Goal: Task Accomplishment & Management: Manage account settings

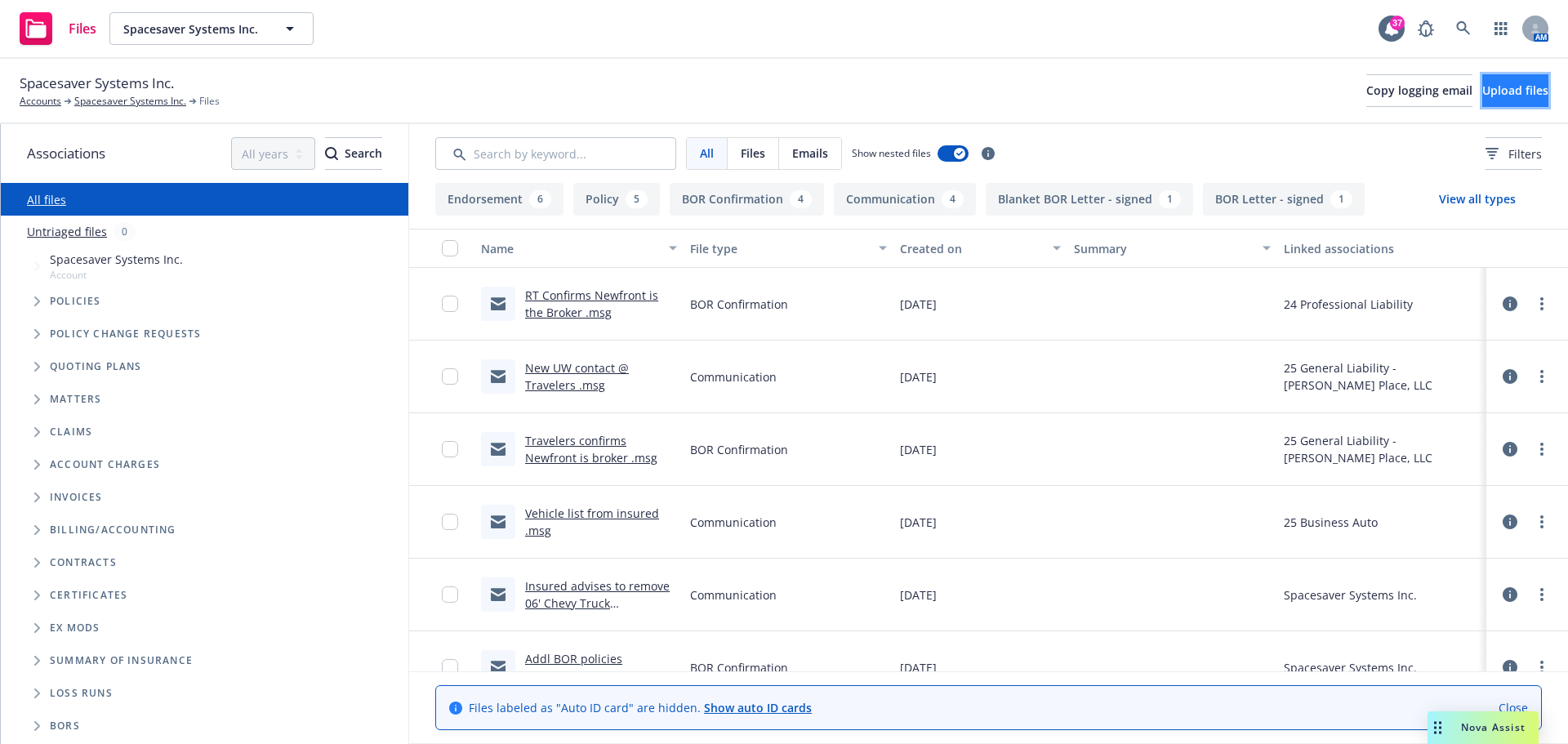
click at [1482, 98] on button "Upload files" at bounding box center [1515, 91] width 66 height 33
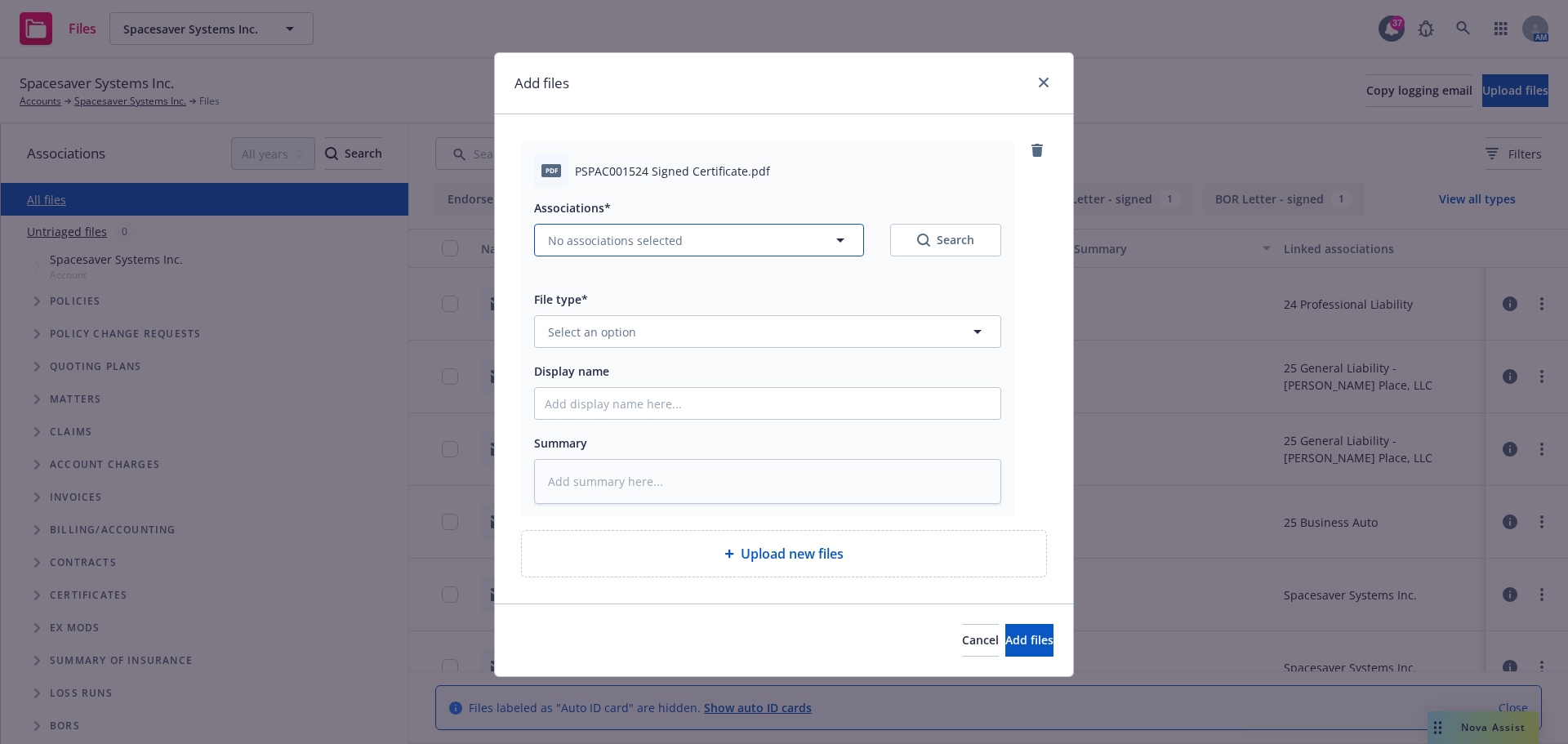
click at [610, 239] on span "No associations selected" at bounding box center [615, 241] width 135 height 17
type textarea "x"
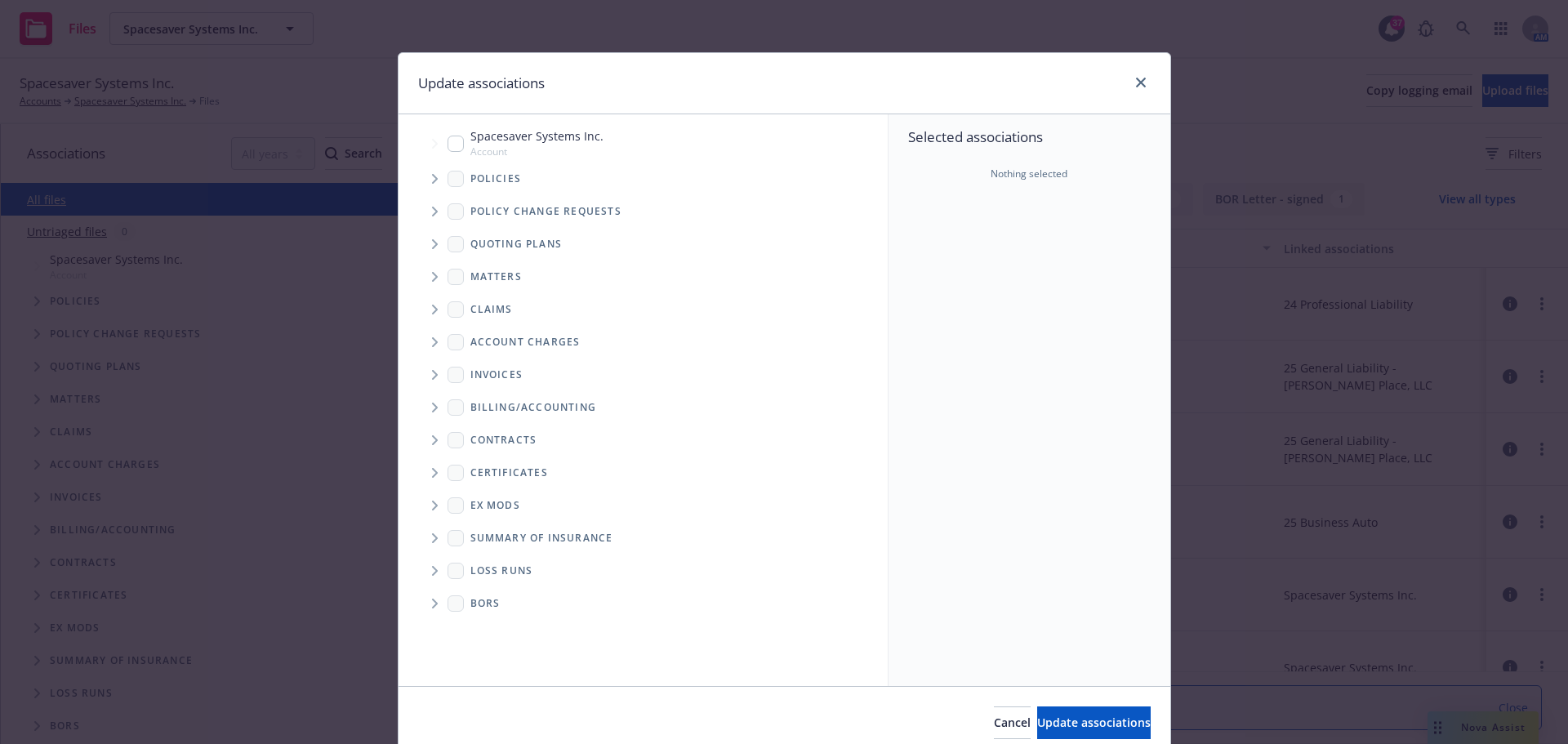
click at [432, 176] on icon "Tree Example" at bounding box center [435, 179] width 6 height 9
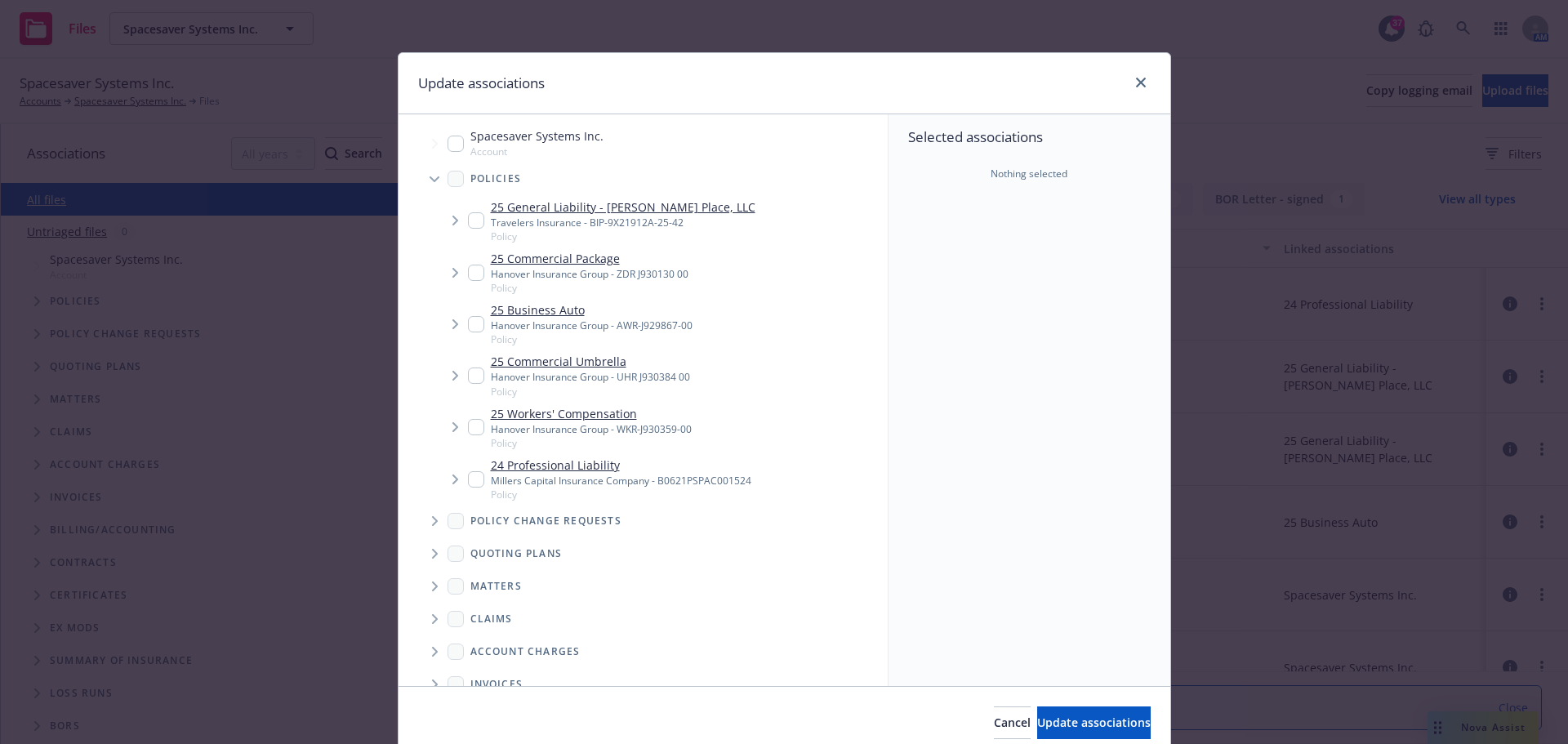
click at [556, 460] on link "24 Professional Liability" at bounding box center [621, 466] width 260 height 17
checkbox input "true"
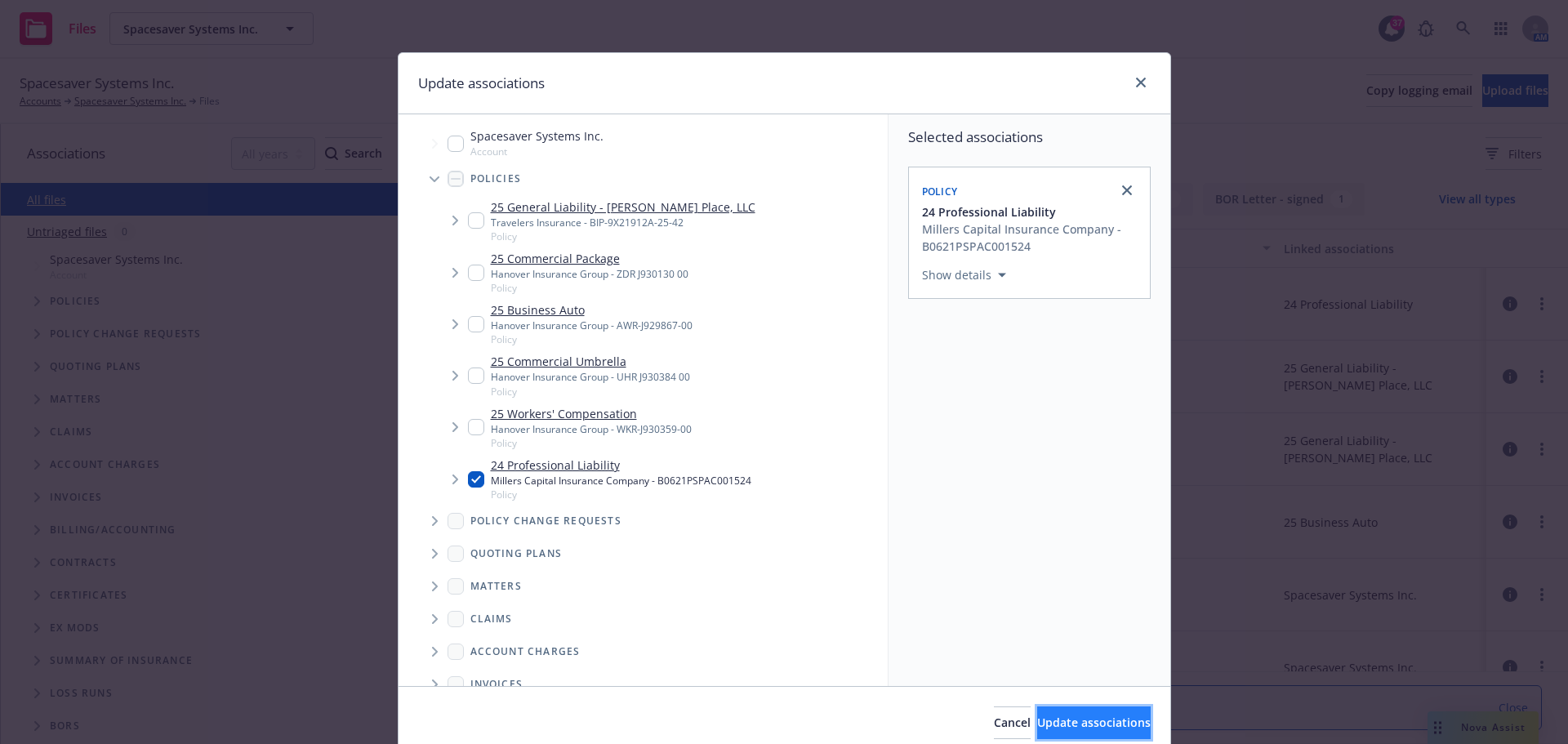
click at [1077, 731] on button "Update associations" at bounding box center [1094, 723] width 113 height 33
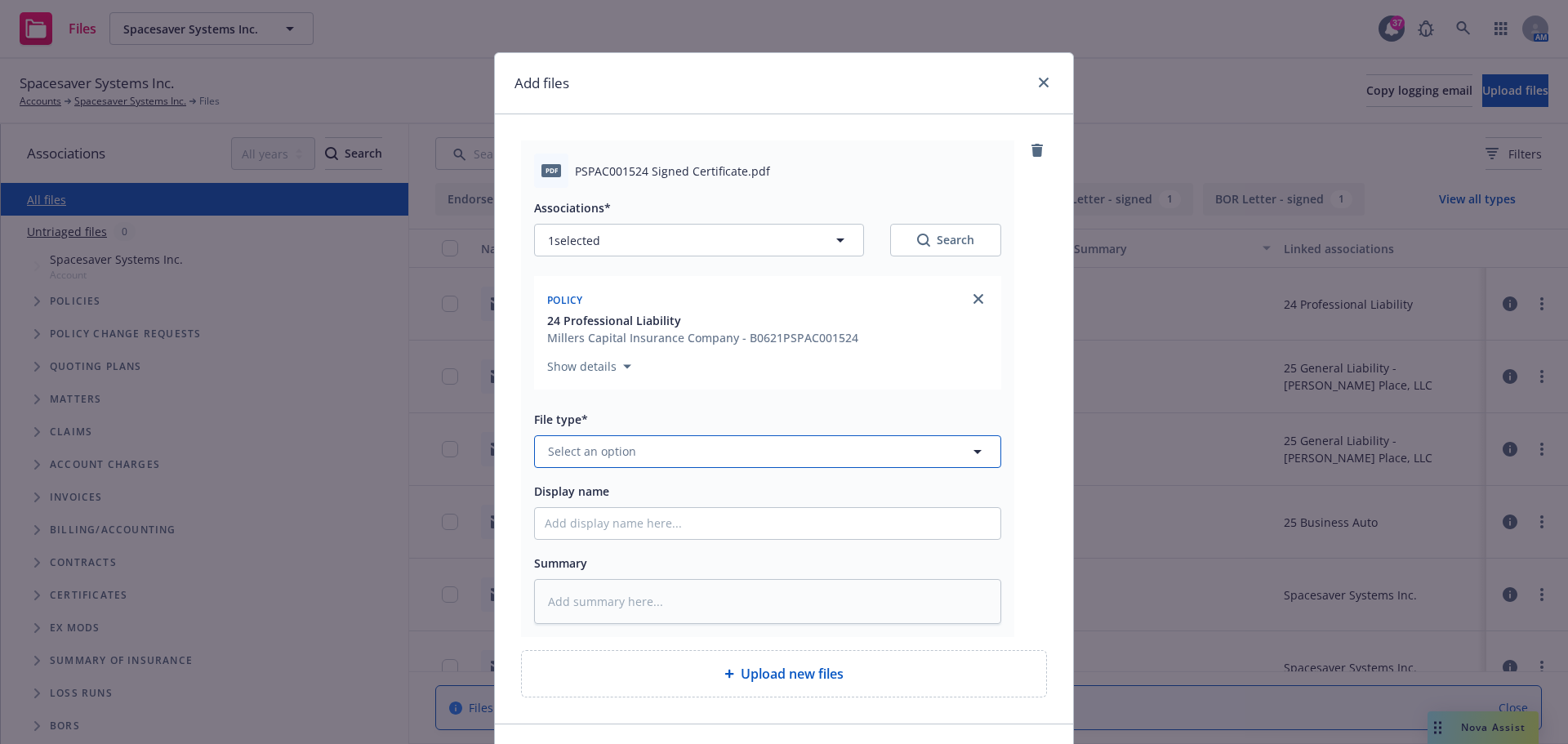
click at [615, 455] on span "Select an option" at bounding box center [592, 451] width 88 height 17
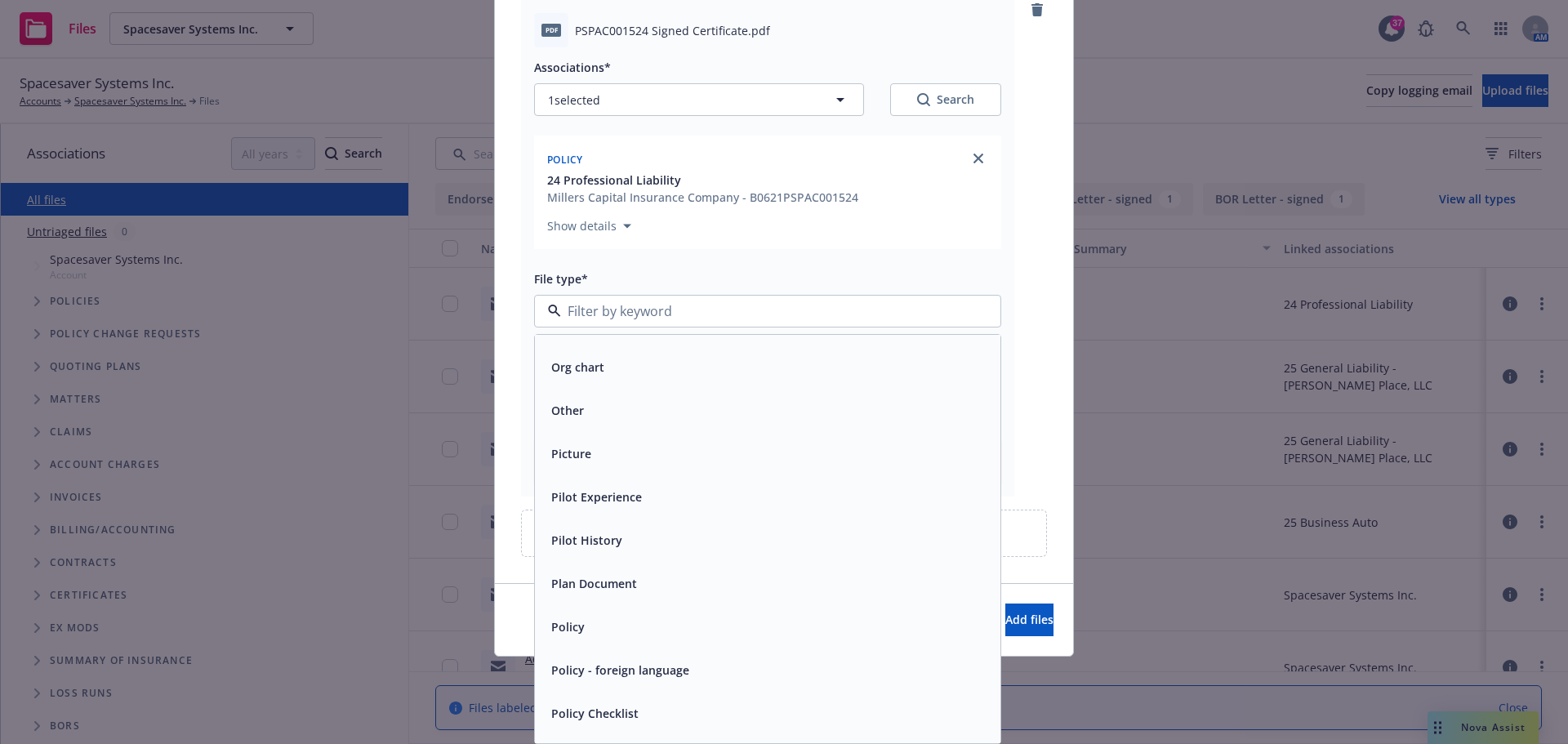
scroll to position [5229, 0]
click at [633, 546] on div "Policy" at bounding box center [767, 540] width 446 height 24
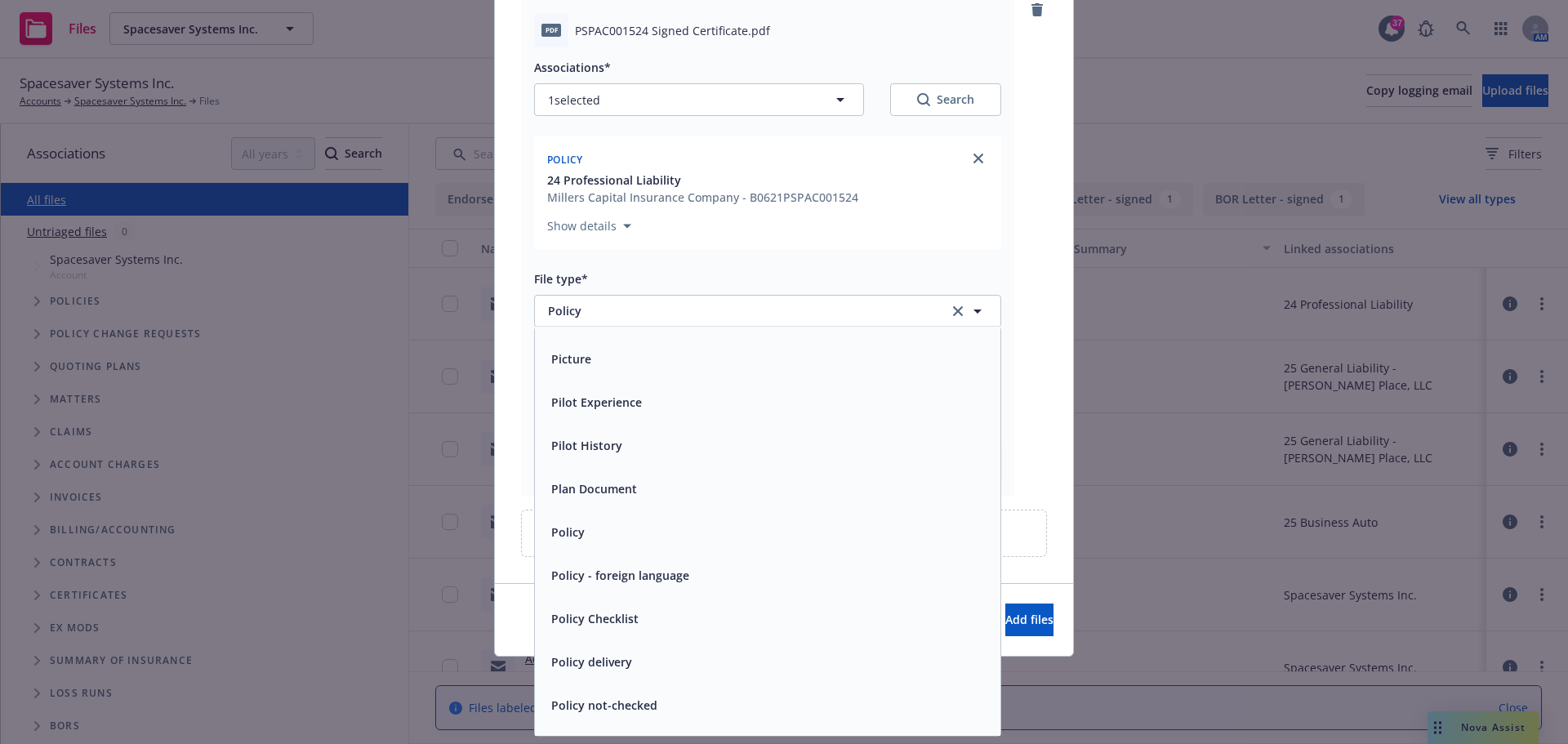
scroll to position [106, 0]
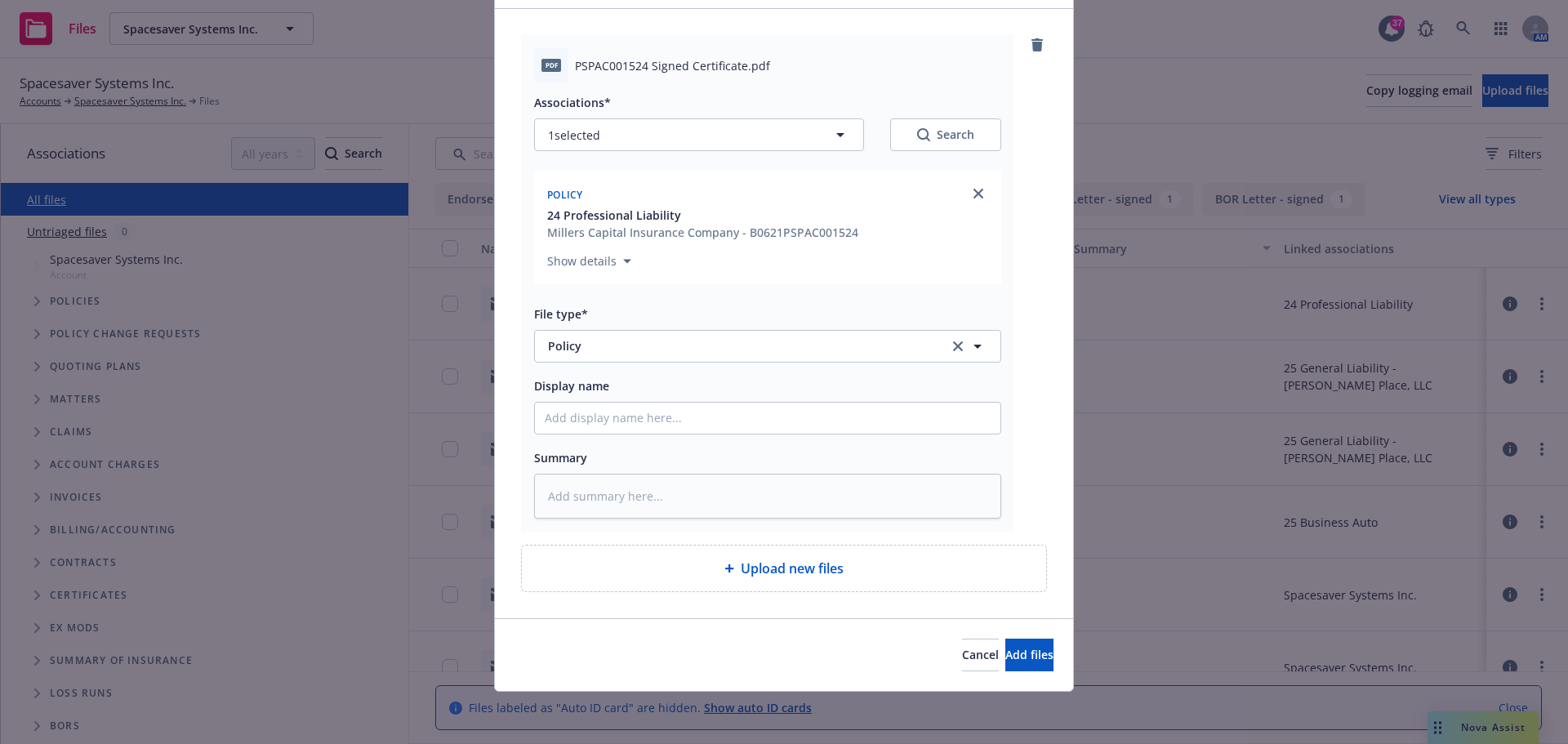
drag, startPoint x: 617, startPoint y: 393, endPoint x: 628, endPoint y: 429, distance: 37.6
click at [617, 393] on div "Display name" at bounding box center [768, 385] width 467 height 20
click at [627, 430] on input "Display name" at bounding box center [768, 418] width 465 height 31
type textarea "x"
type input "2"
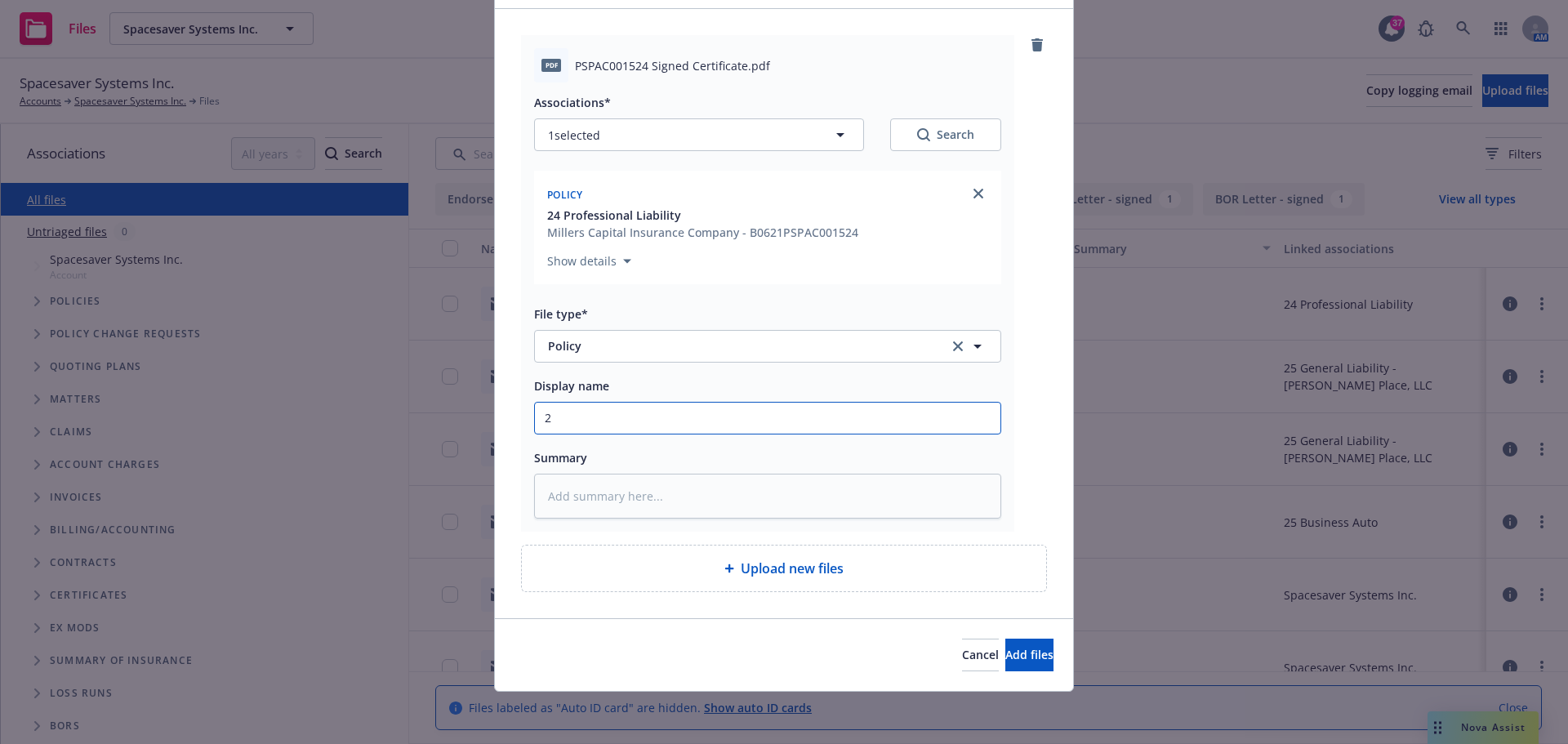
type textarea "x"
type input "24"
type textarea "x"
type input "24-"
type textarea "x"
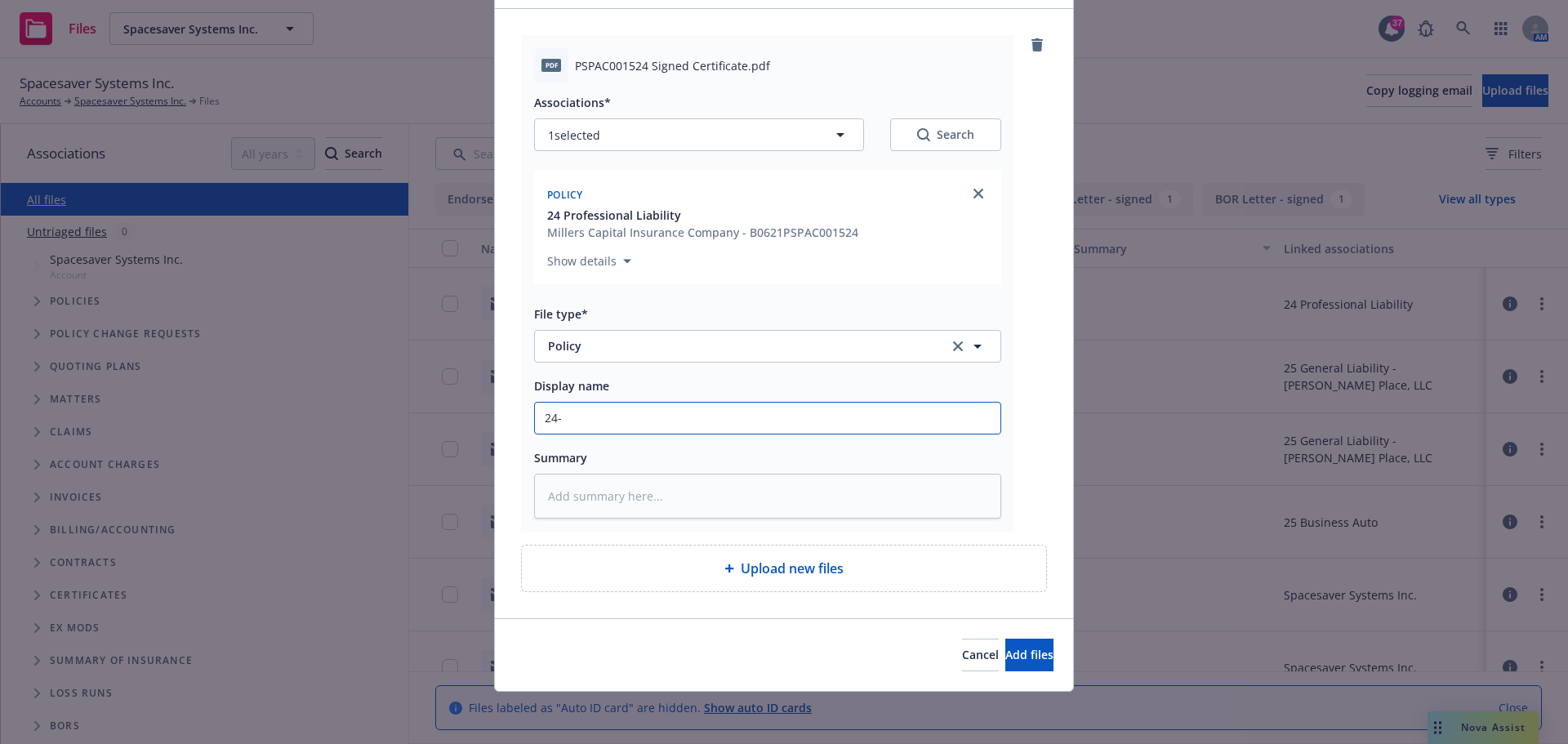
type input "24-2"
type textarea "x"
type input "24-25"
type textarea "x"
type input "24-2"
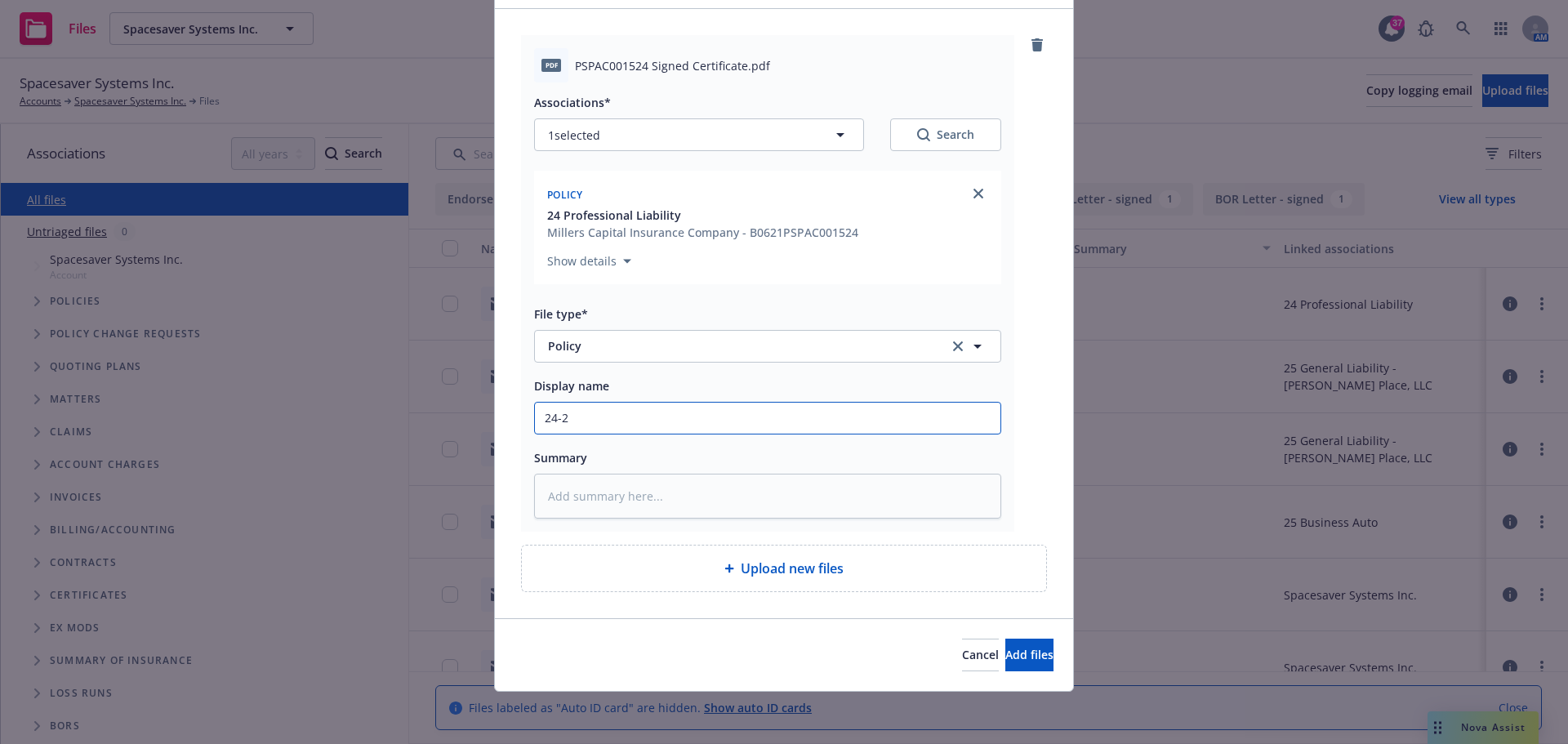
type textarea "x"
type input "24-"
type textarea "x"
type input "24"
type textarea "x"
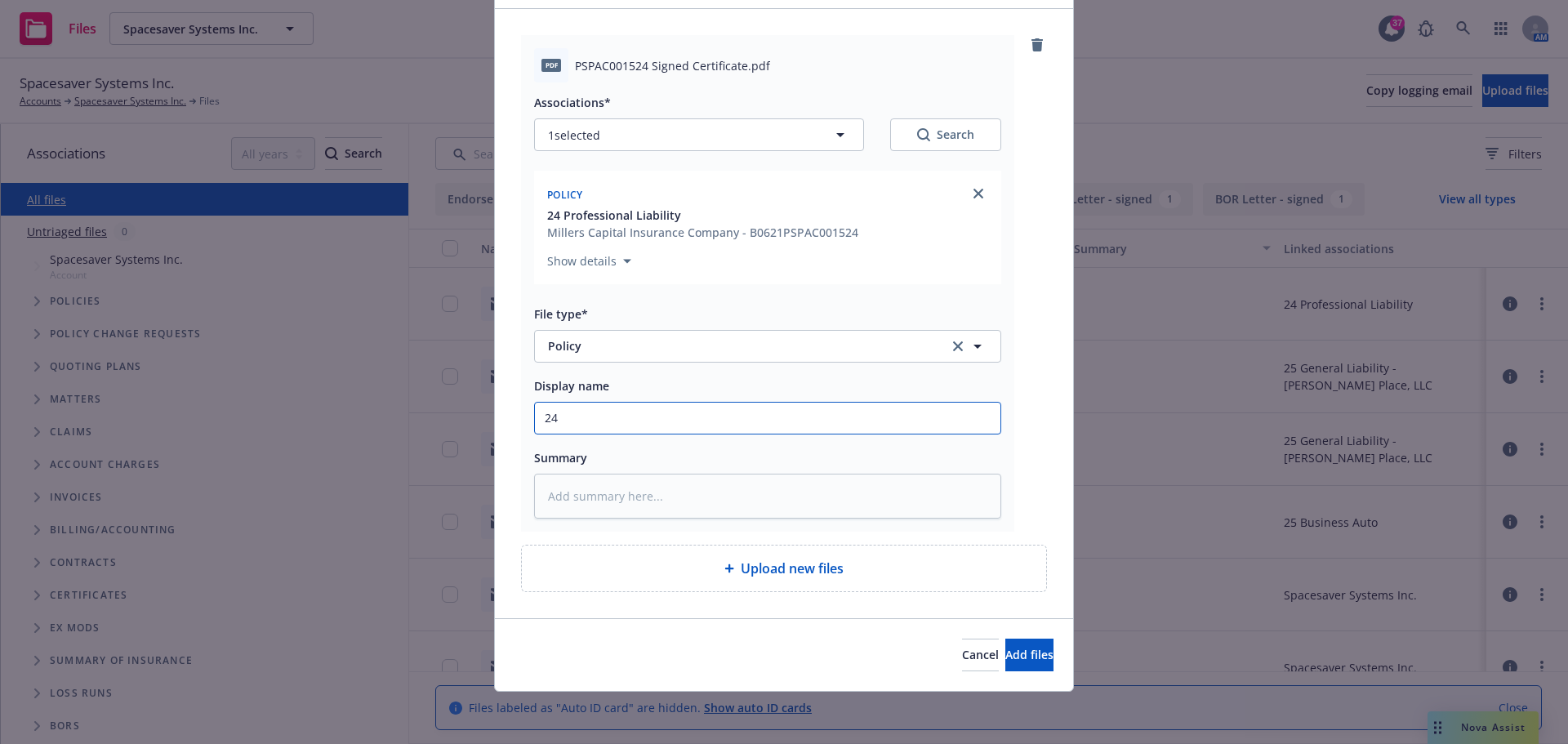
type input "2"
type textarea "x"
click at [1014, 643] on button "Add files" at bounding box center [1030, 656] width 48 height 33
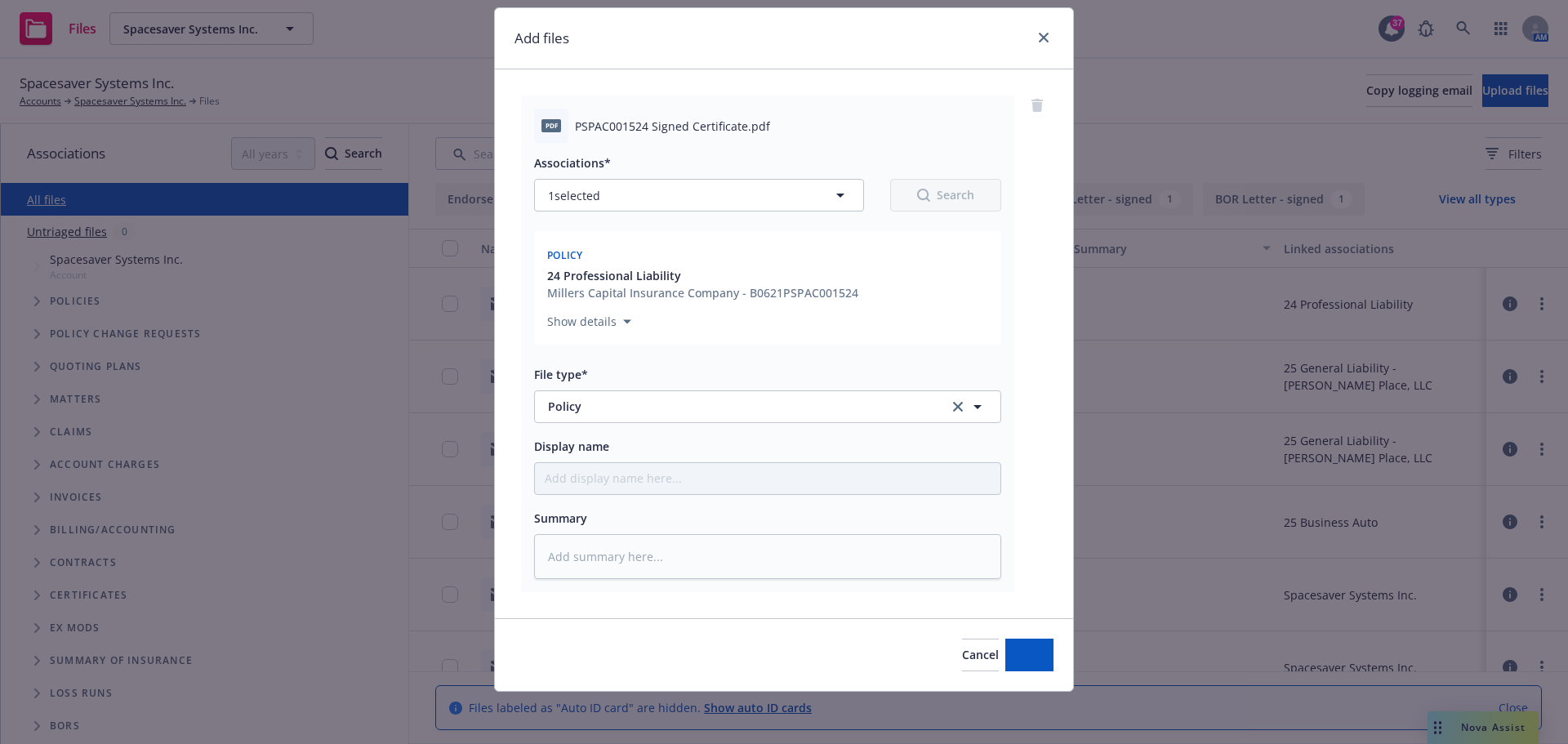
scroll to position [45, 0]
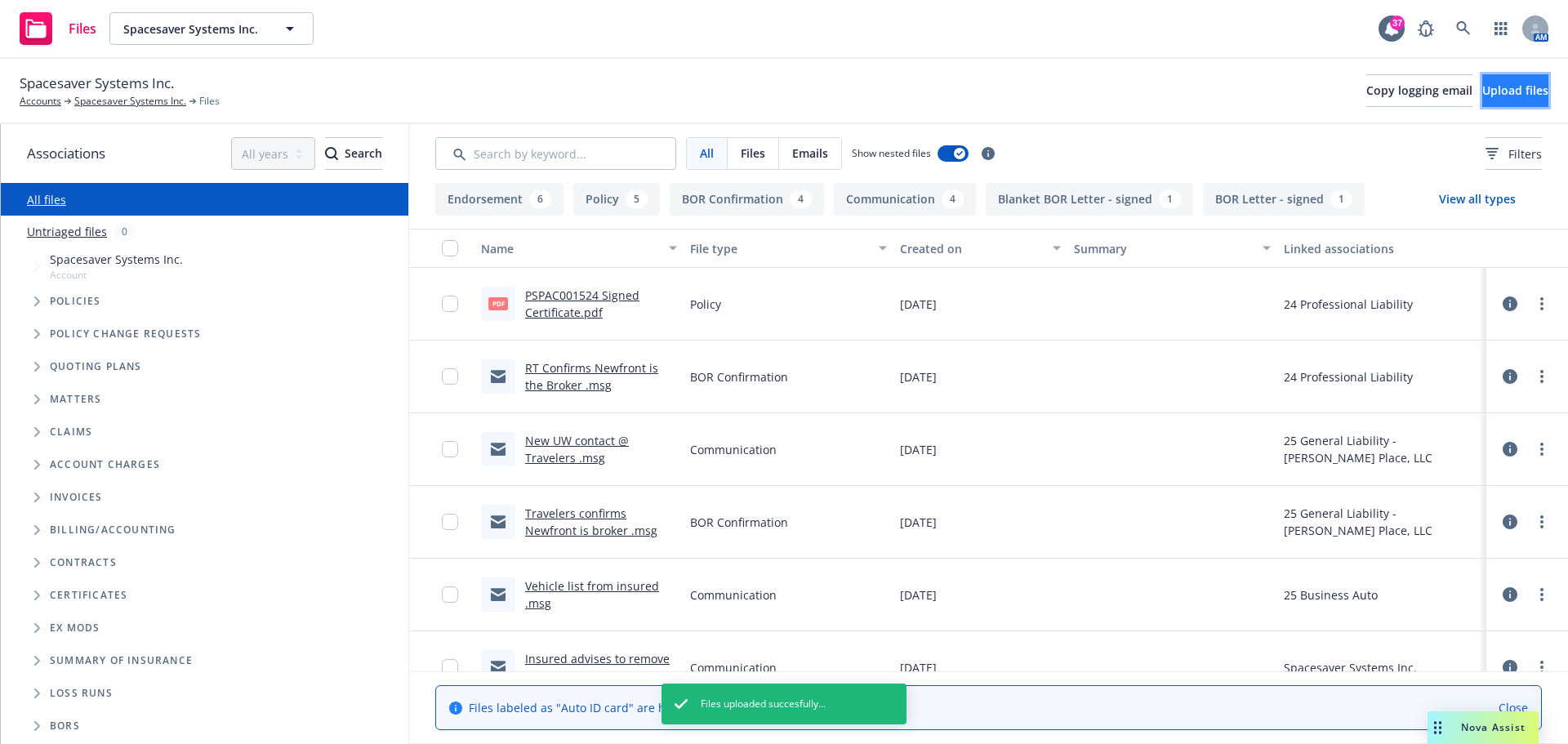
click at [1482, 93] on span "Upload files" at bounding box center [1515, 90] width 66 height 15
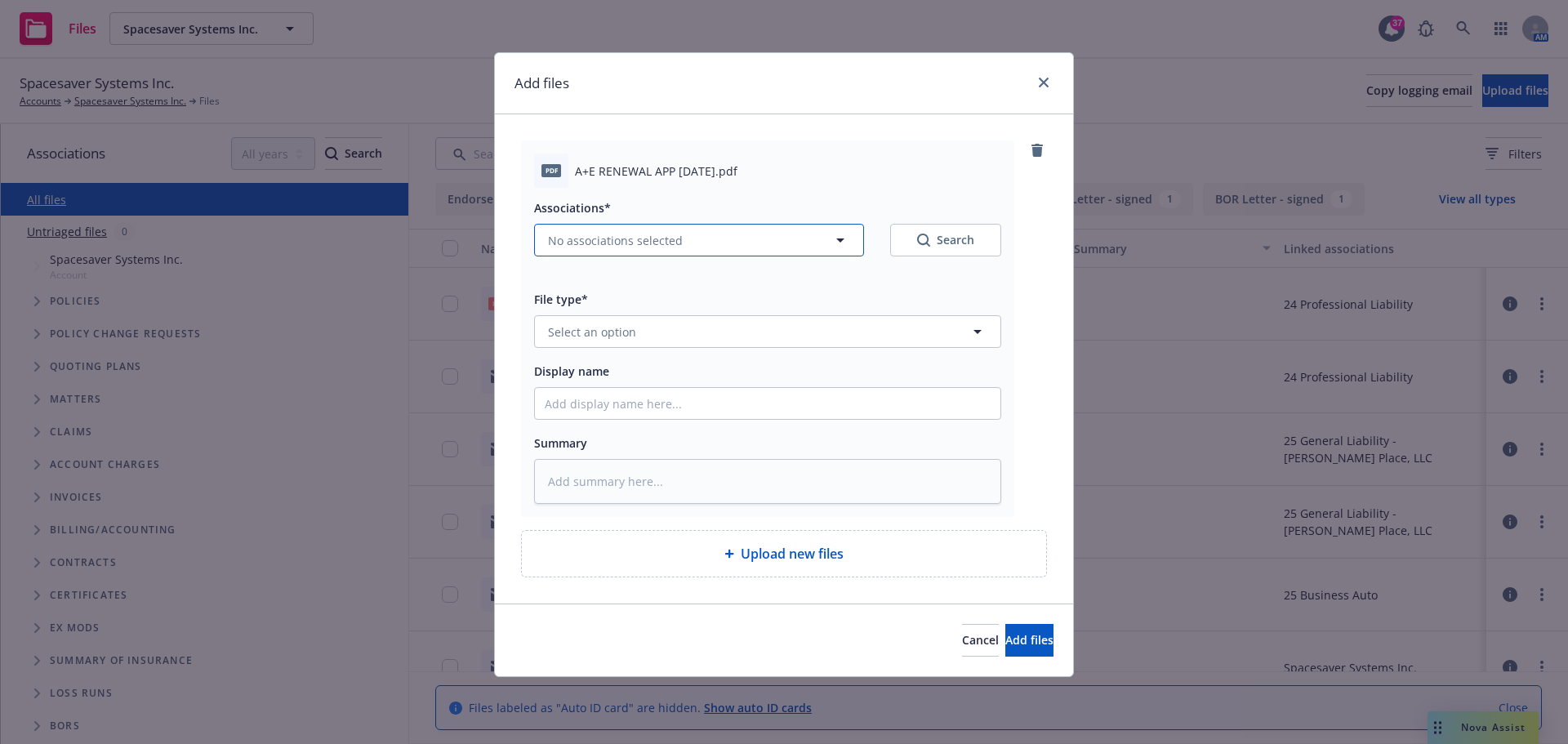
click at [609, 241] on span "No associations selected" at bounding box center [615, 241] width 135 height 17
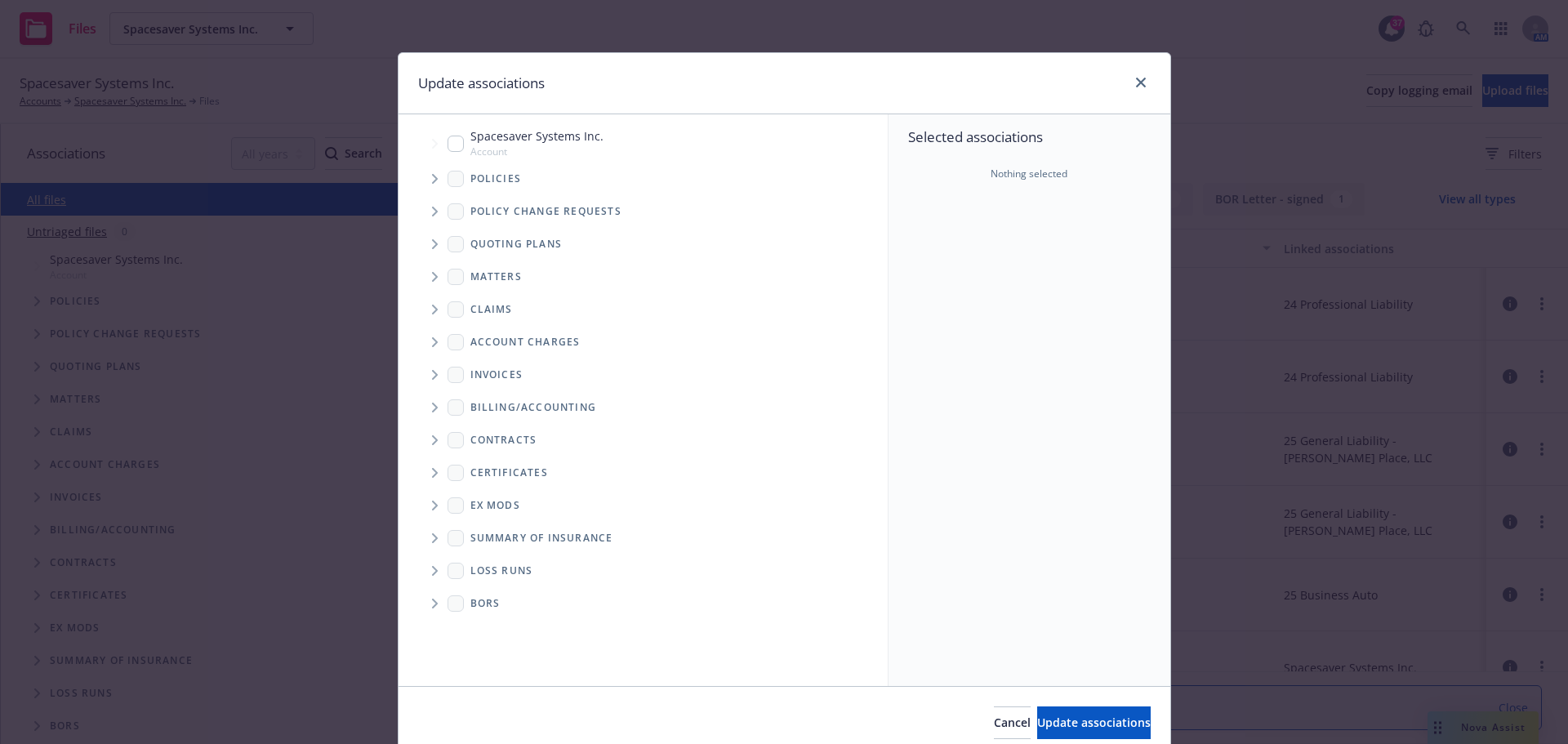
type textarea "x"
click at [432, 179] on icon "Tree Example" at bounding box center [435, 179] width 7 height 9
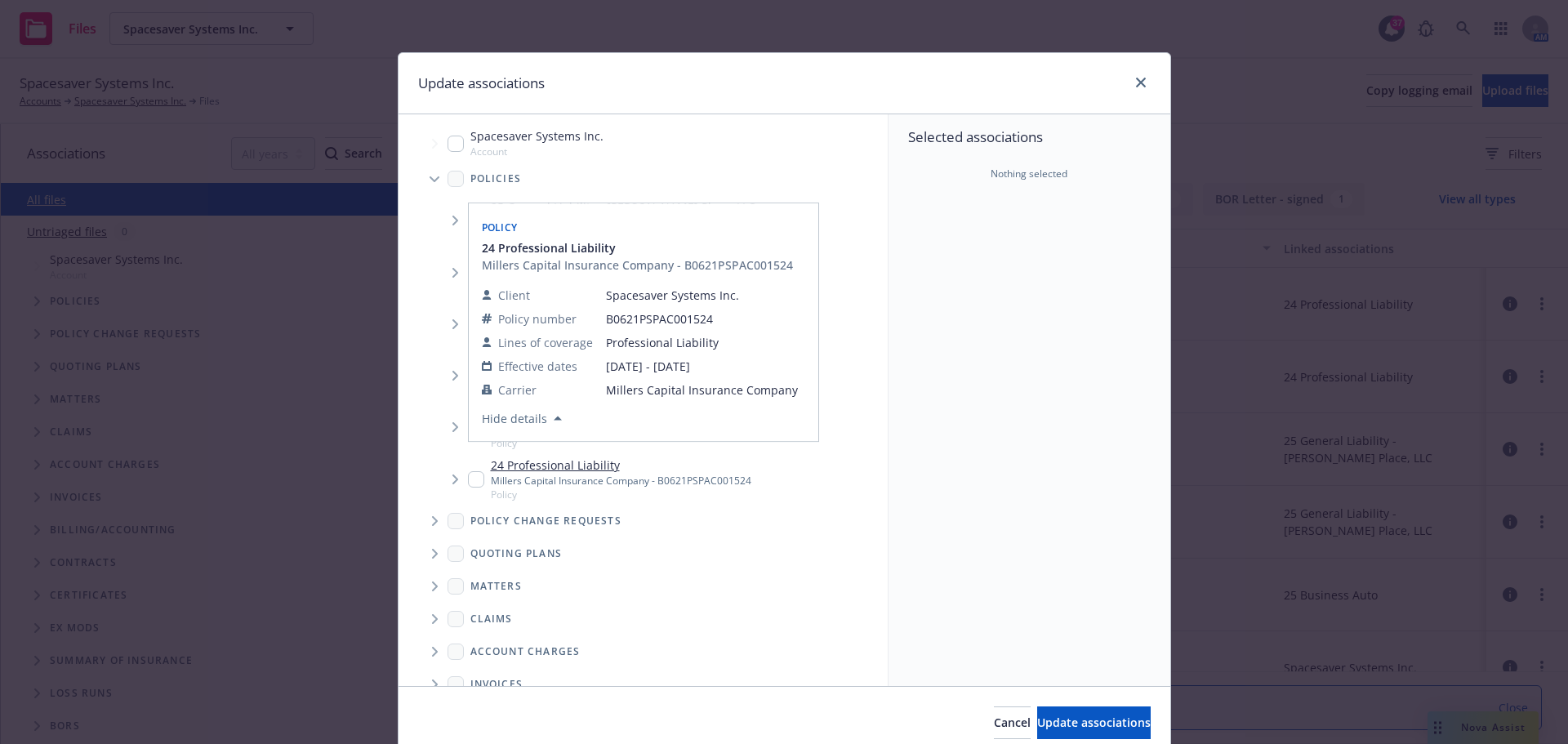
click at [580, 464] on link "24 Professional Liability" at bounding box center [621, 466] width 260 height 17
checkbox input "true"
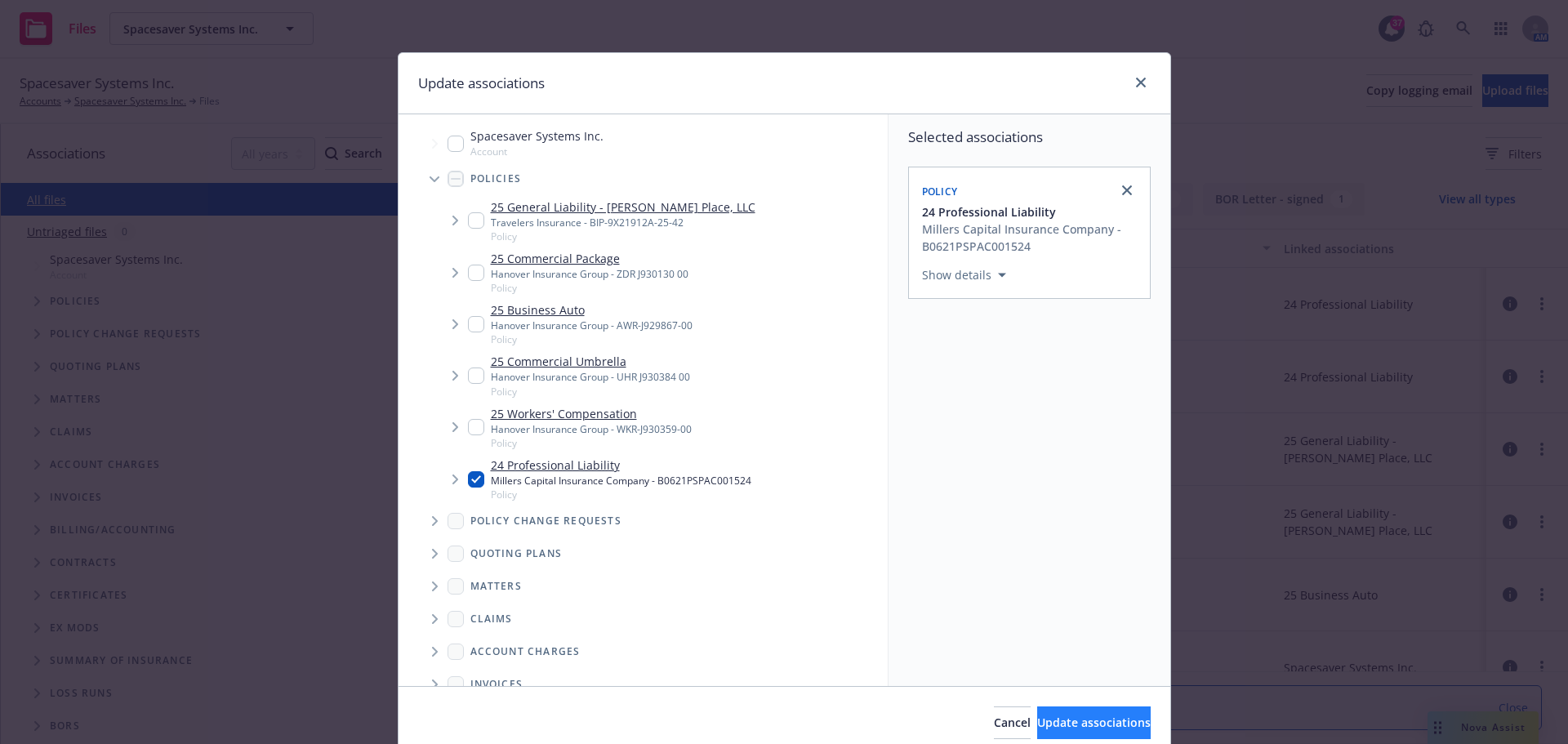
click at [1043, 702] on div "Cancel Update associations" at bounding box center [784, 723] width 772 height 73
click at [1045, 715] on span "Update associations" at bounding box center [1094, 723] width 113 height 15
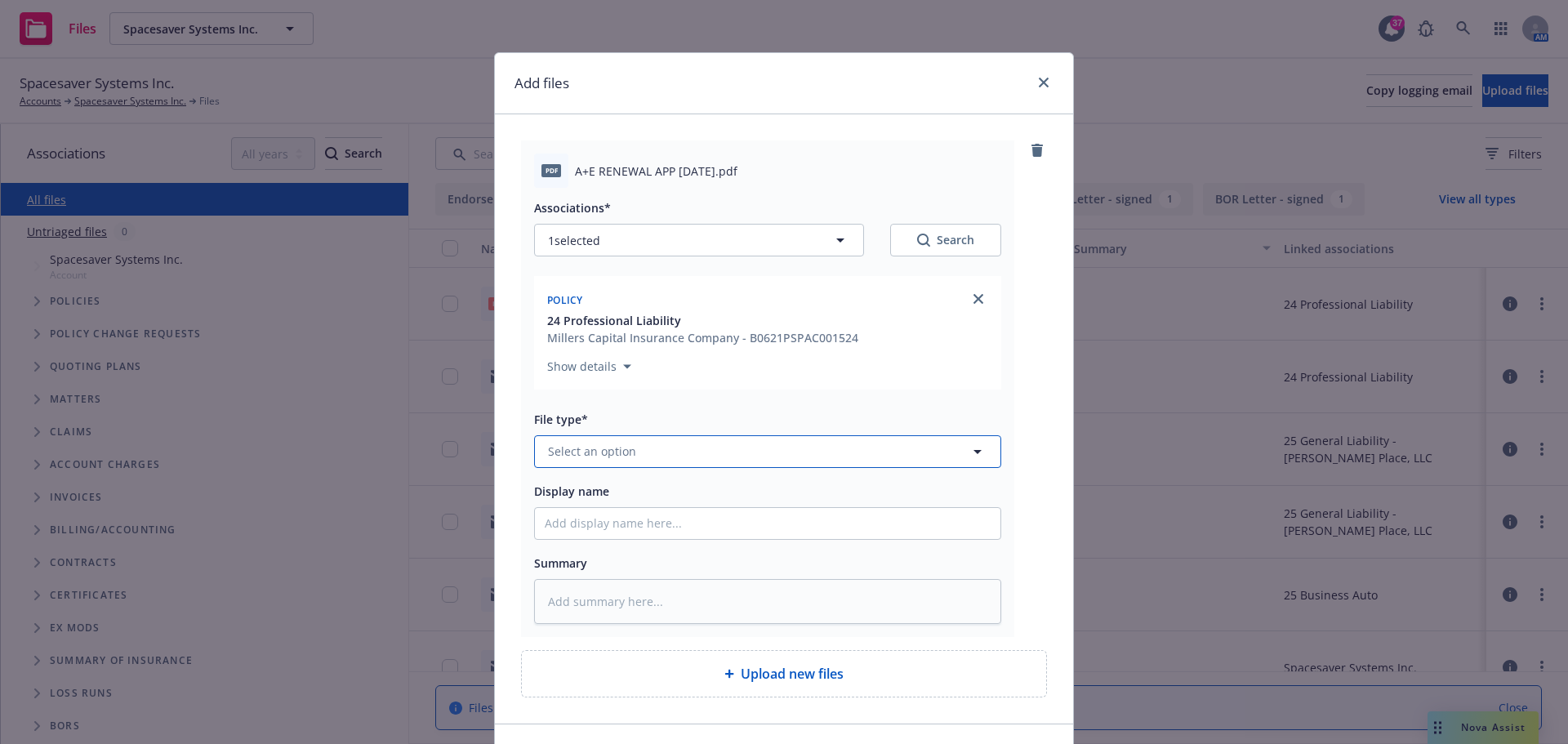
click at [646, 458] on button "Select an option" at bounding box center [768, 452] width 467 height 33
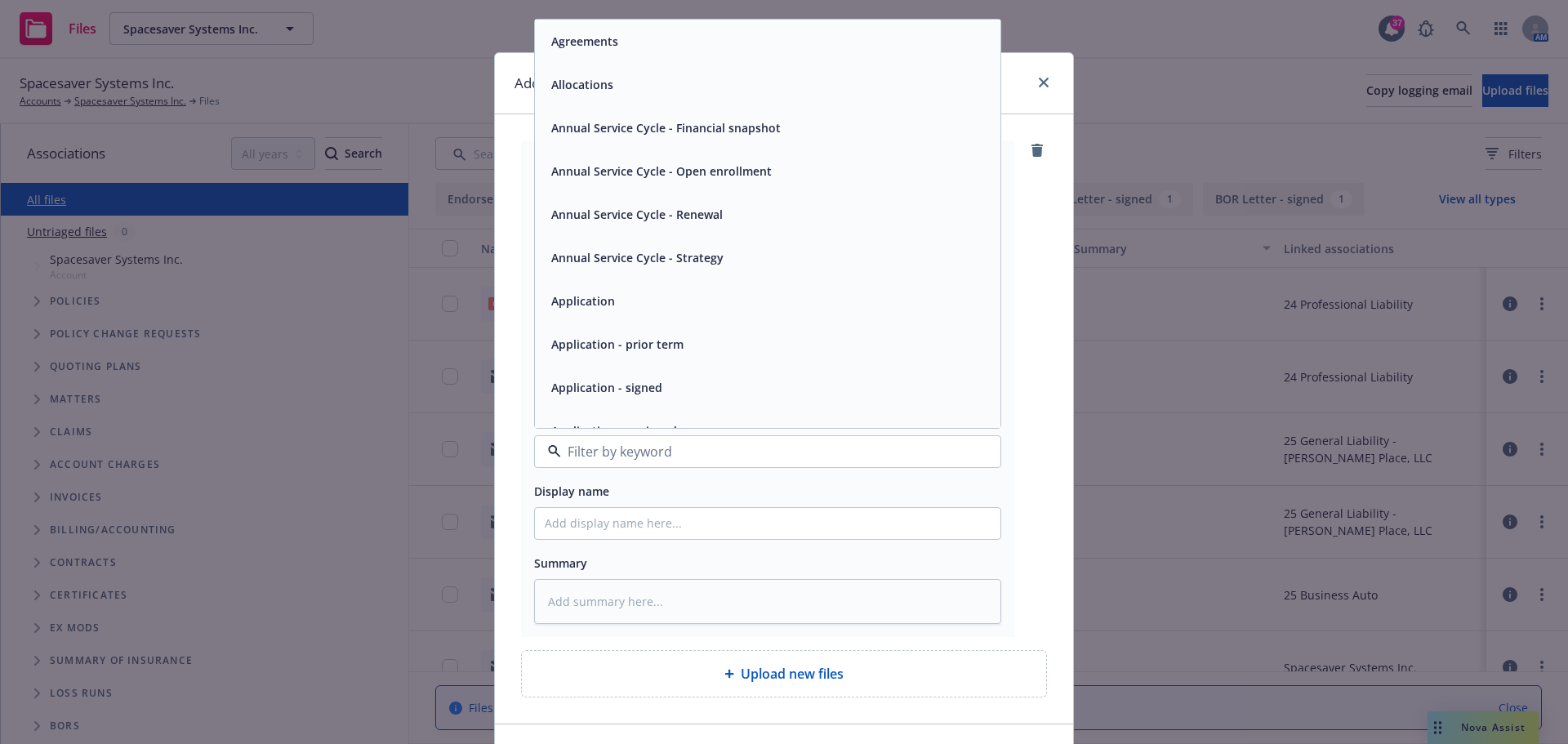
click at [573, 308] on span "Application" at bounding box center [583, 301] width 64 height 17
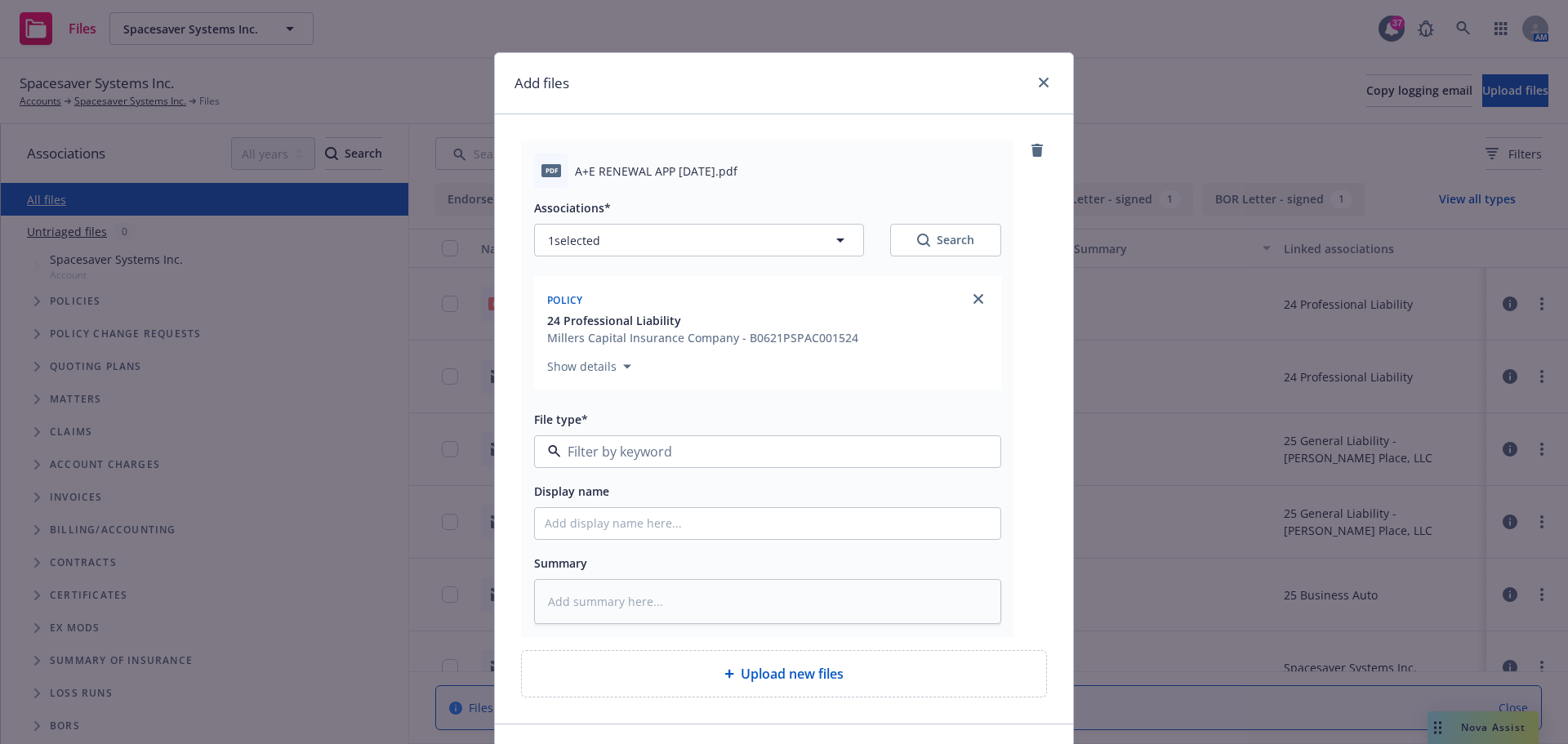
type textarea "x"
click at [589, 441] on button "Application" at bounding box center [768, 452] width 467 height 33
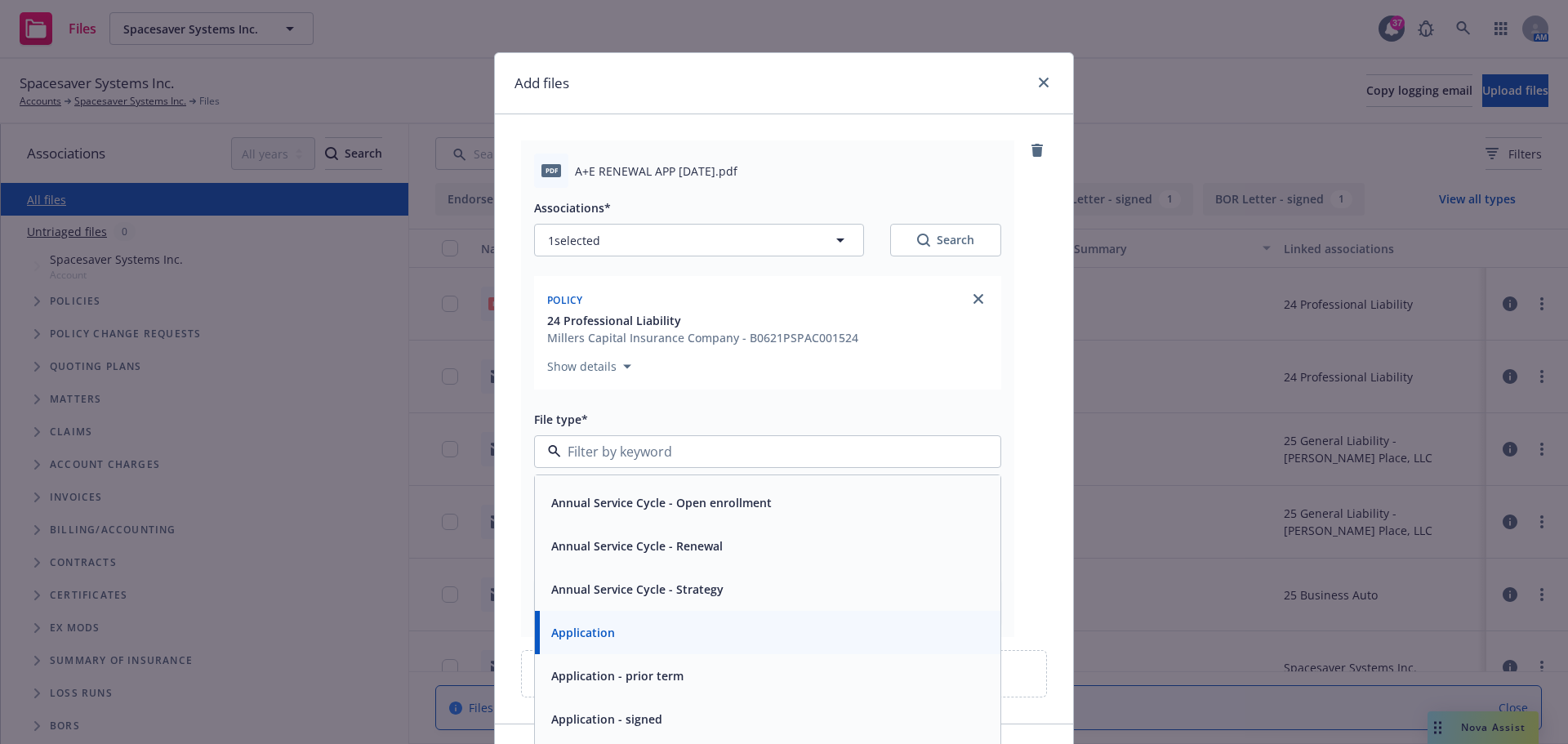
scroll to position [163, 0]
click at [643, 639] on span "Application - prior term" at bounding box center [617, 637] width 132 height 17
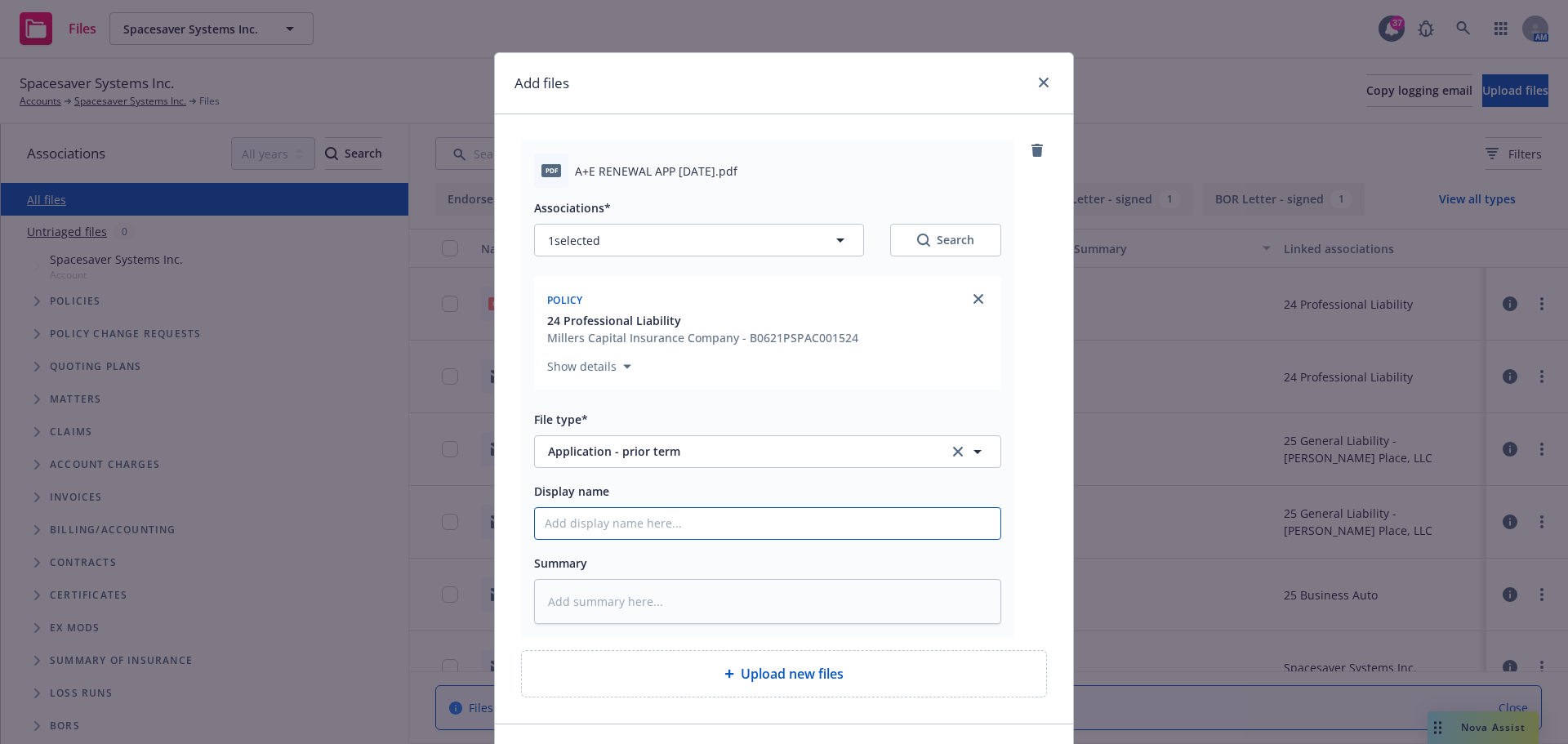
click at [616, 533] on input "Display name" at bounding box center [768, 524] width 465 height 31
type textarea "x"
type input "E"
type textarea "x"
type input "Ex"
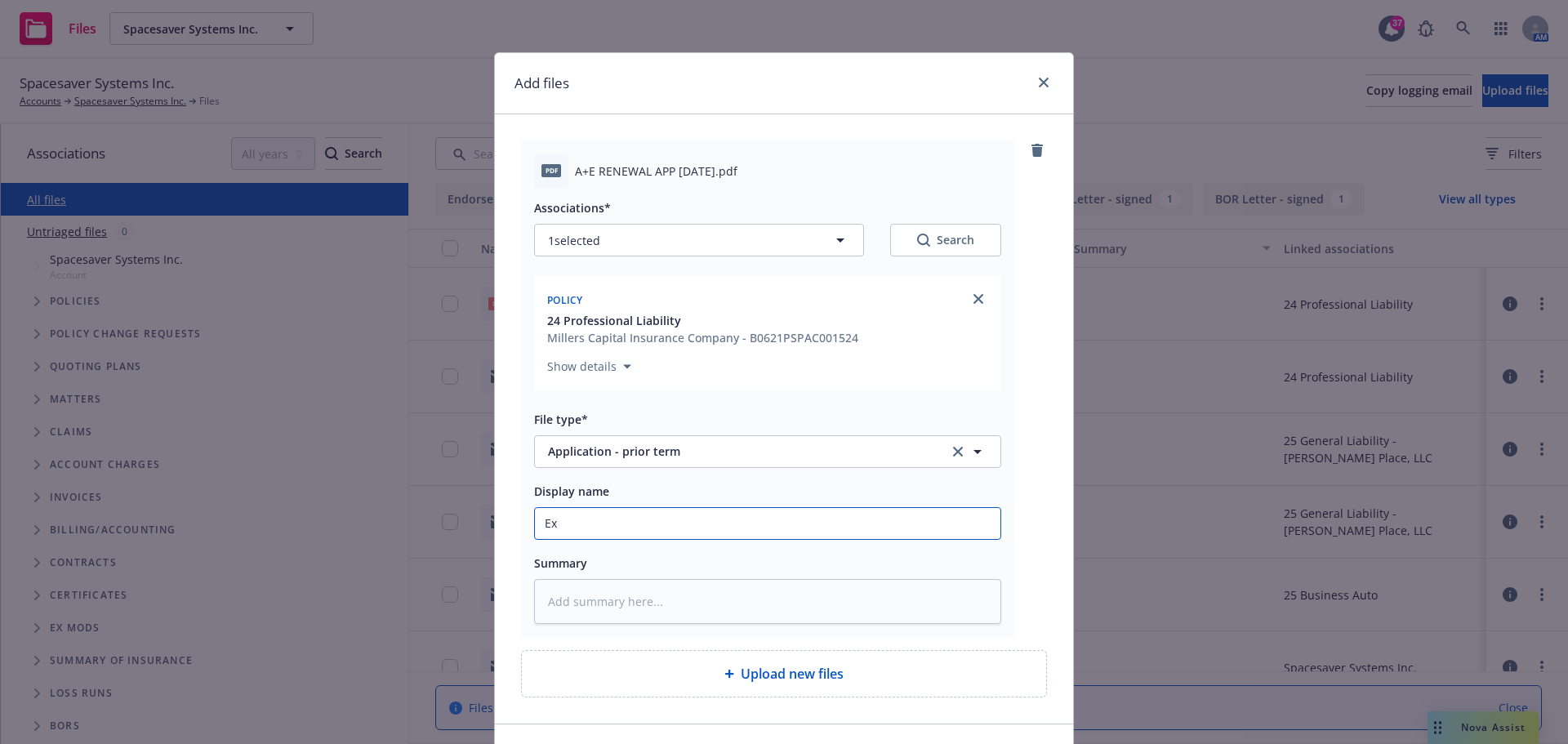
type textarea "x"
type input "Exp"
type textarea "x"
type input "Expi"
type textarea "x"
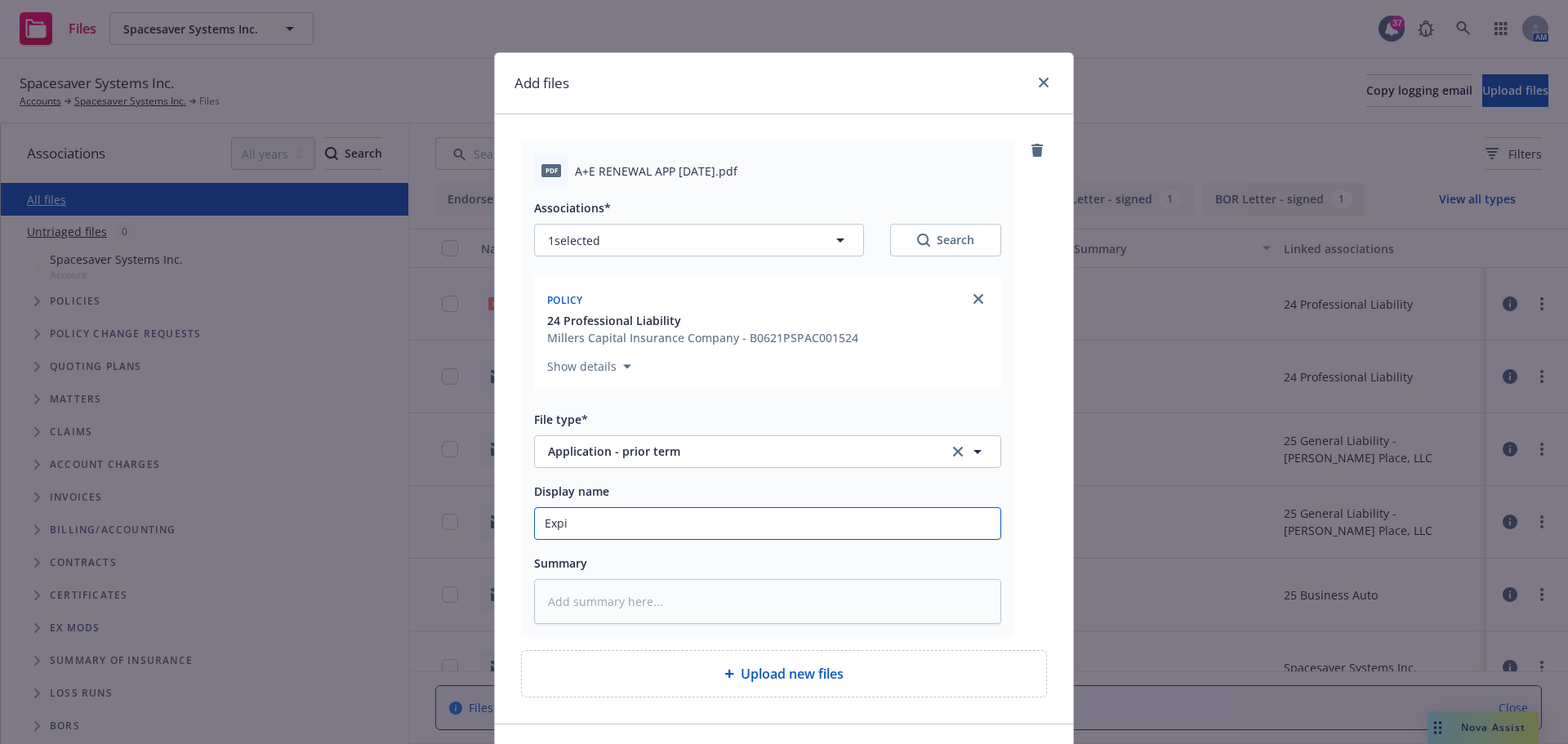
type input "Expir"
type textarea "x"
type input "Expiri"
type textarea "x"
type input "Expirin"
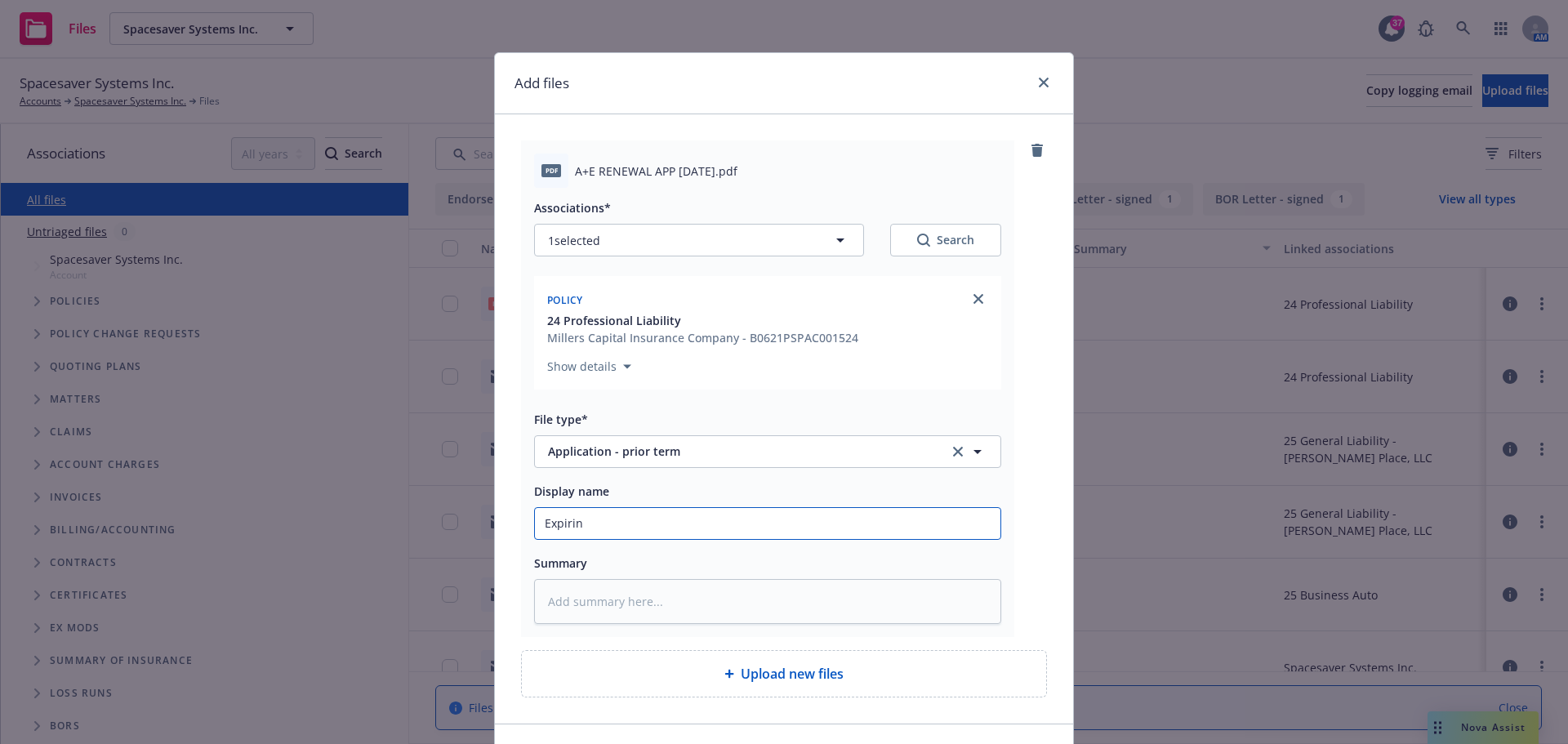
type textarea "x"
type input "Expiring"
type textarea "x"
type input "Expiring z"
type textarea "x"
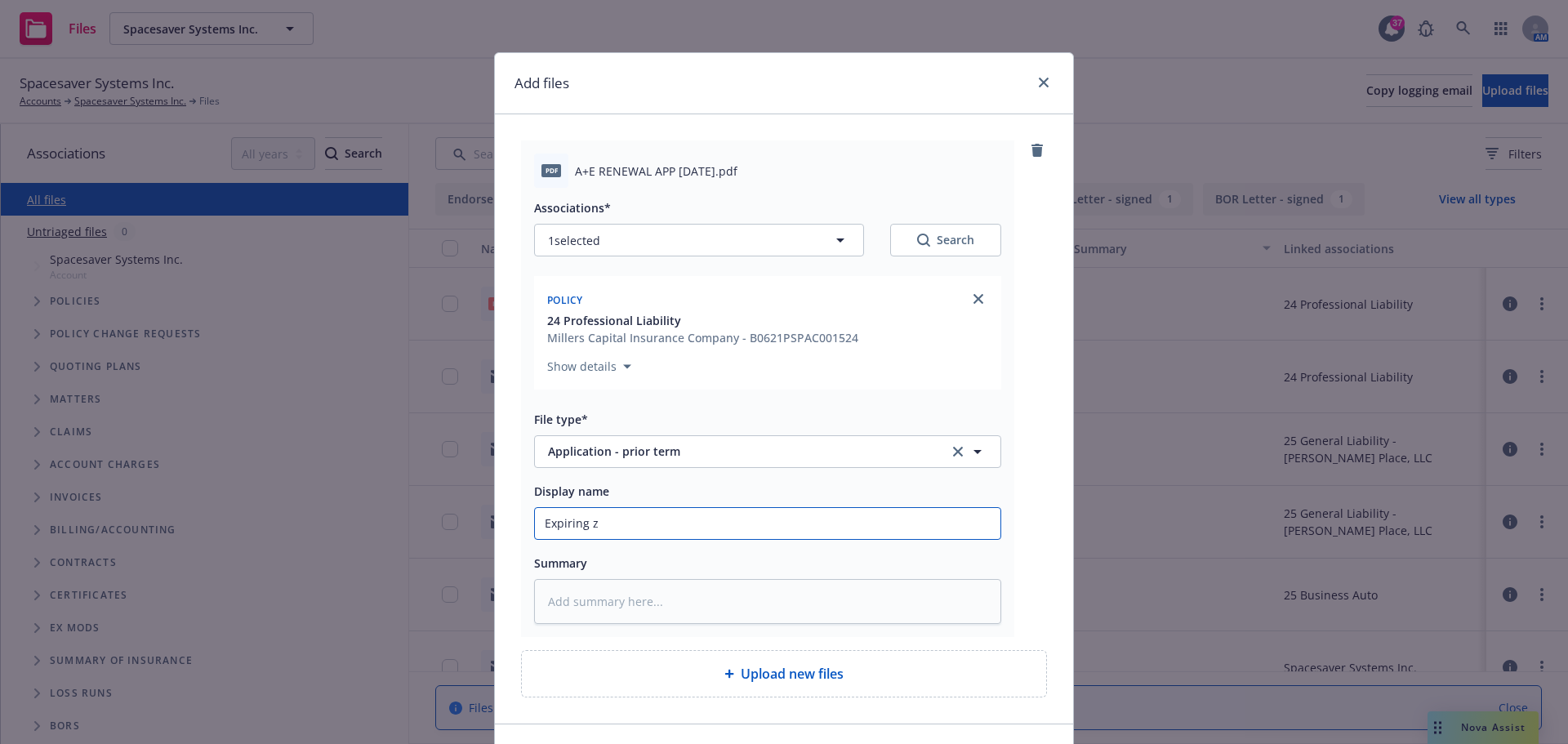
type input "Expiring"
type textarea "x"
type input "Expiring A"
type textarea "x"
type input "Expiring Ap"
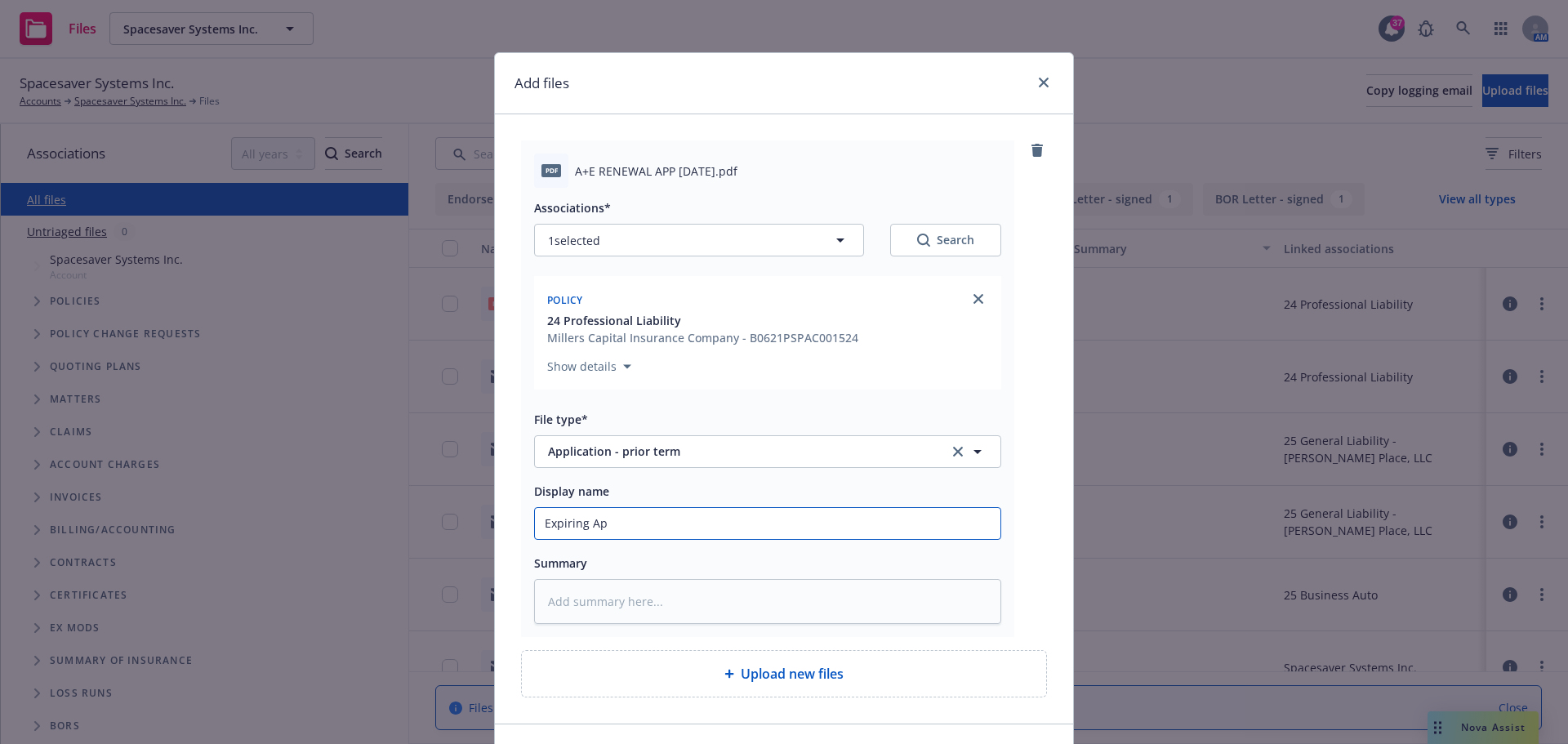
type textarea "x"
type input "Expiring App"
type textarea "x"
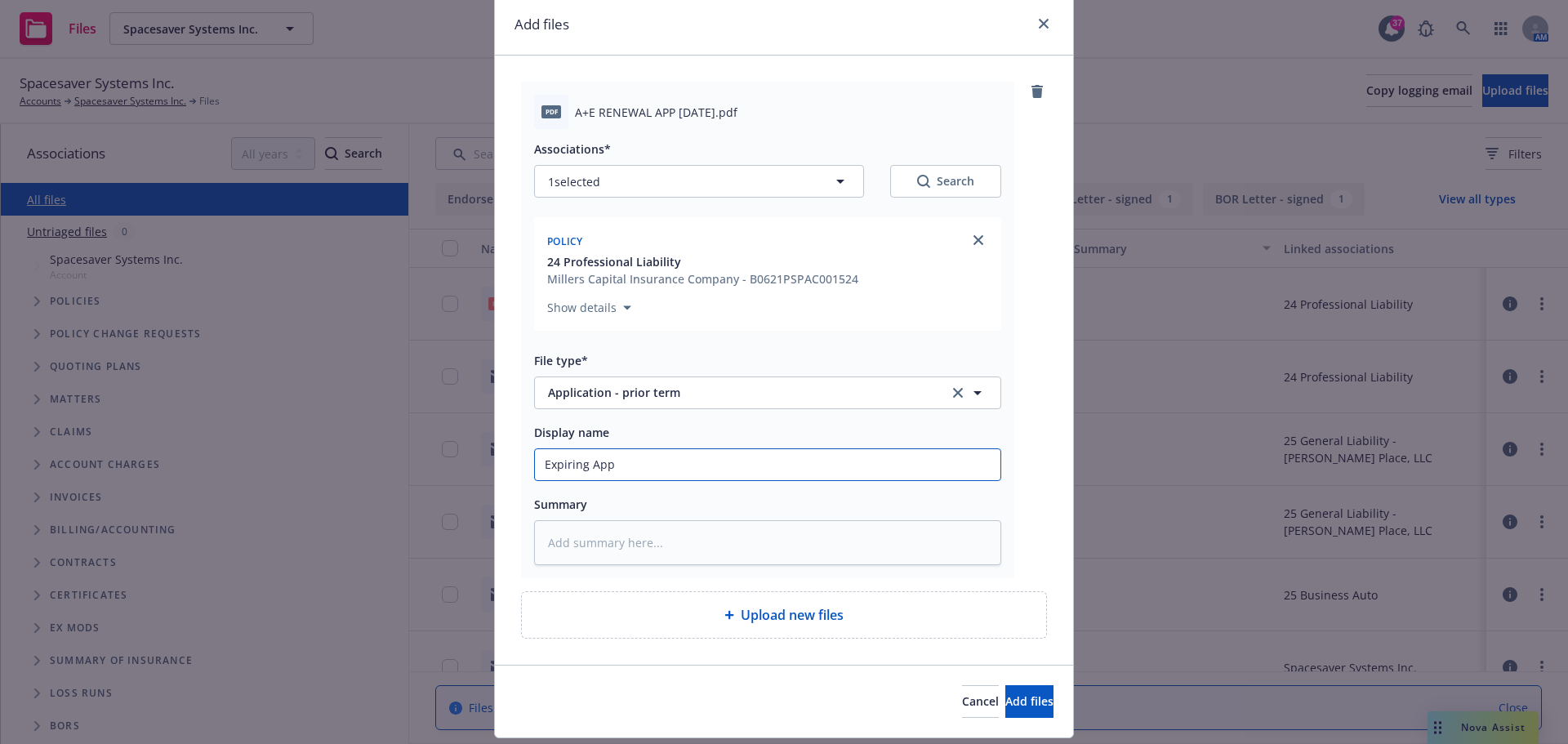
scroll to position [106, 0]
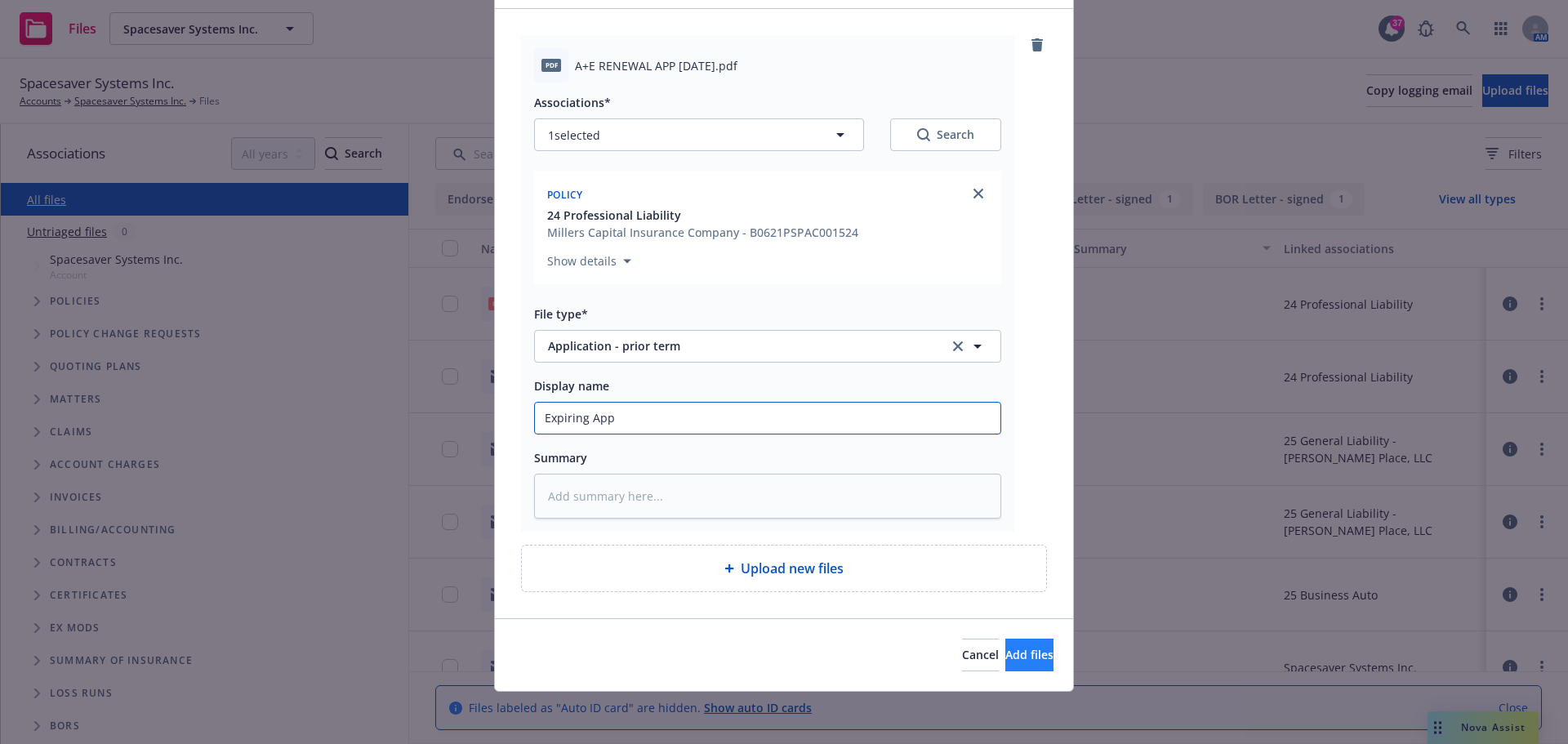
type input "Expiring App"
click at [1029, 650] on button "Add files" at bounding box center [1030, 656] width 48 height 33
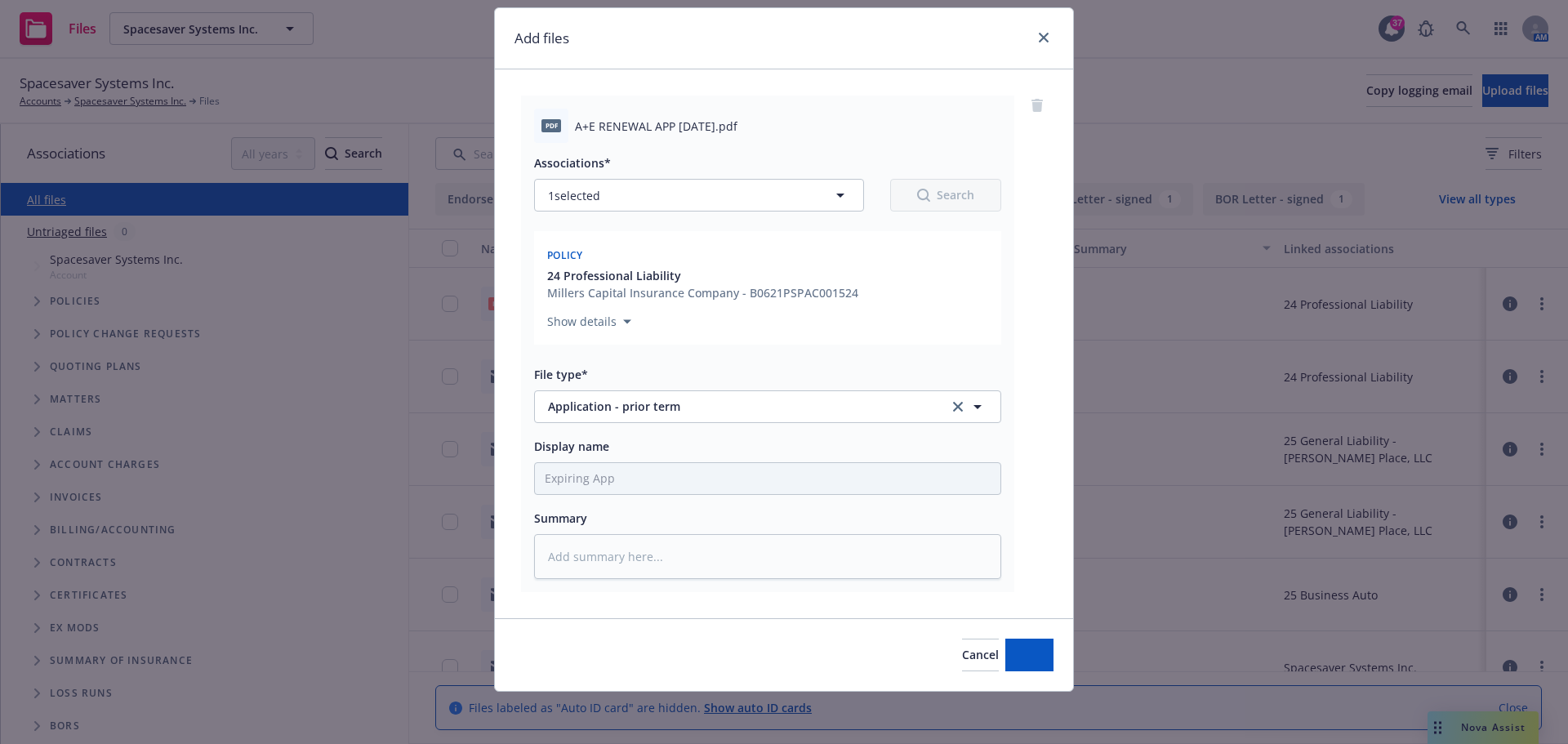
scroll to position [45, 0]
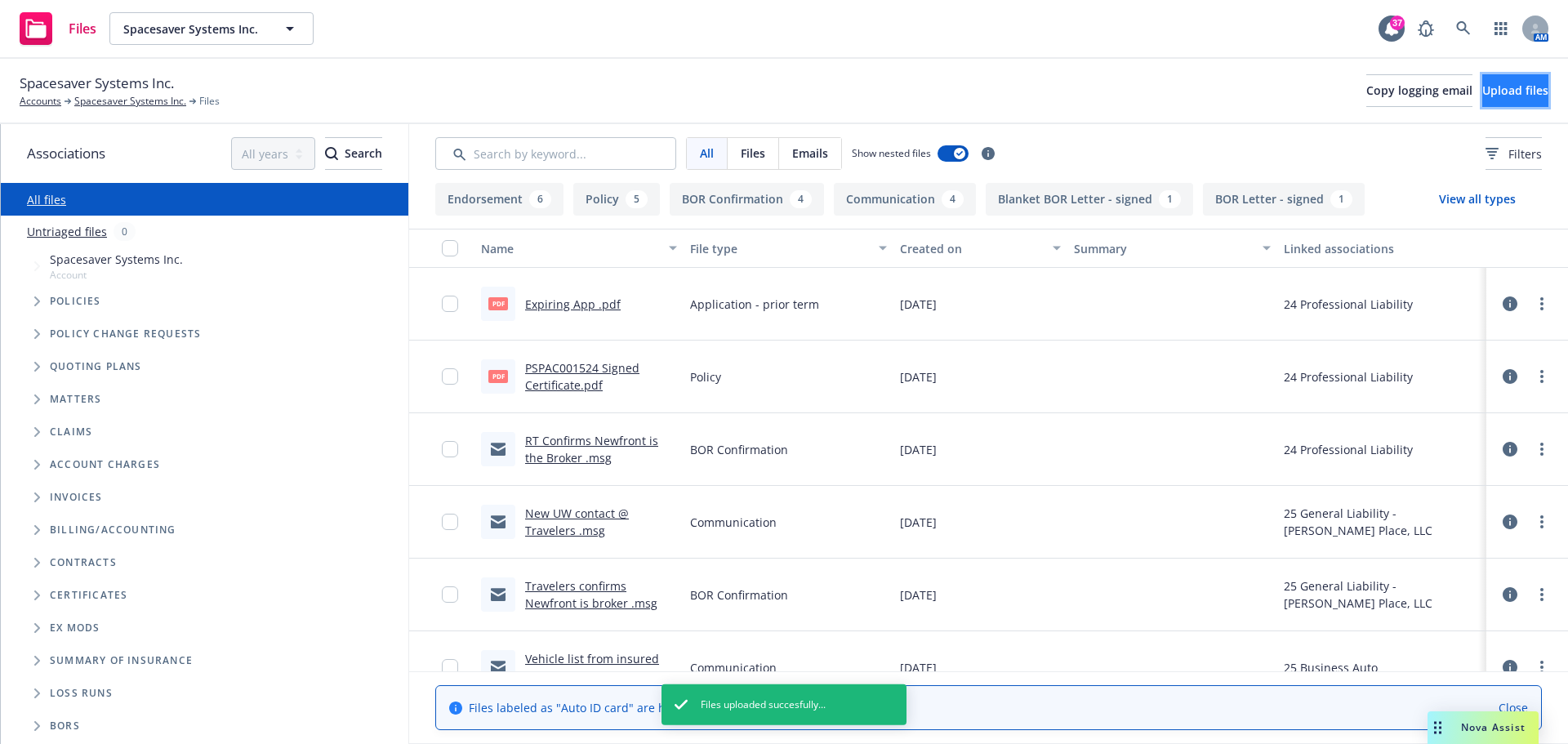
click at [1482, 98] on button "Upload files" at bounding box center [1515, 91] width 66 height 33
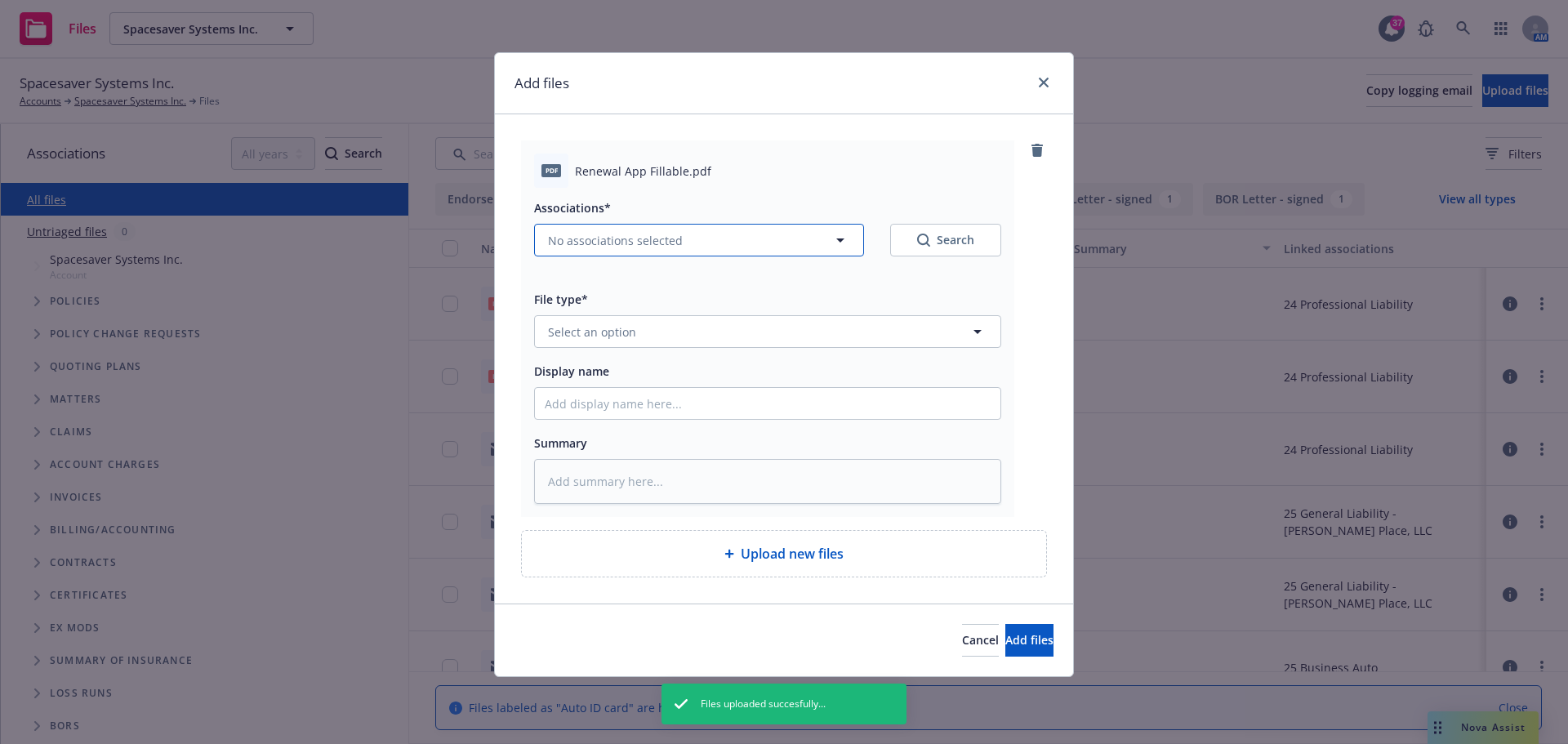
click at [653, 255] on button "No associations selected" at bounding box center [699, 241] width 330 height 33
type textarea "x"
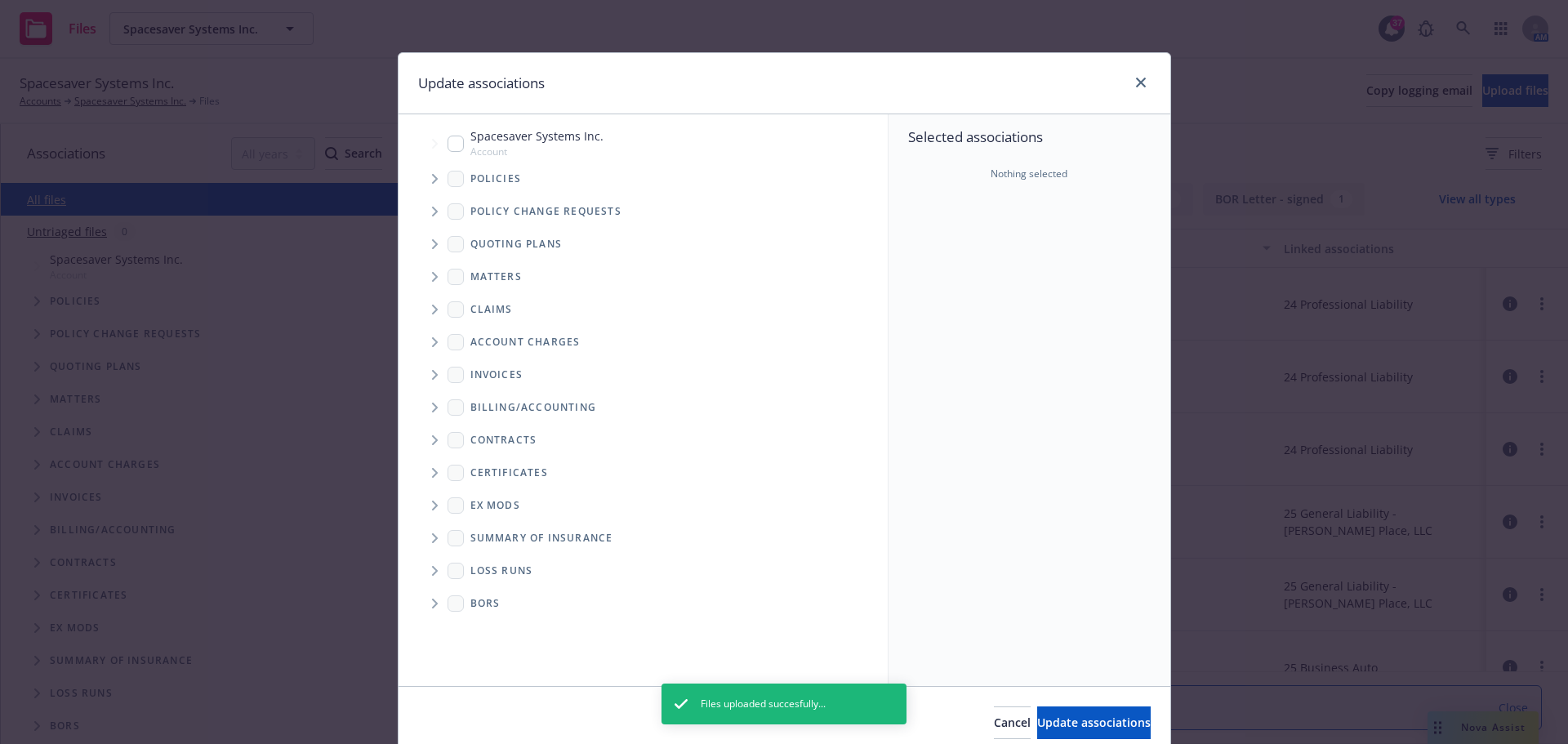
click at [432, 183] on icon "Tree Example" at bounding box center [435, 179] width 6 height 9
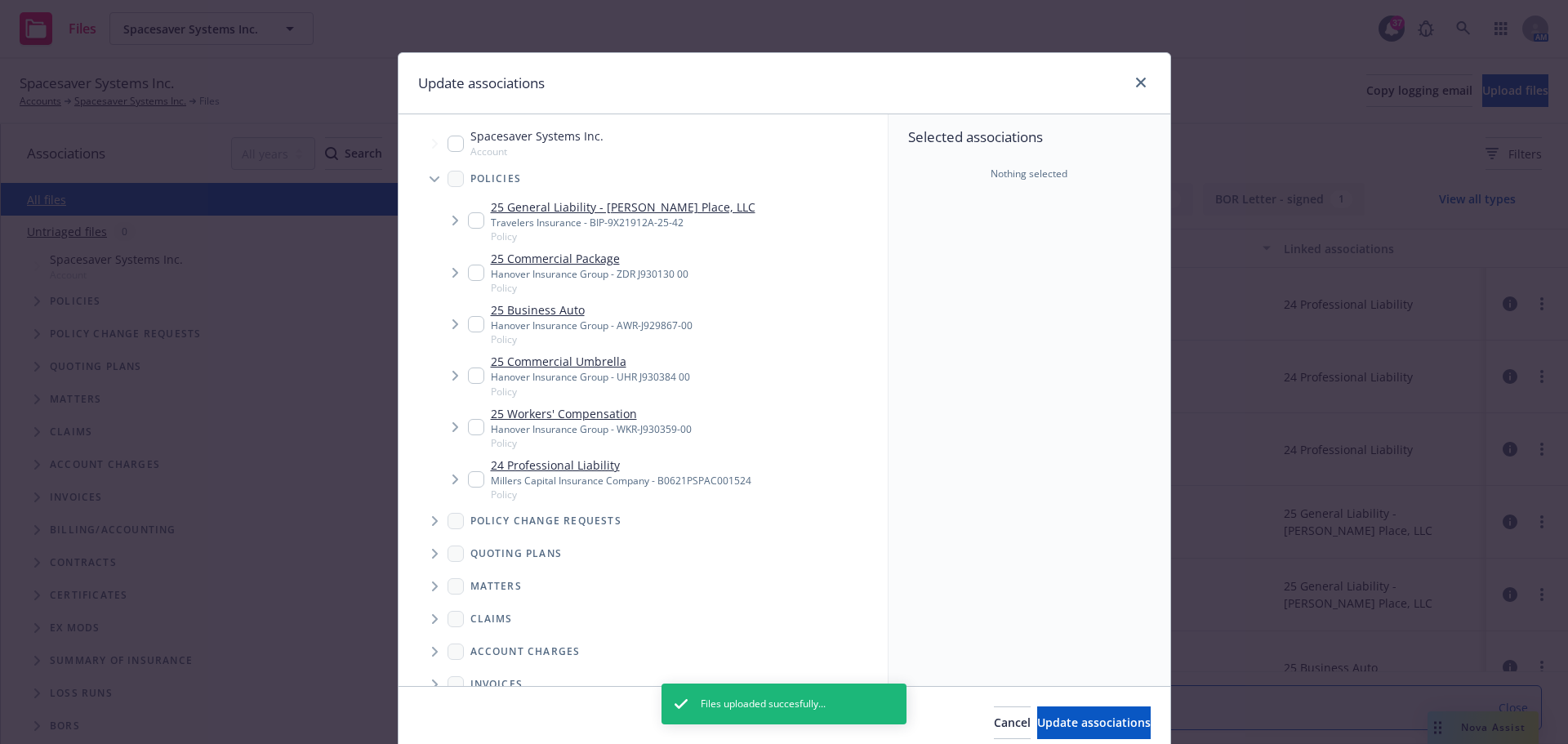
click at [558, 460] on link "24 Professional Liability" at bounding box center [621, 466] width 260 height 17
checkbox input "true"
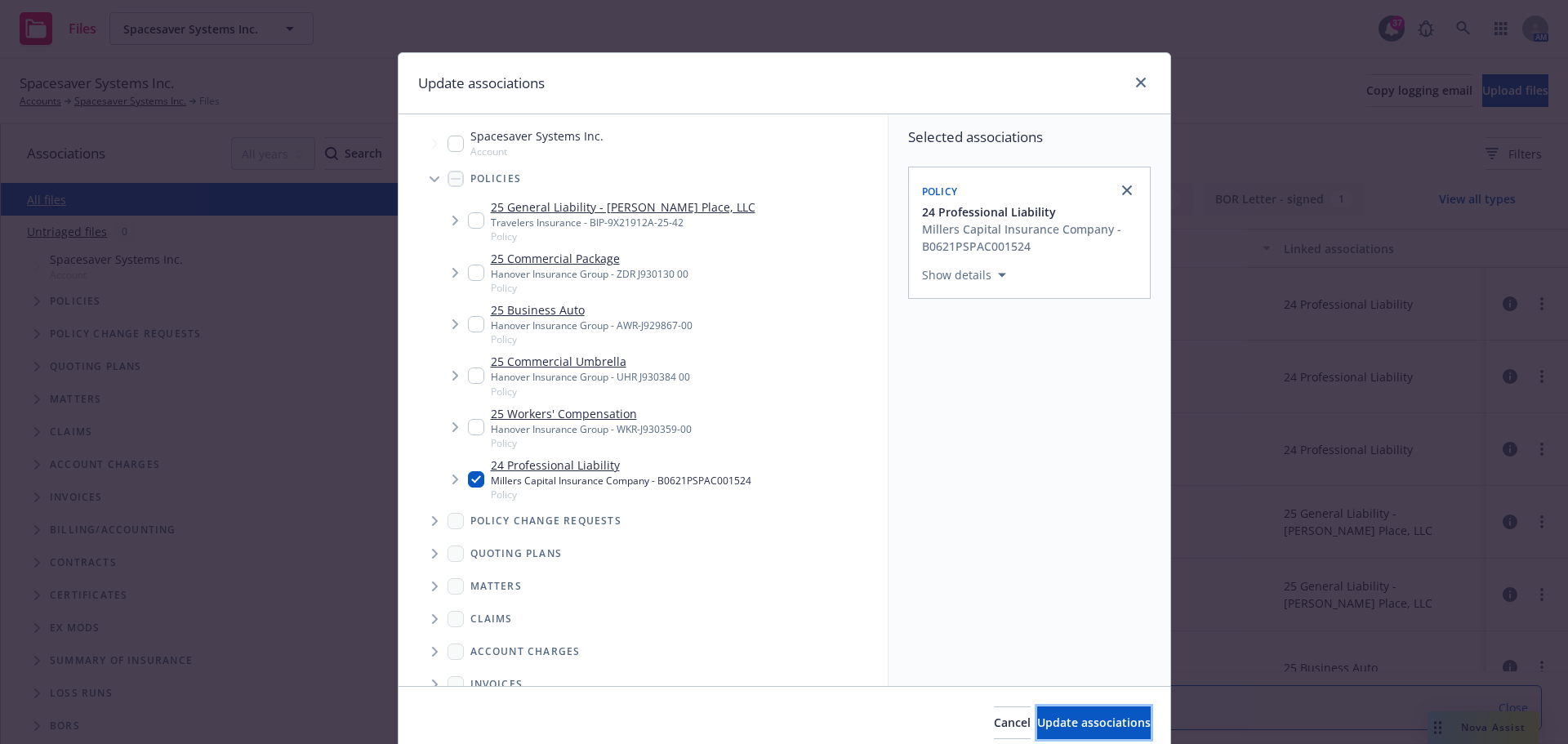
click at [1068, 723] on span "Update associations" at bounding box center [1094, 723] width 113 height 15
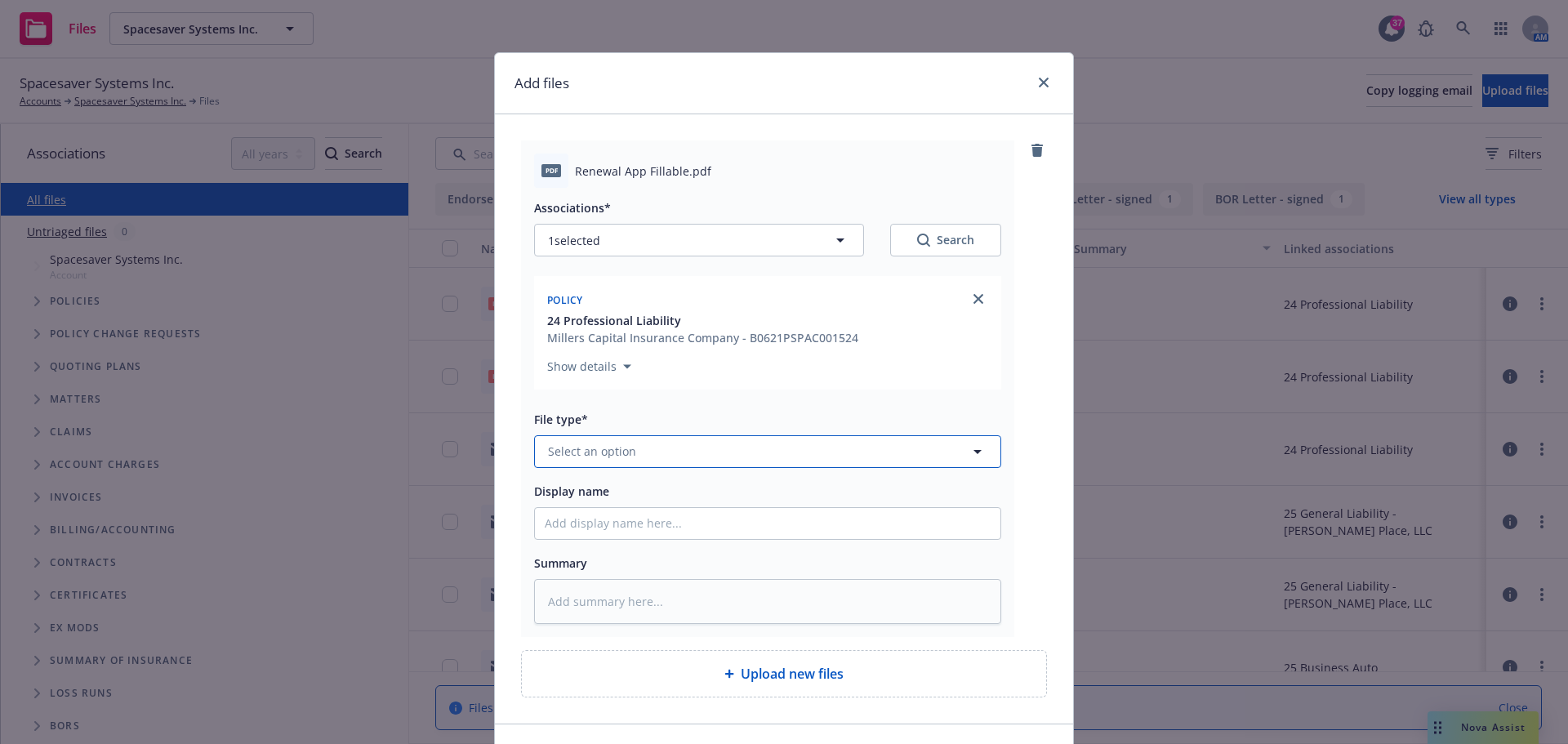
click at [685, 451] on button "Select an option" at bounding box center [768, 452] width 467 height 33
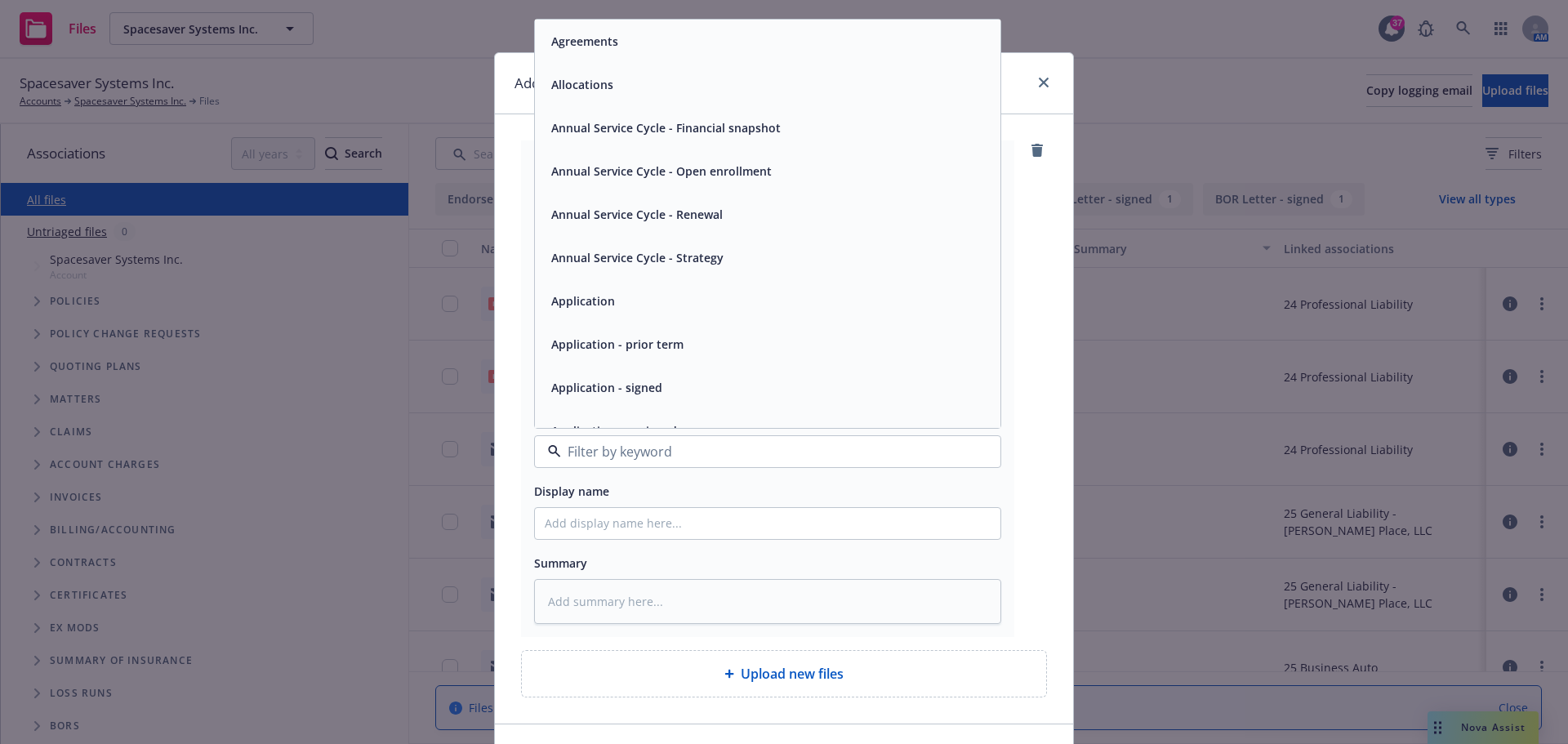
click at [593, 292] on span "Application" at bounding box center [583, 301] width 64 height 17
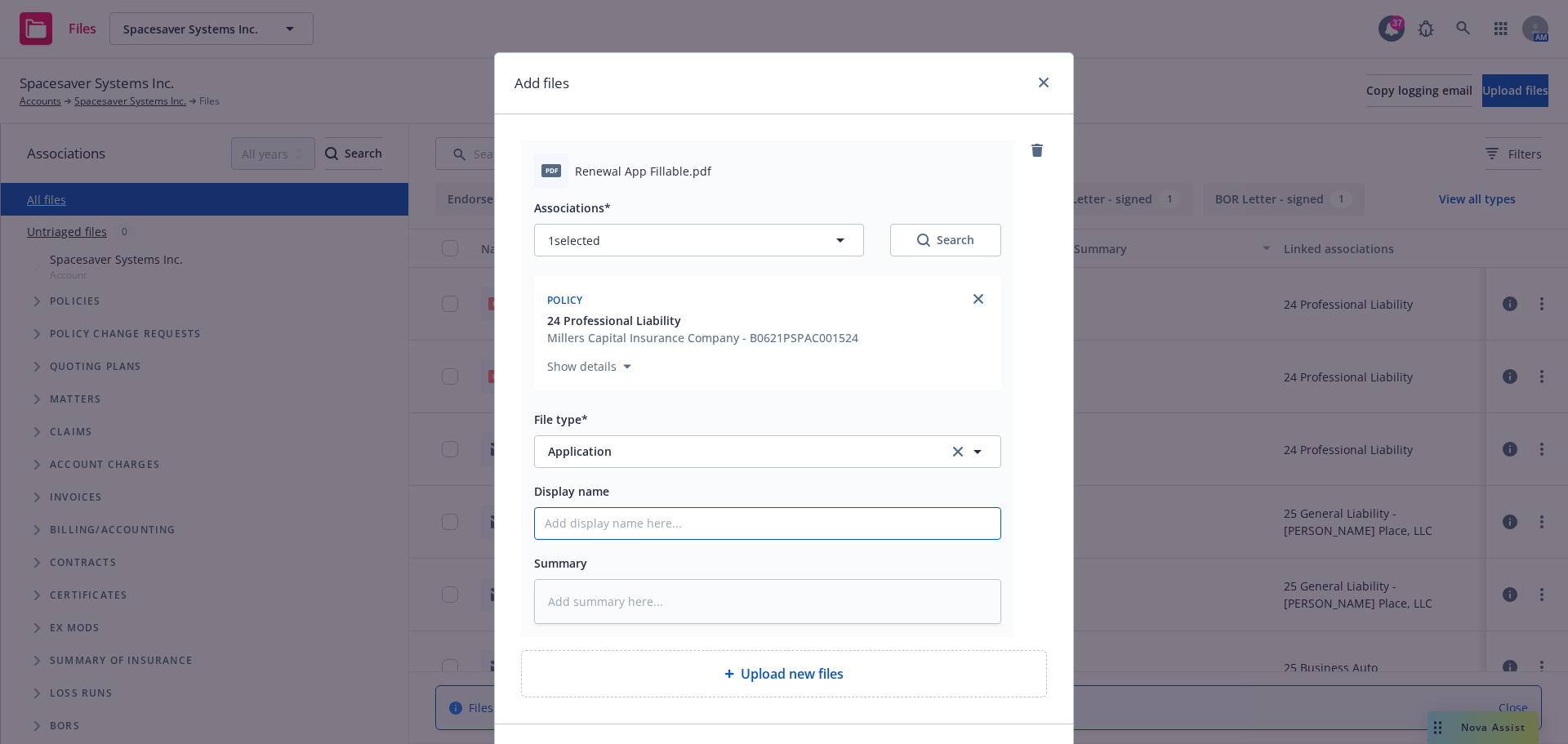
click at [662, 522] on input "Display name" at bounding box center [768, 524] width 465 height 31
type textarea "x"
type input "R"
type textarea "x"
type input "Re"
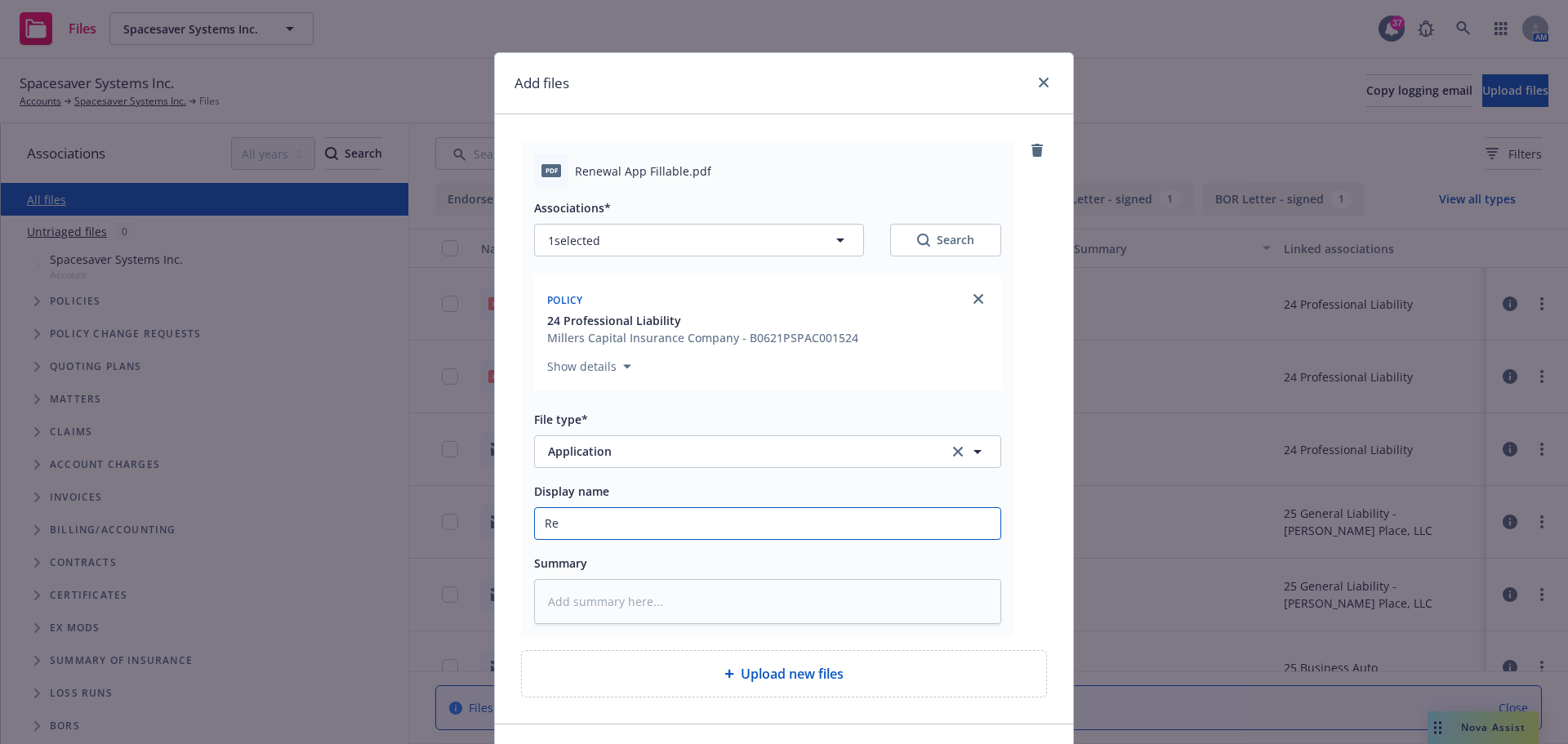
type textarea "x"
type input "Ren"
type textarea "x"
type input "Renme"
type textarea "x"
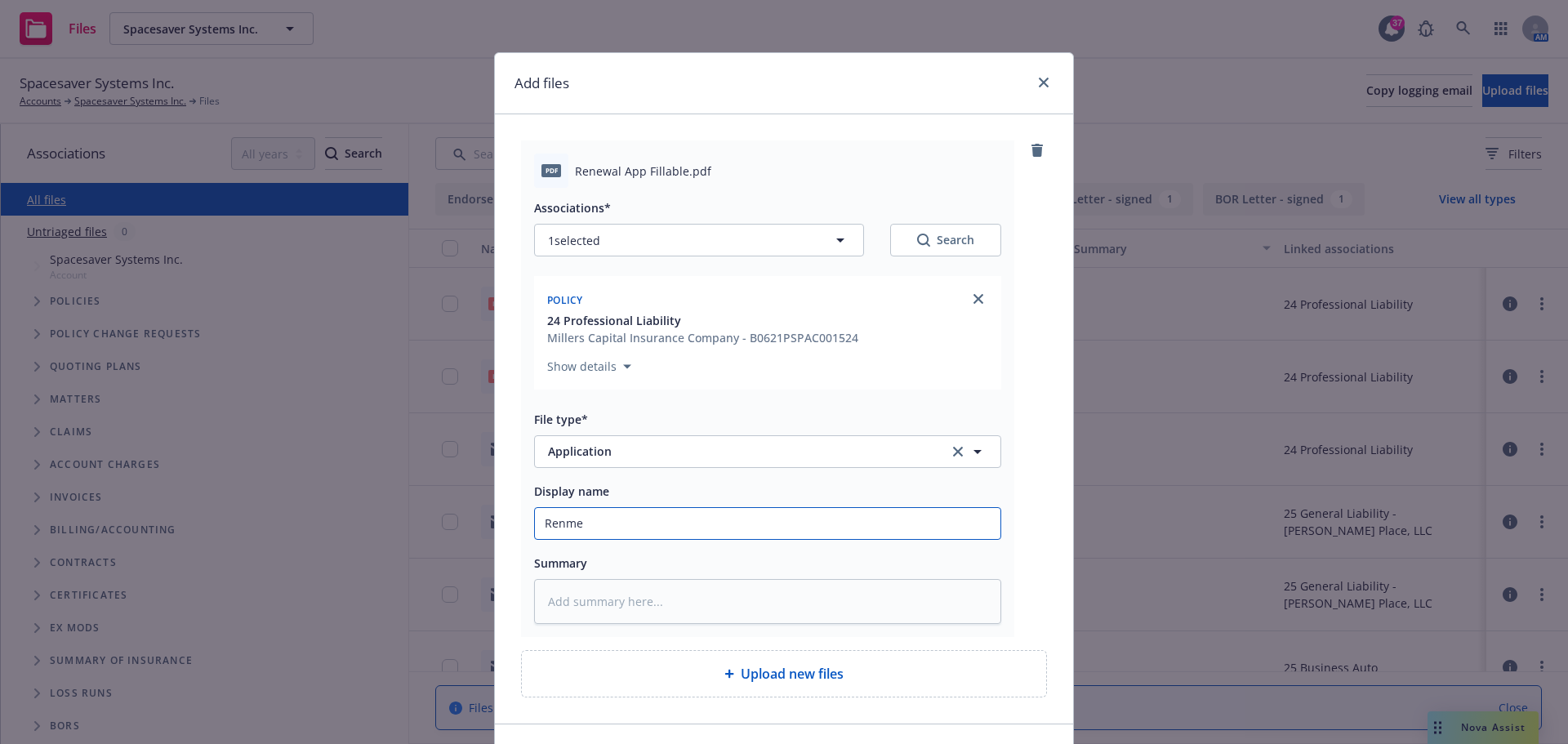
type input "Renm"
type textarea "x"
type input "Ren"
type textarea "x"
type input "[PERSON_NAME]"
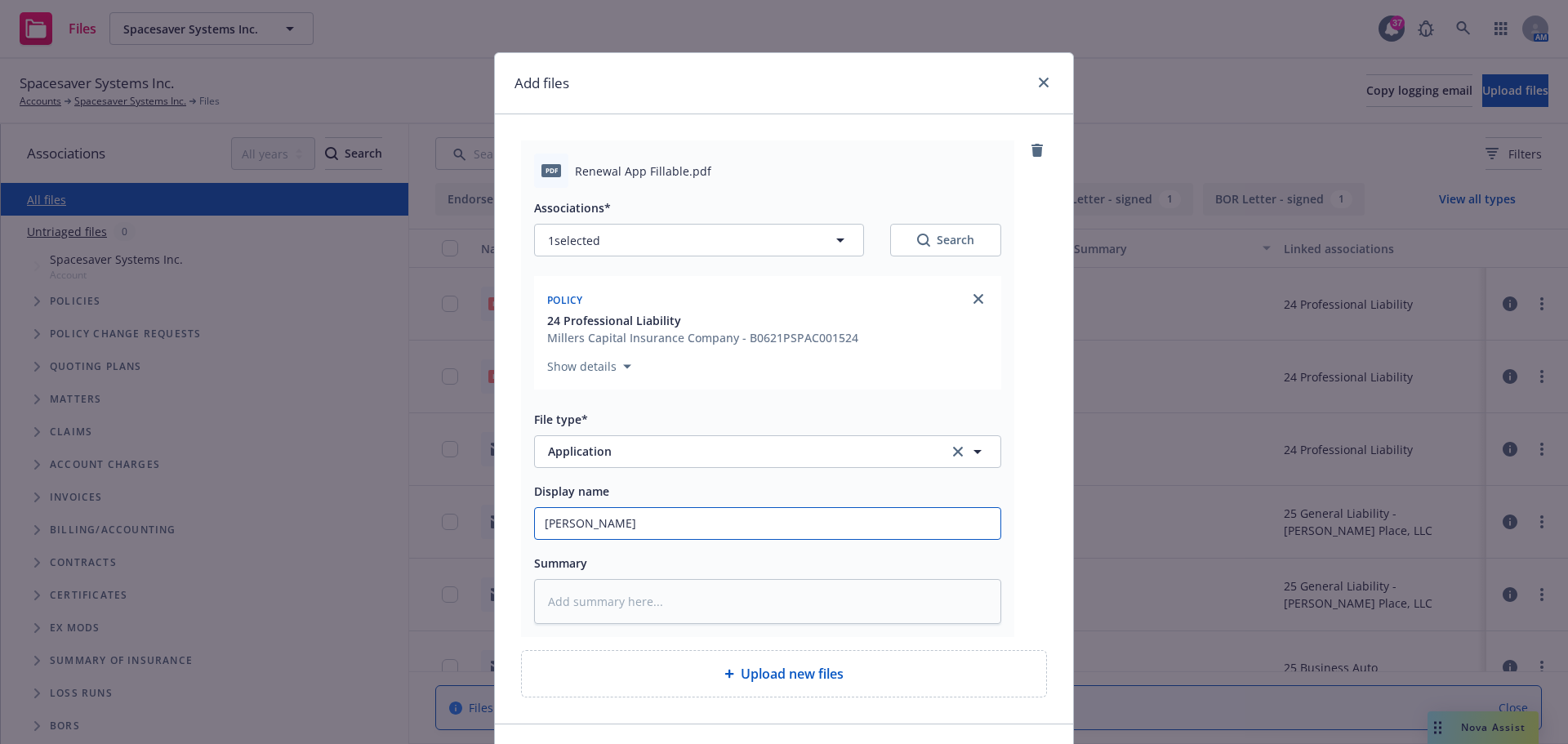
type textarea "x"
type input "Renew"
type textarea "x"
type input "Renewa"
type textarea "x"
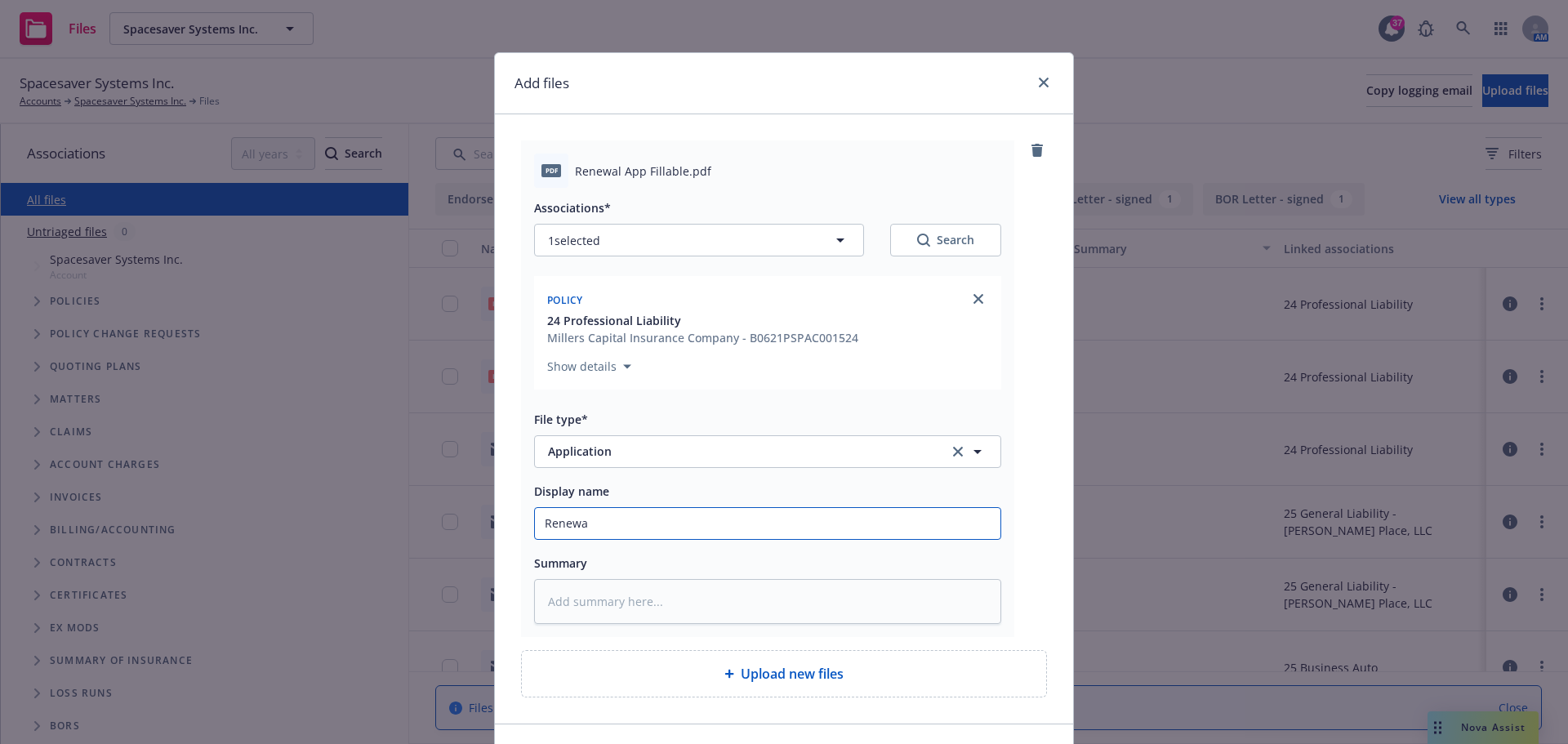
type input "Renewal"
type textarea "x"
type input "Renewal"
type textarea "x"
type input "Renewal A"
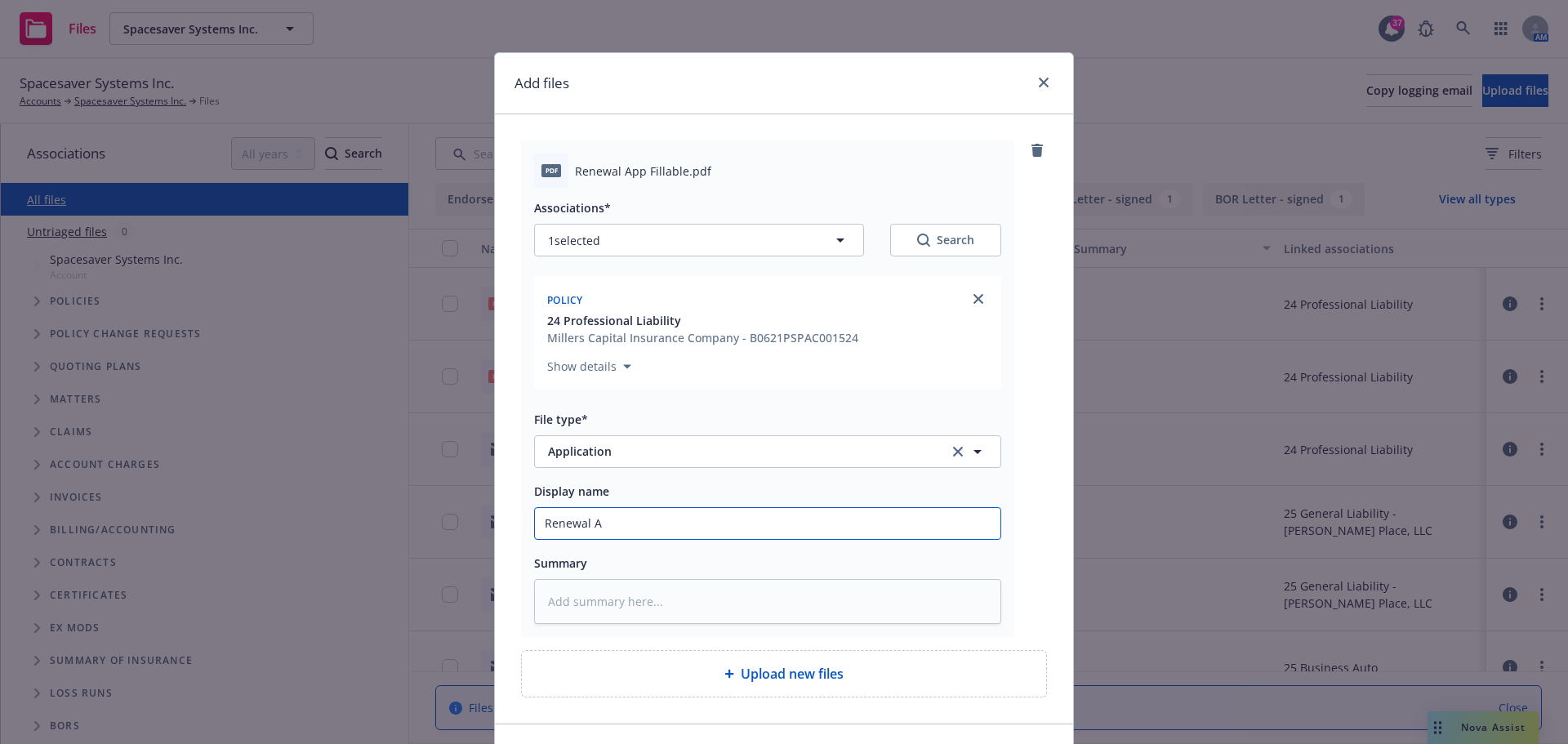
type textarea "x"
type input "Renewal AP"
type textarea "x"
type input "Renewal APp"
type textarea "x"
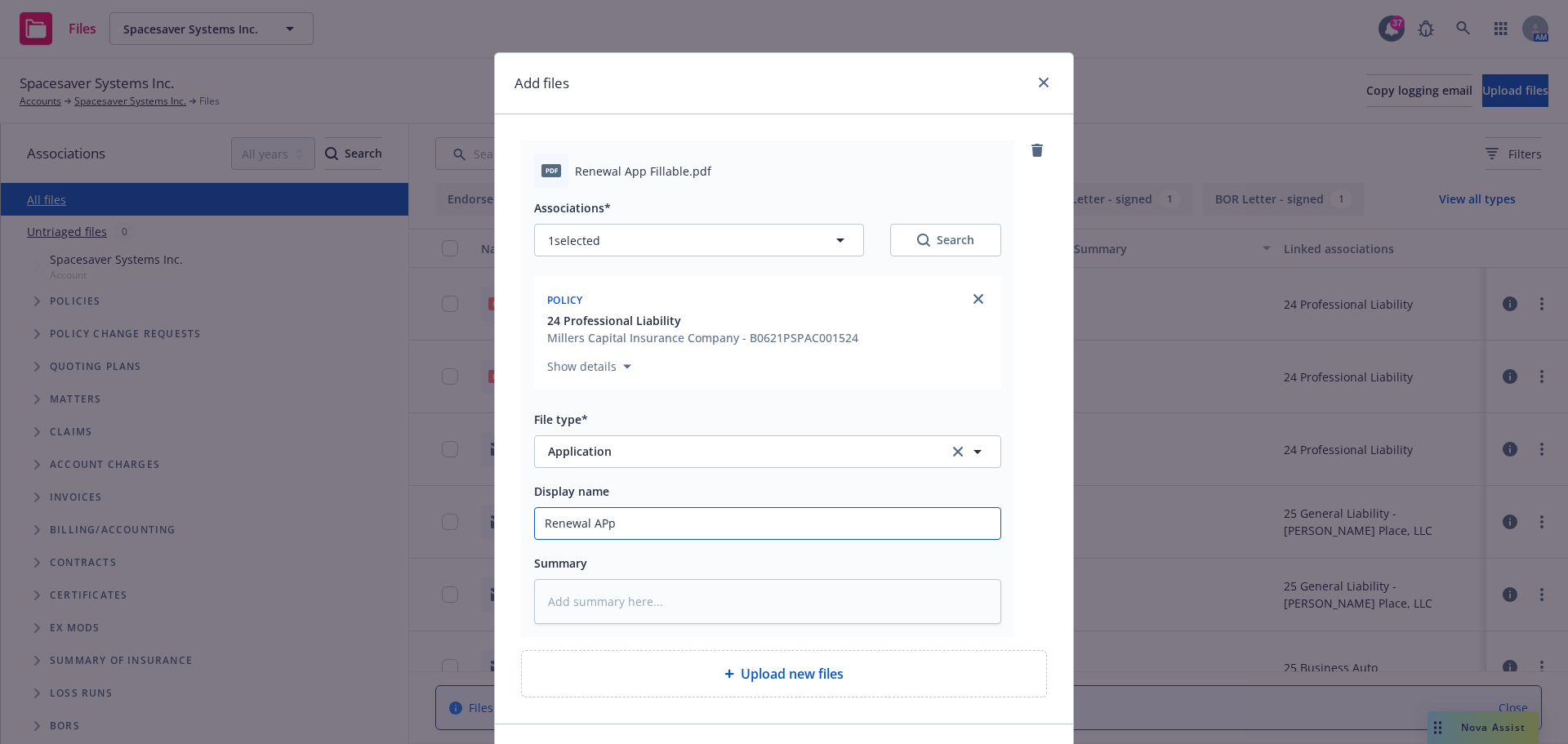
type input "Renewal APp"
type textarea "x"
type input "Renewal APp"
type textarea "x"
type input "Renewal AP"
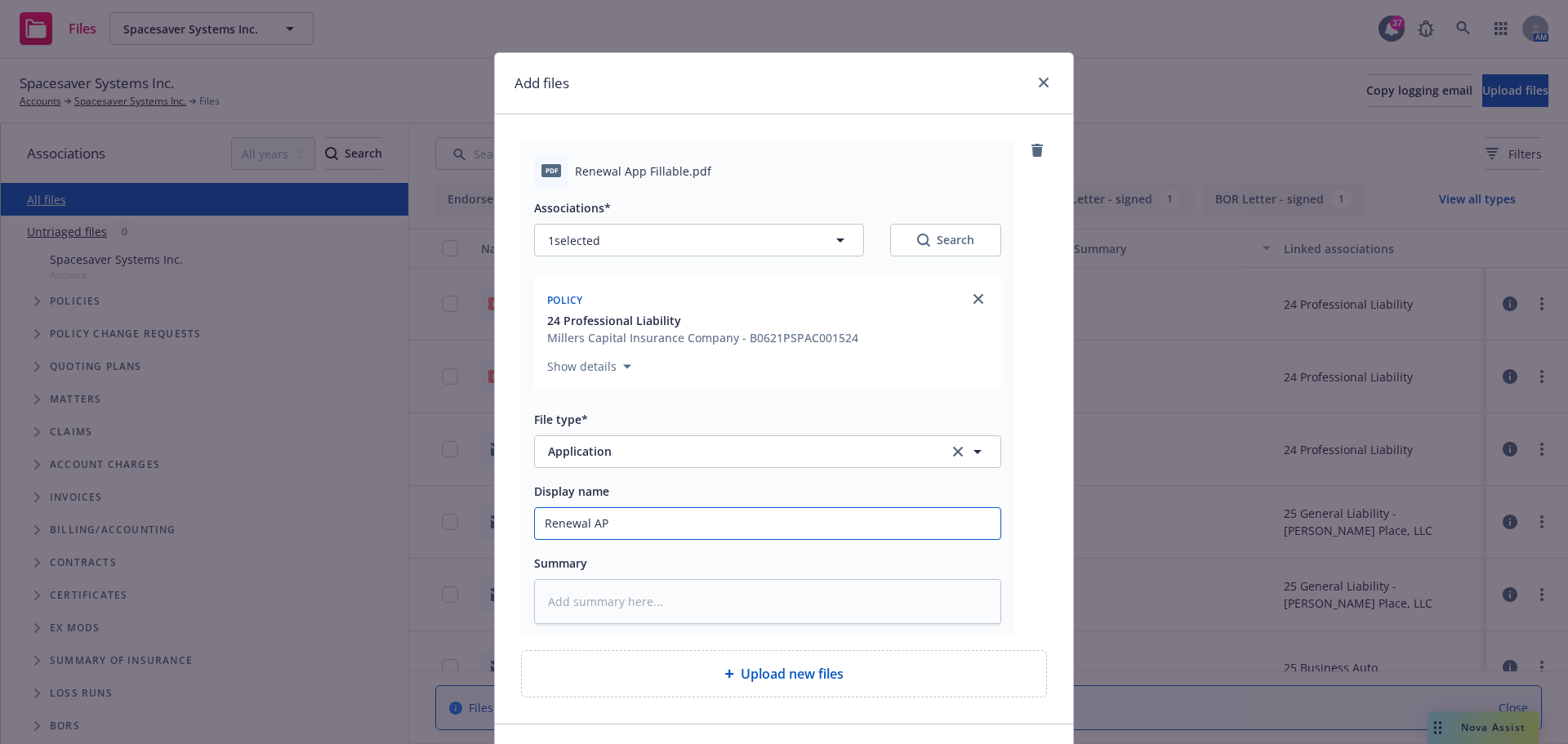
type textarea "x"
type input "Renewal A"
type textarea "x"
type input "Renewal Ap"
type textarea "x"
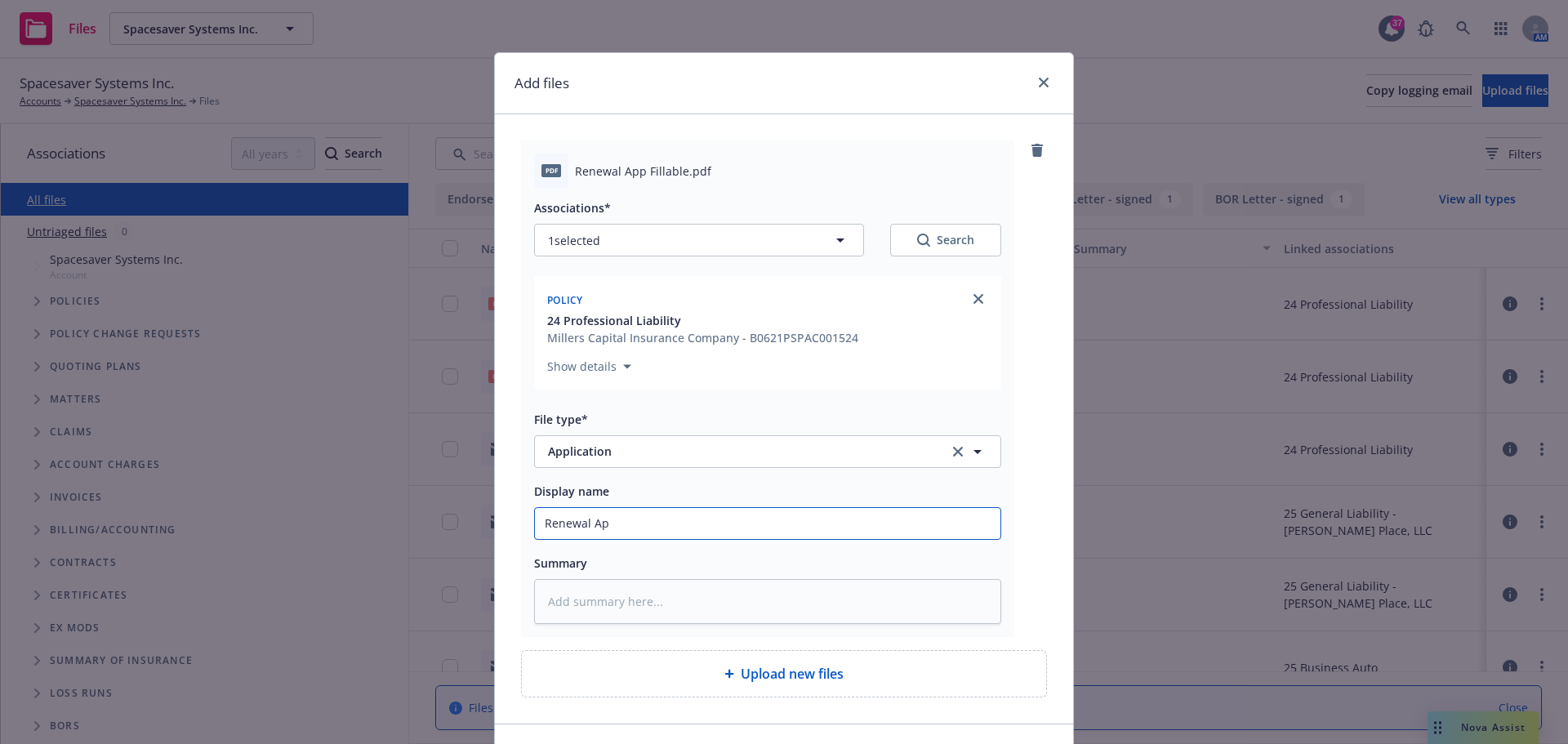
type input "Renewal App"
type textarea "x"
type input "Renewal App"
type textarea "x"
type input "Renewal App v"
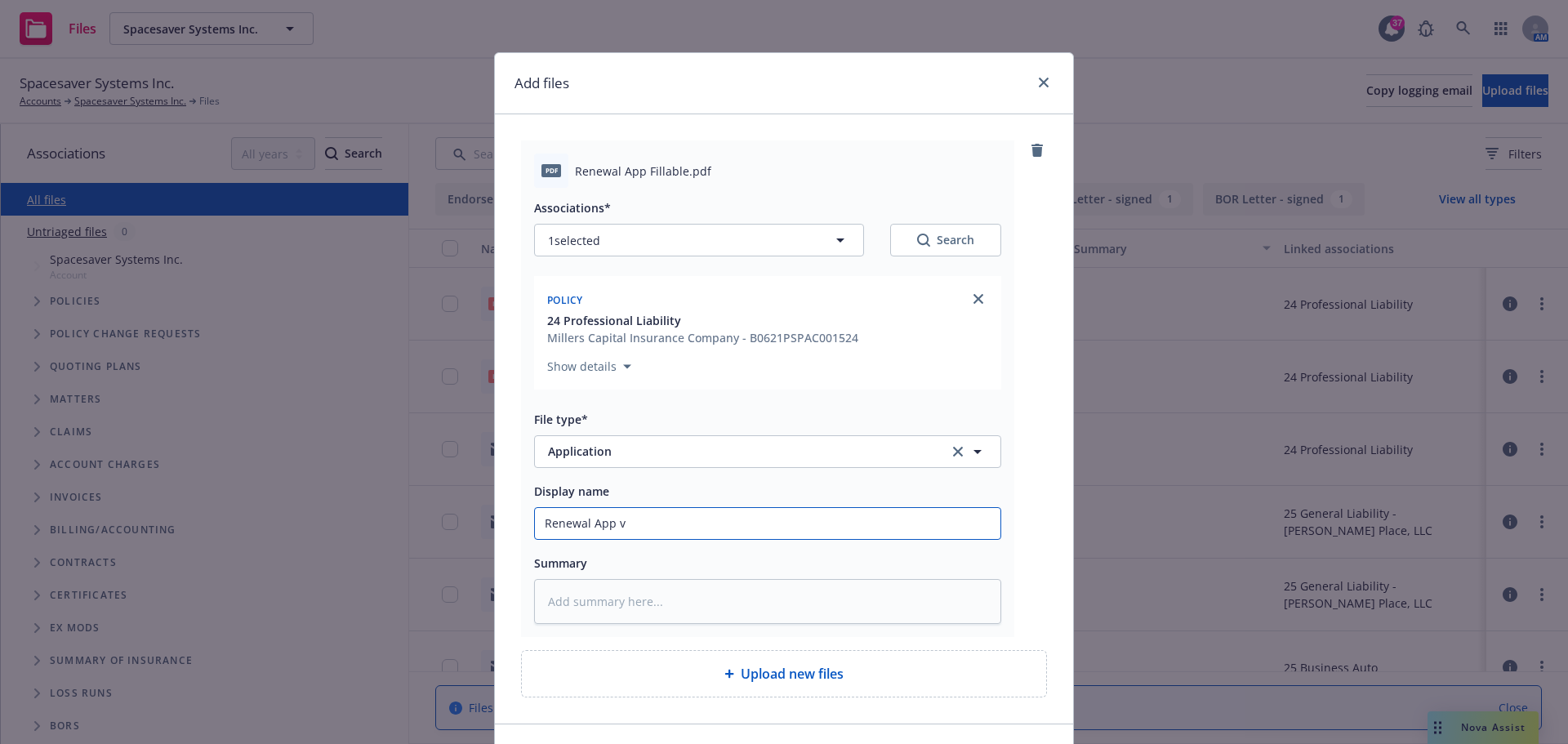
type textarea "x"
type input "Renewal App vi"
type textarea "x"
type input "Renewal App via"
type textarea "x"
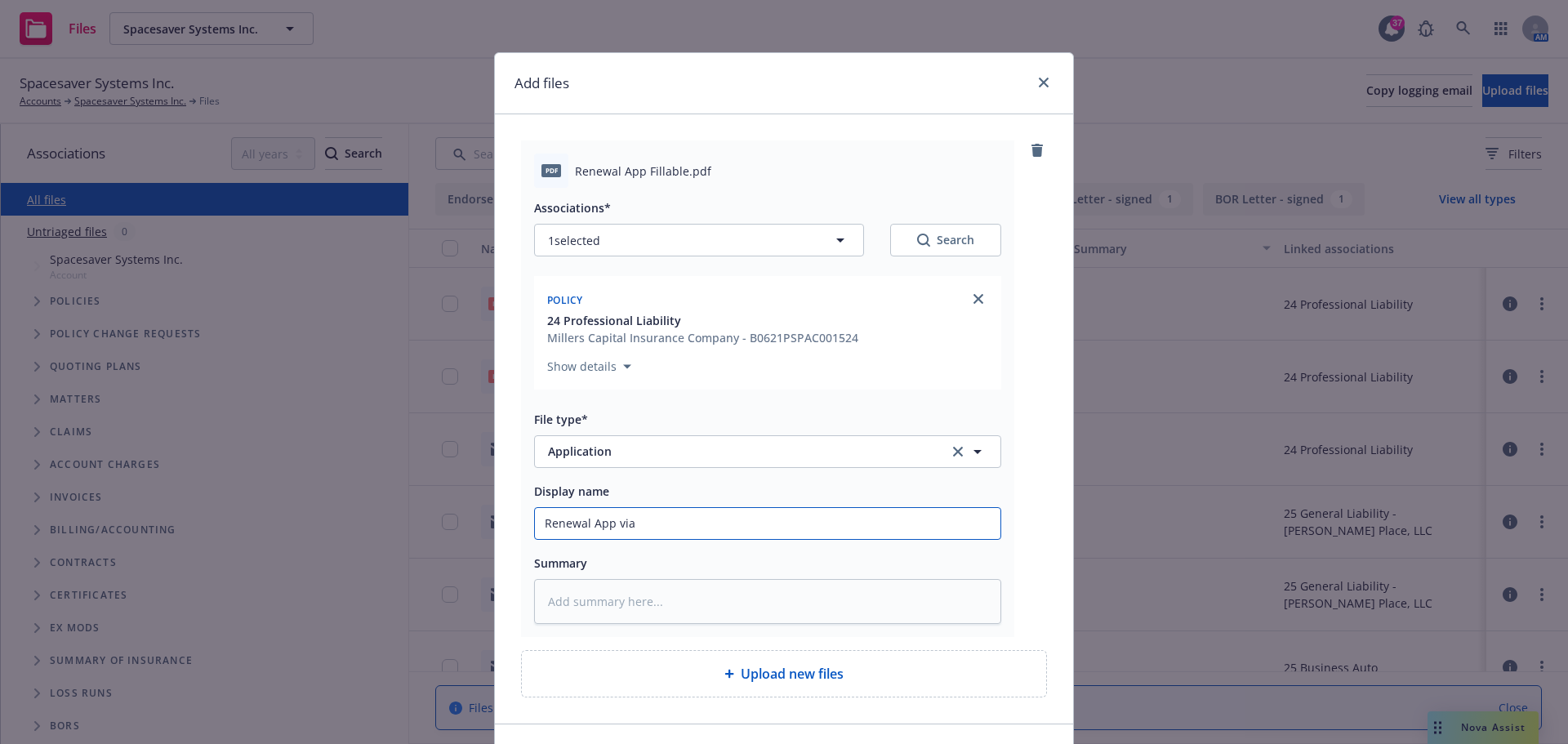
type input "Renewal App via"
type textarea "x"
type input "Renewal App via c"
type textarea "x"
type input "Renewal App via ca"
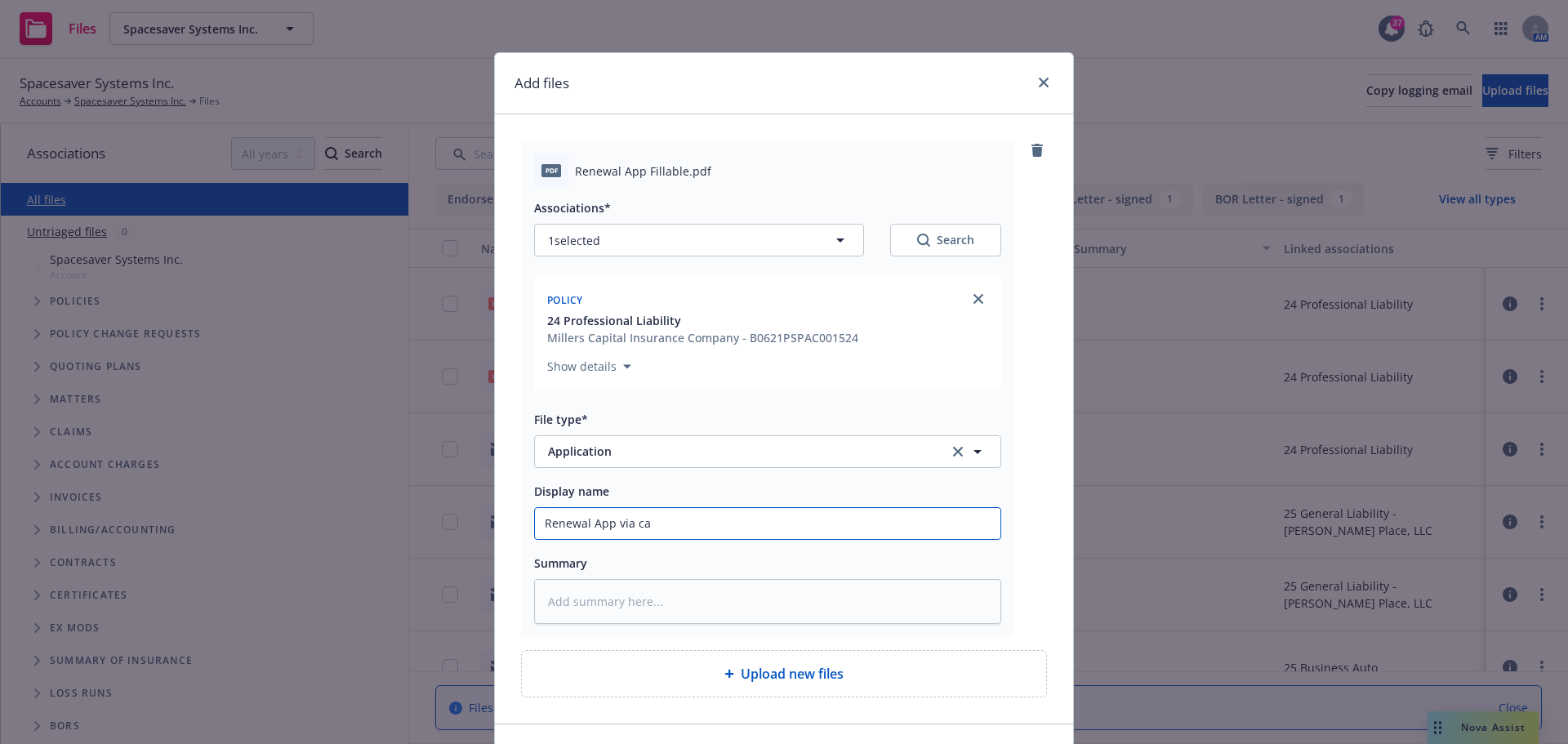
type textarea "x"
type input "Renewal App via car"
type textarea "x"
type input "Renewal App via [PERSON_NAME]"
type textarea "x"
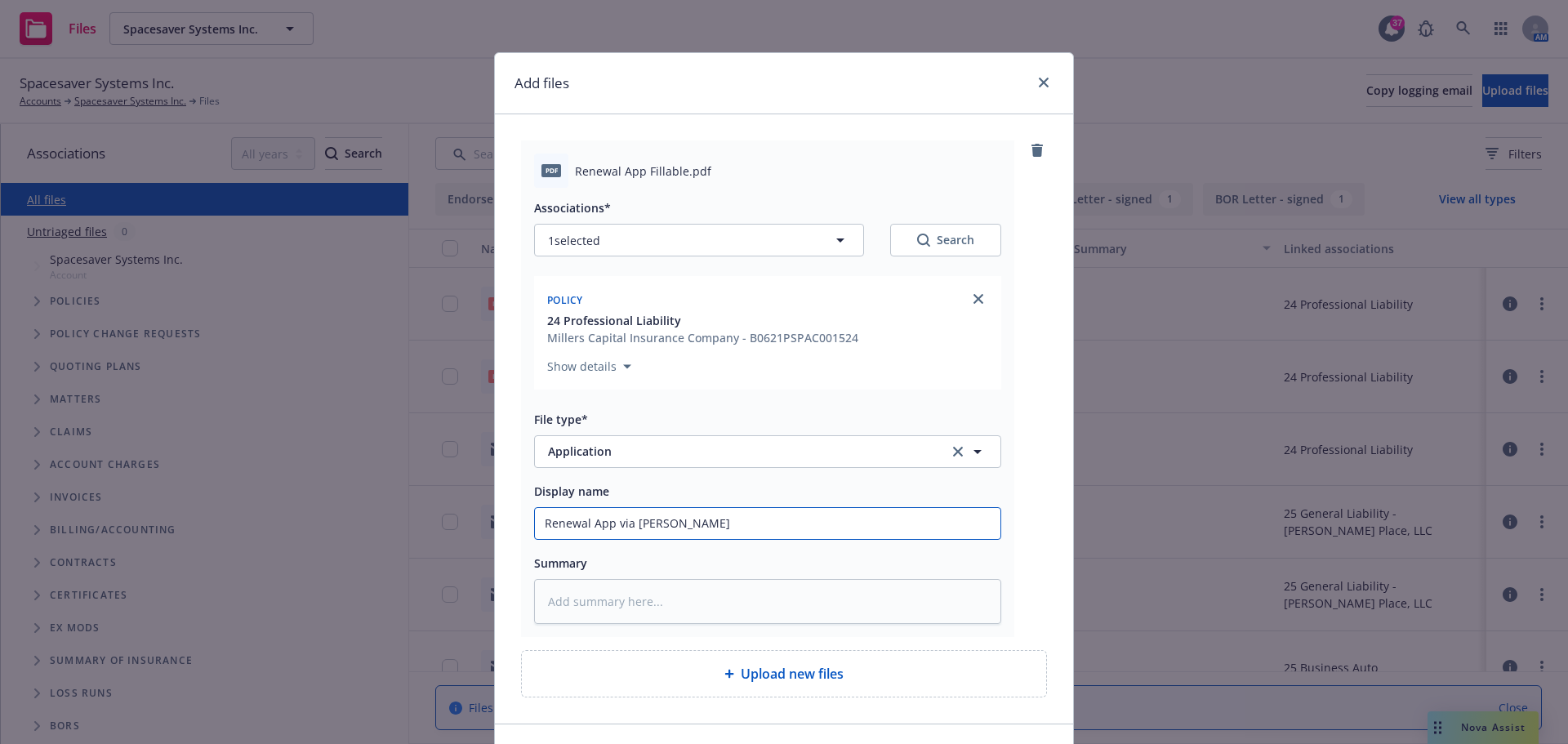
type input "Renewal App via [PERSON_NAME]"
type textarea "x"
type input "Renewal App via [PERSON_NAME]"
type textarea "x"
type input "Renewal App via carrier"
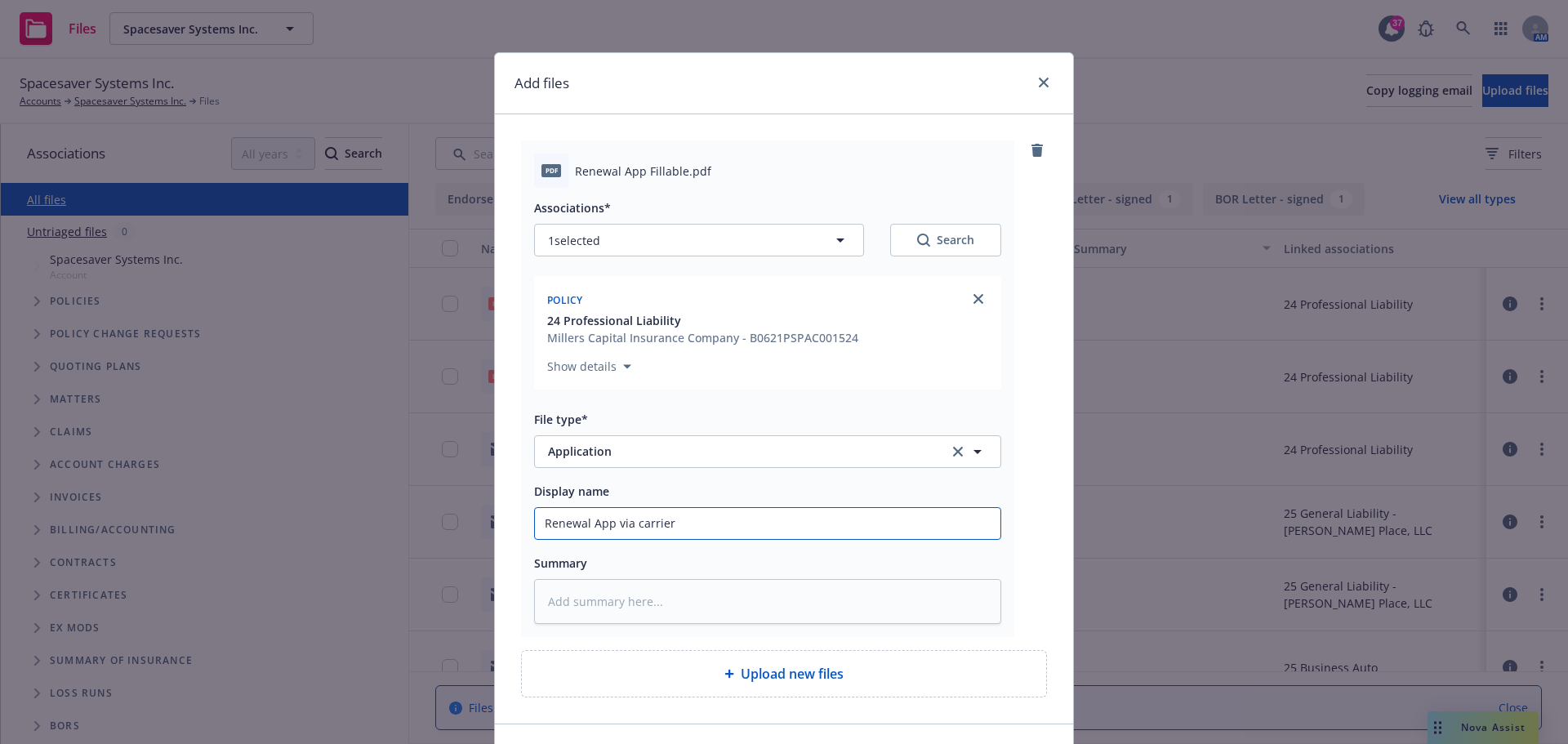
type textarea "x"
type input "Renewal App via carrier"
type textarea "x"
type input "Renewal App via carrier f"
type textarea "x"
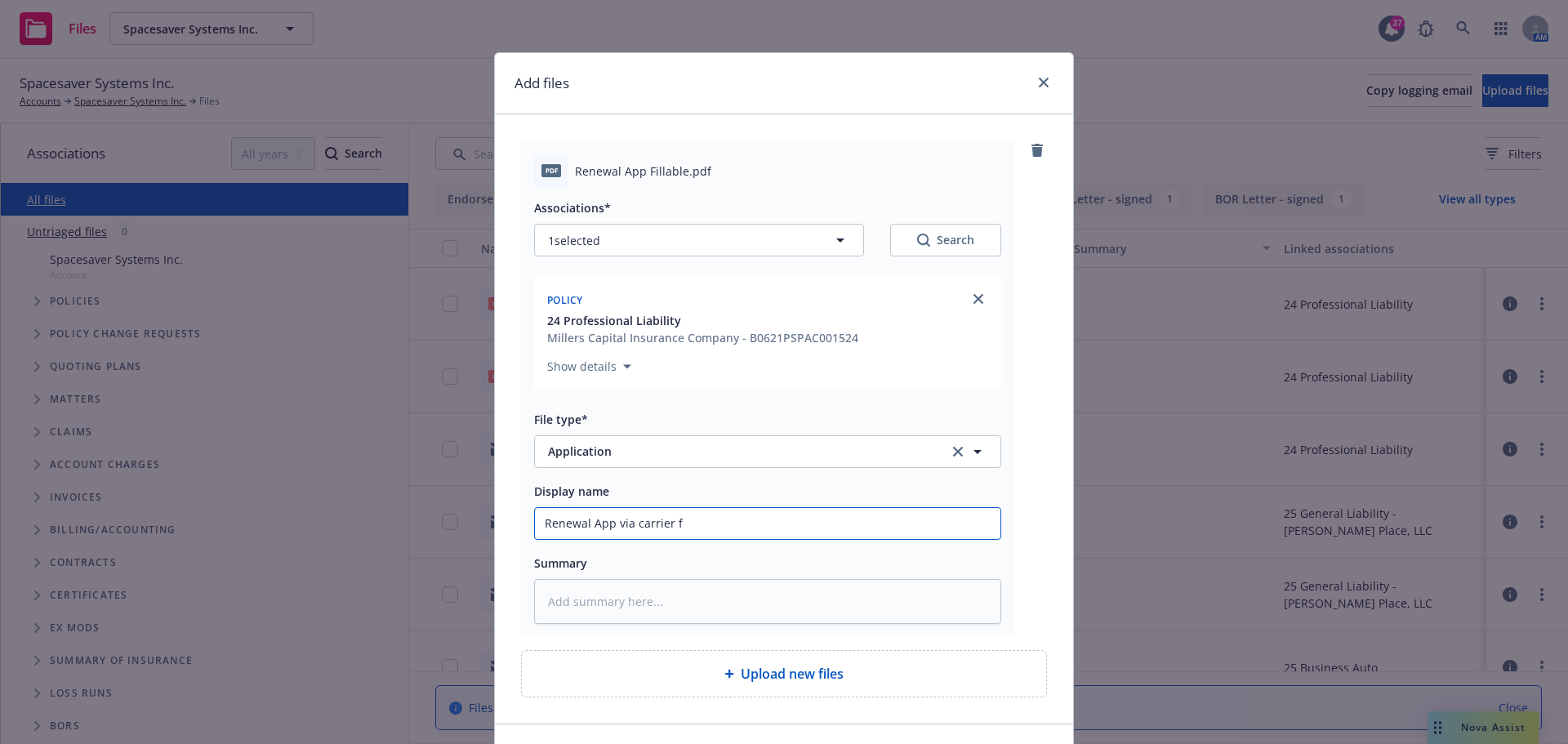
type input "Renewal App via carrier fo"
type textarea "x"
type input "Renewal App via carrier for"
type textarea "x"
type input "Renewal App via carrier for"
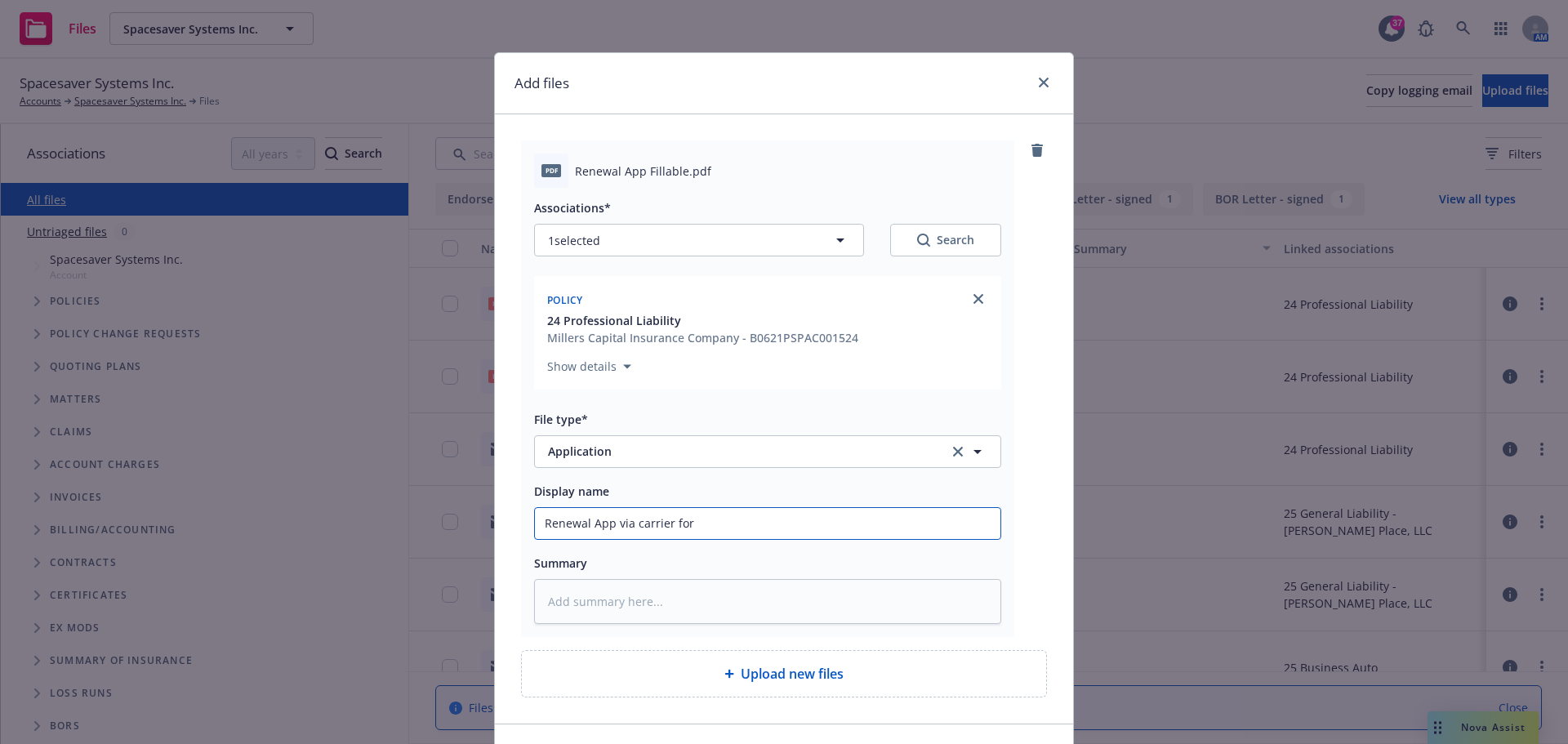
type textarea "x"
type input "Renewal App via carrier for 2"
type textarea "x"
type input "Renewal App via carrier for 26"
type textarea "x"
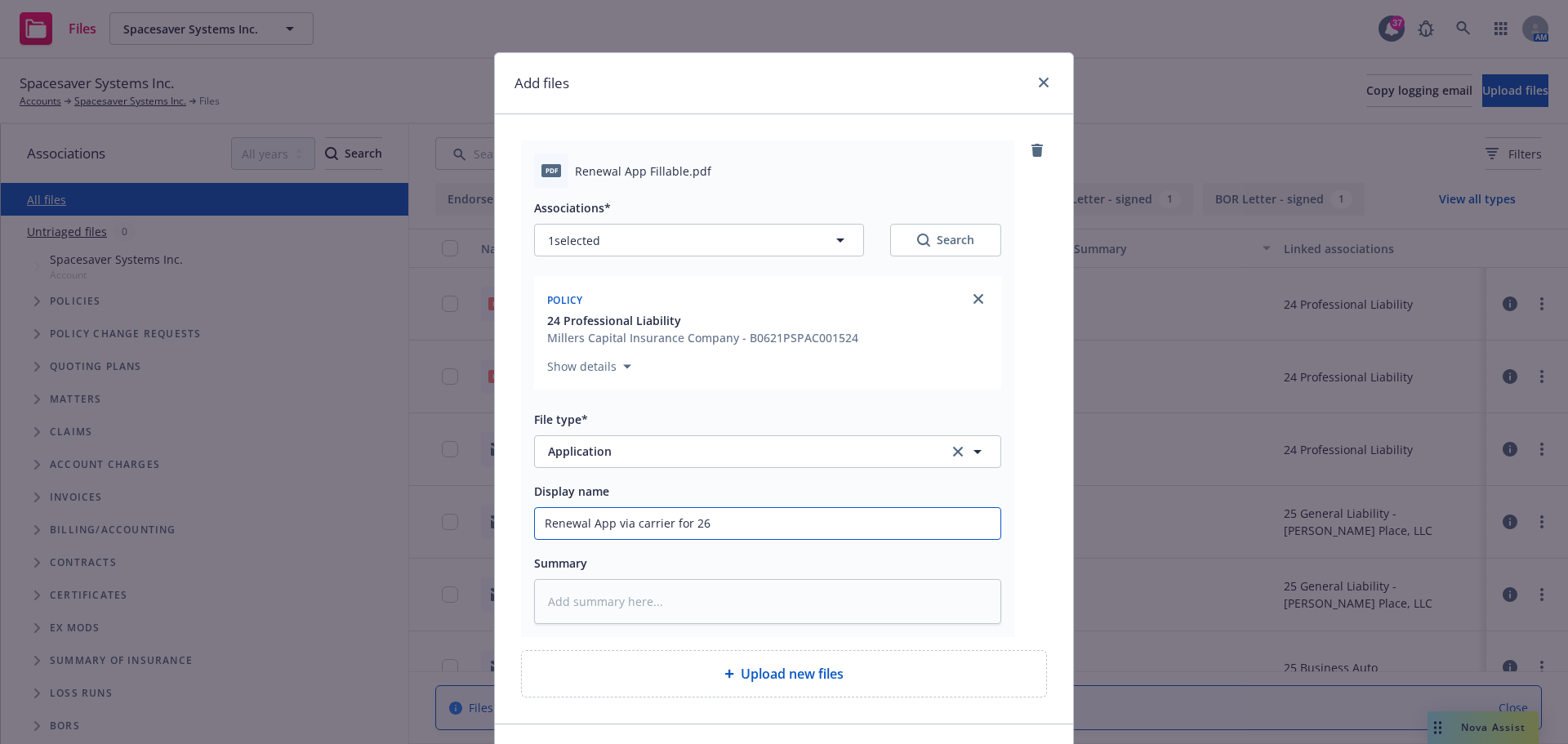
type input "Renewal App via carrier for 26-"
type textarea "x"
type input "Renewal App via carrier for 26-2"
type textarea "x"
type input "Renewal App via carrier for 26-27"
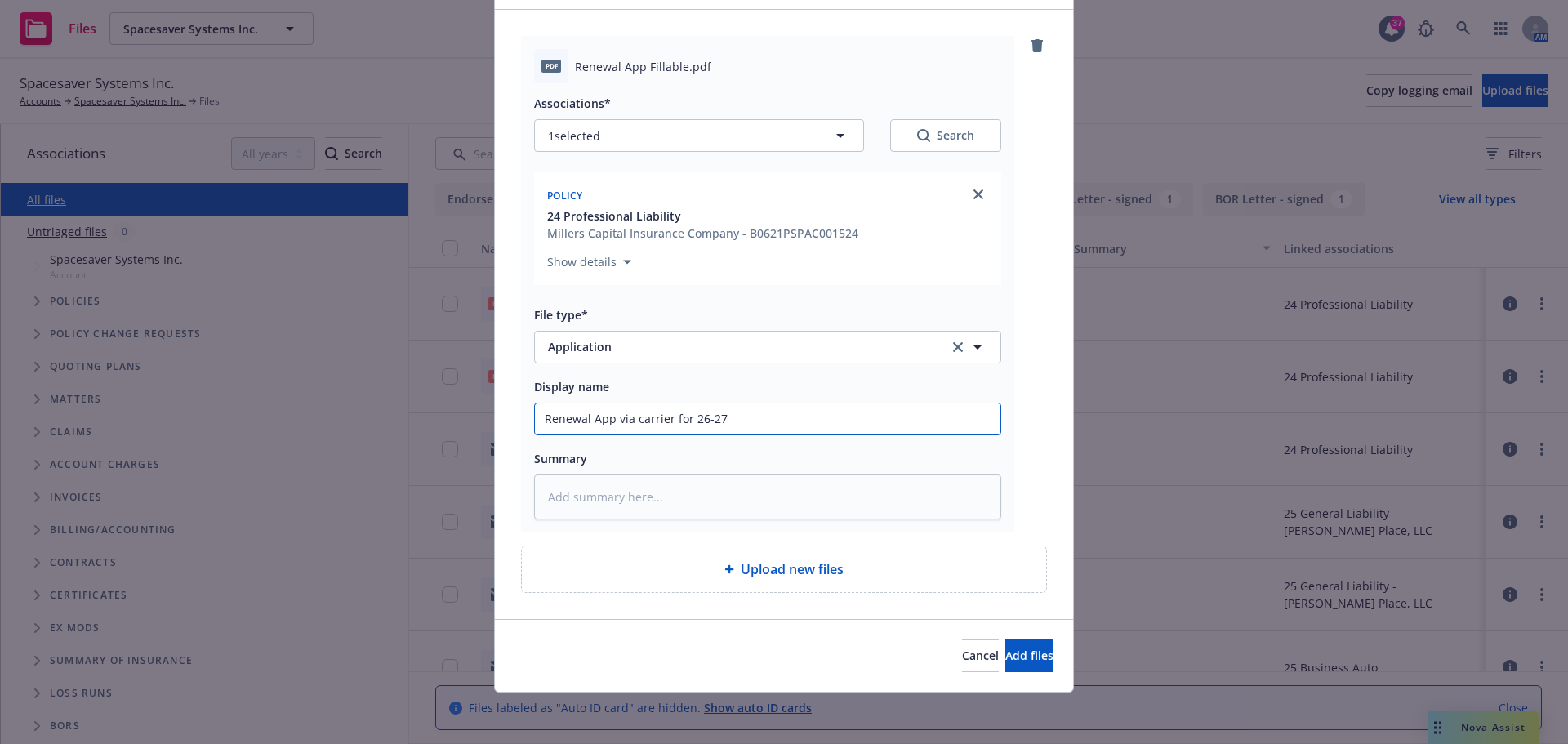
scroll to position [106, 0]
type textarea "x"
type input "Renewal App via carrier for 26-2"
type textarea "x"
type input "Renewal App via carrier for 26-"
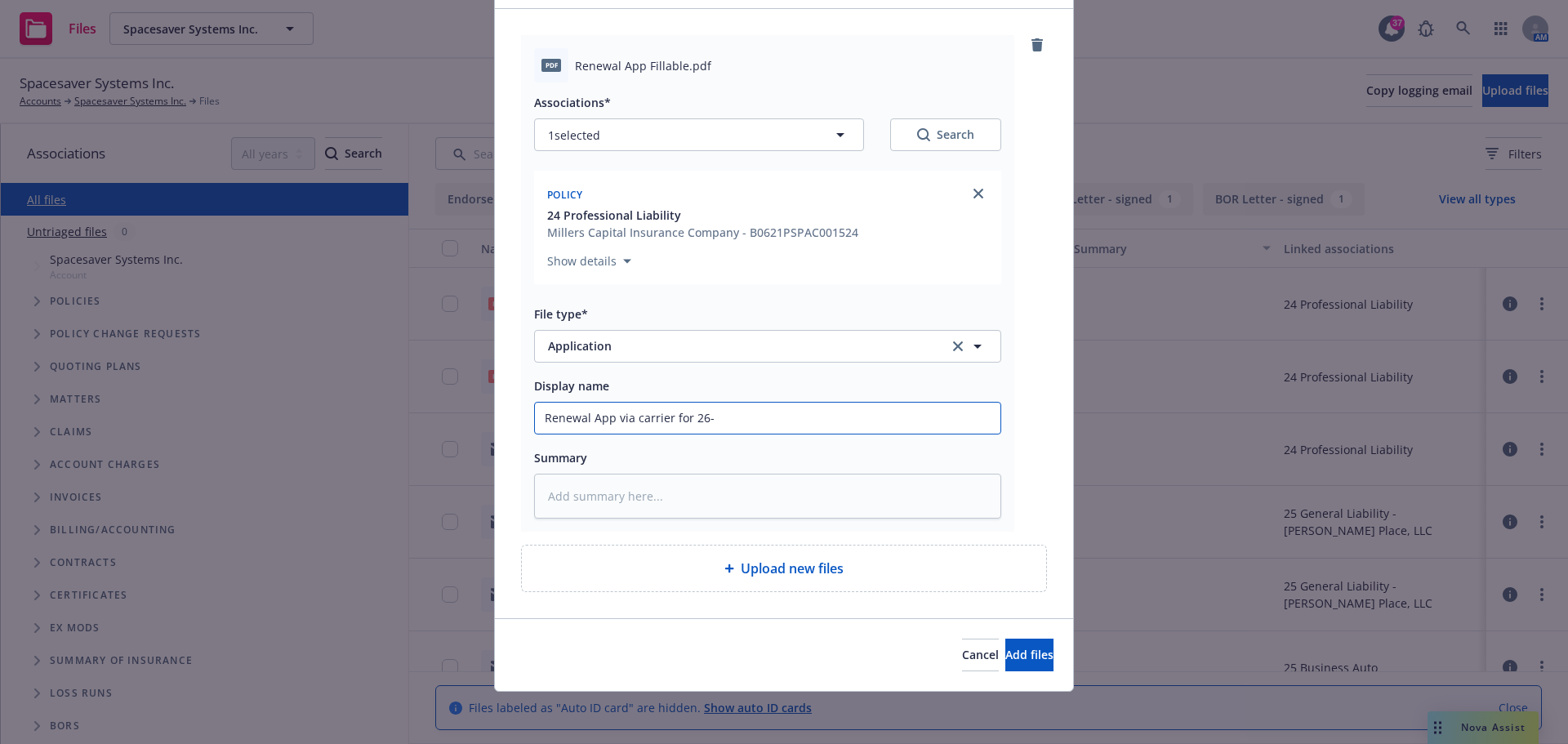
type textarea "x"
type input "Renewal App via carrier for 26"
type textarea "x"
type input "Renewal App via carrier for 2"
type textarea "x"
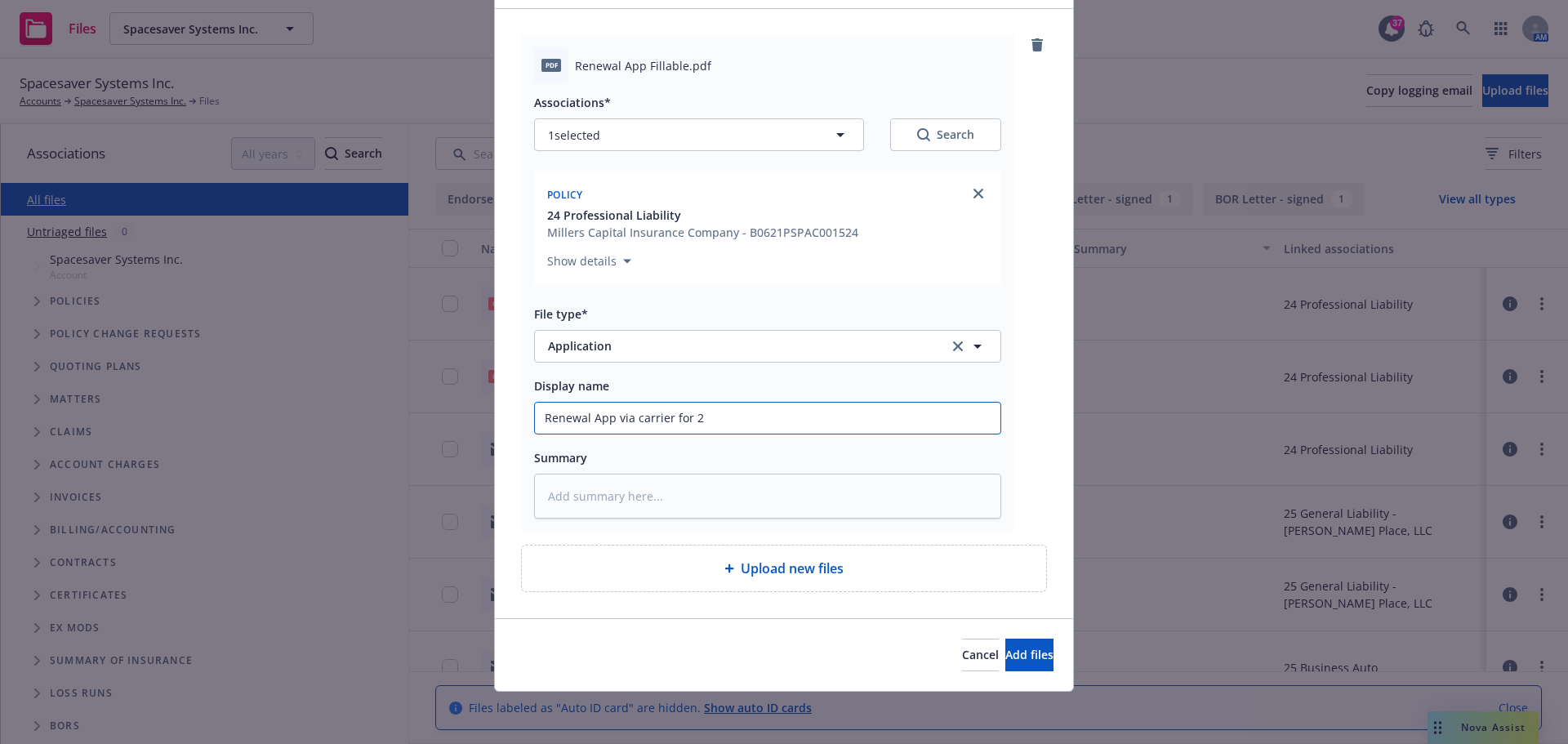
type input "Renewal App via carrier for"
type textarea "x"
type input "Renewal App via carrier for 2"
type textarea "x"
type input "Renewal App via carrier for 26"
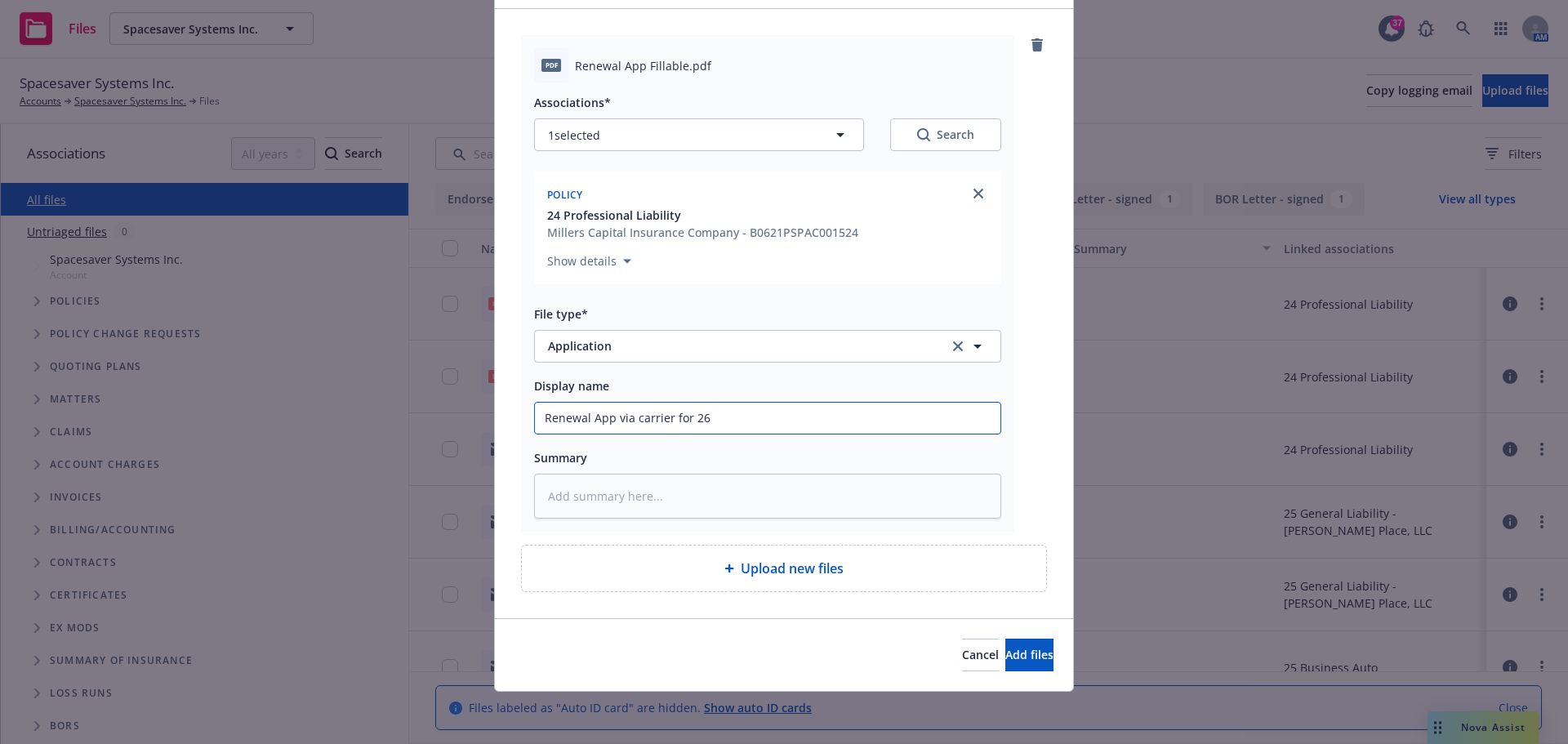
type textarea "x"
type input "Renewal App via carrier for 26-"
type textarea "x"
type input "Renewal App via carrier for 26-2"
type textarea "x"
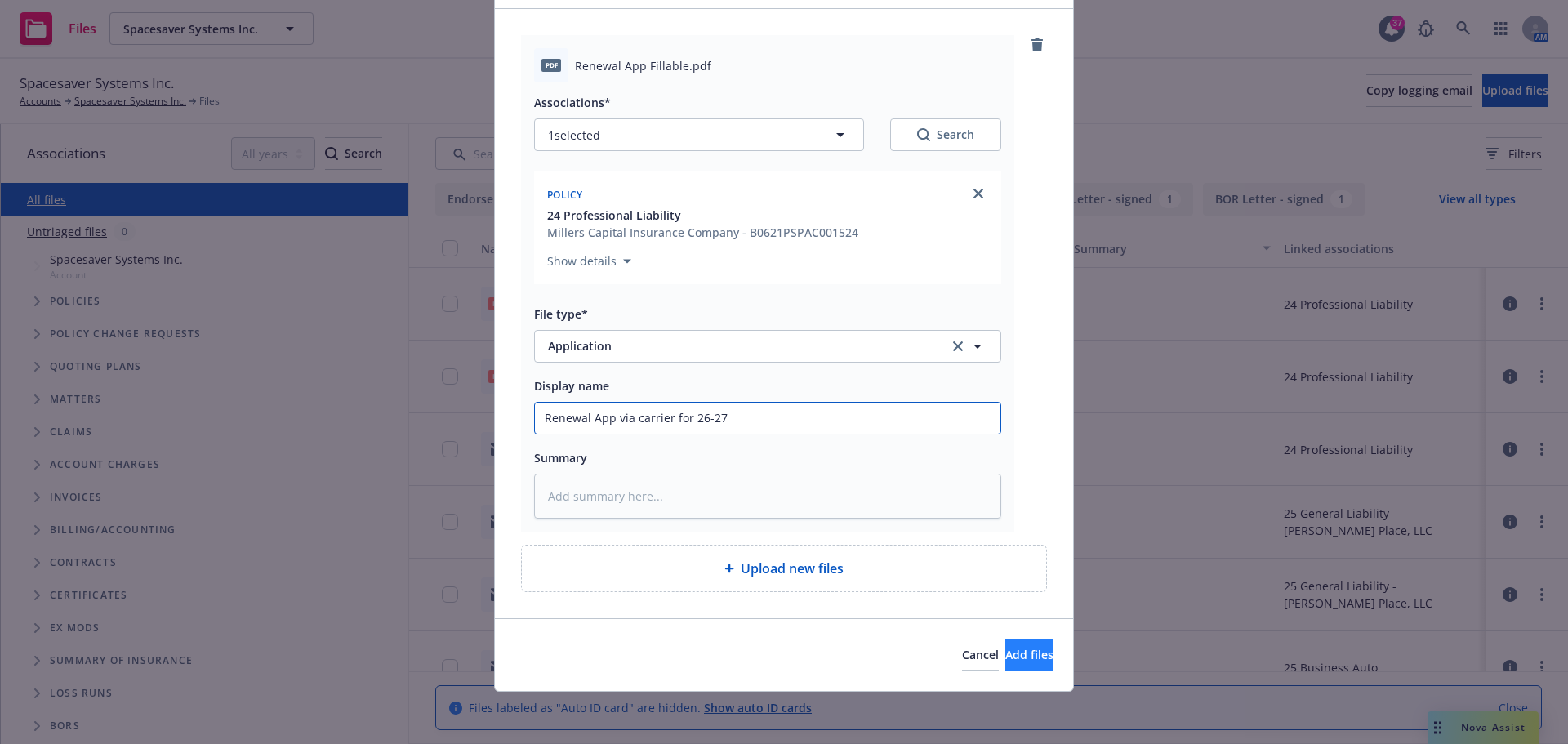
type input "Renewal App via carrier for 26-27"
click at [1006, 649] on span "Add files" at bounding box center [1030, 655] width 48 height 15
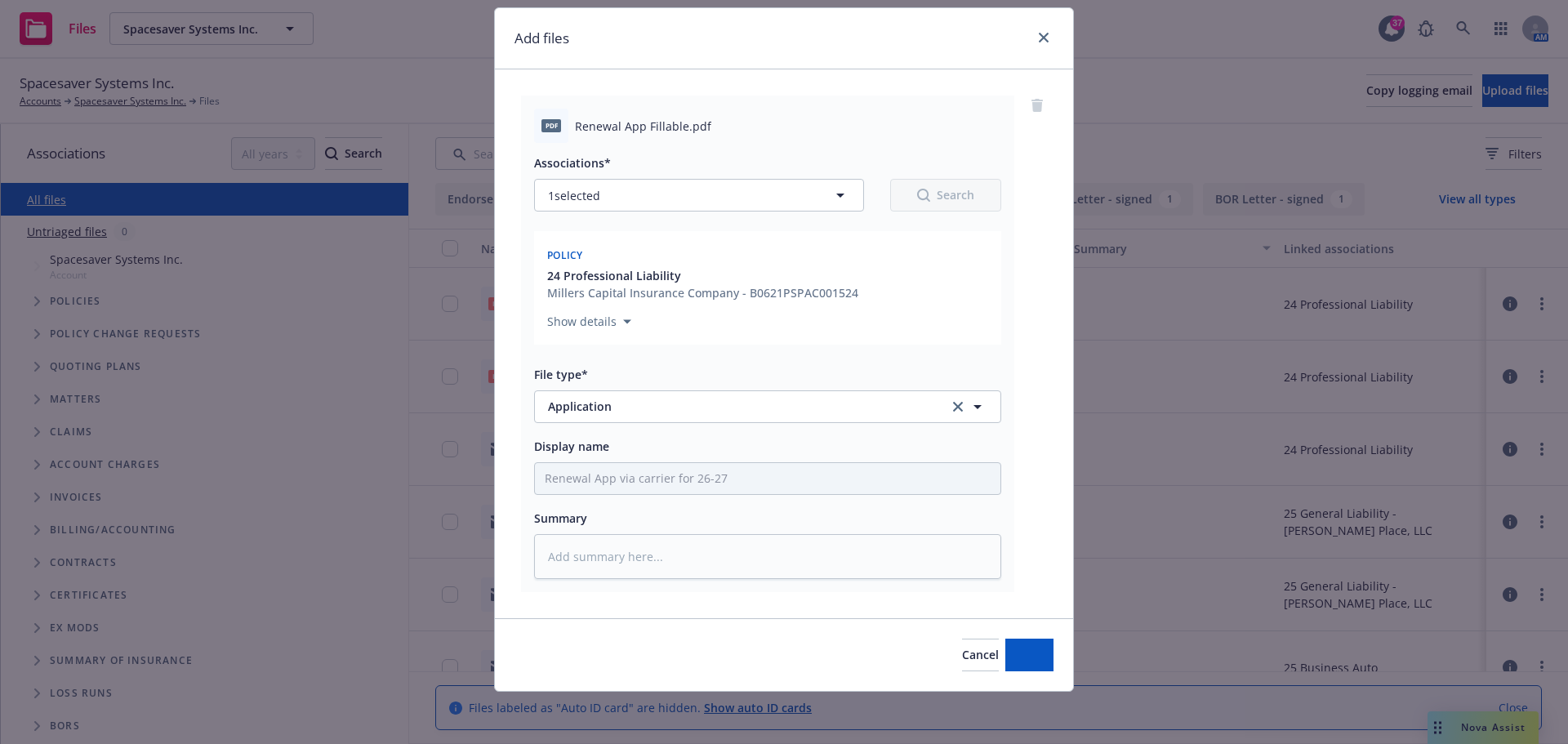
scroll to position [45, 0]
type textarea "x"
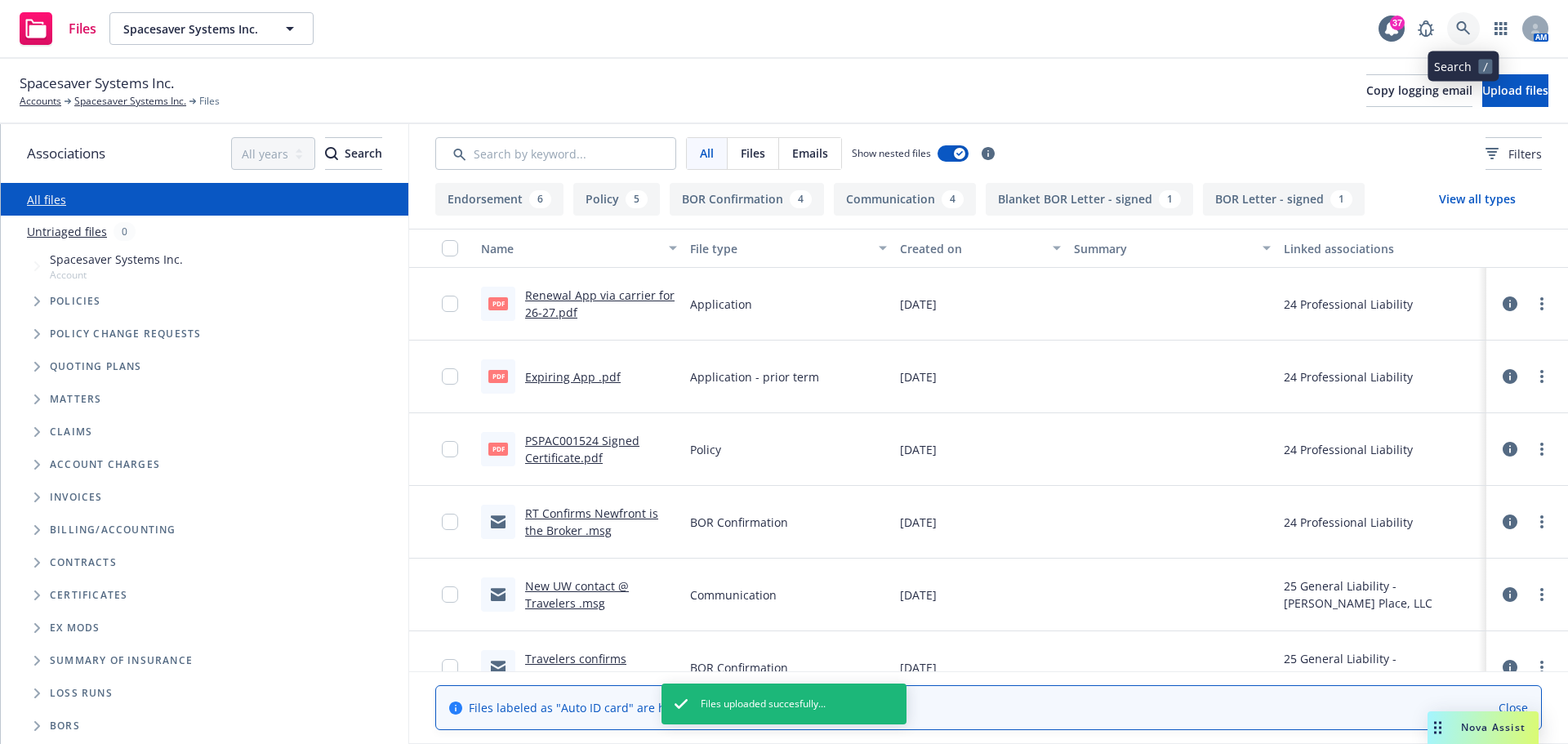
click at [1458, 30] on icon at bounding box center [1463, 28] width 15 height 15
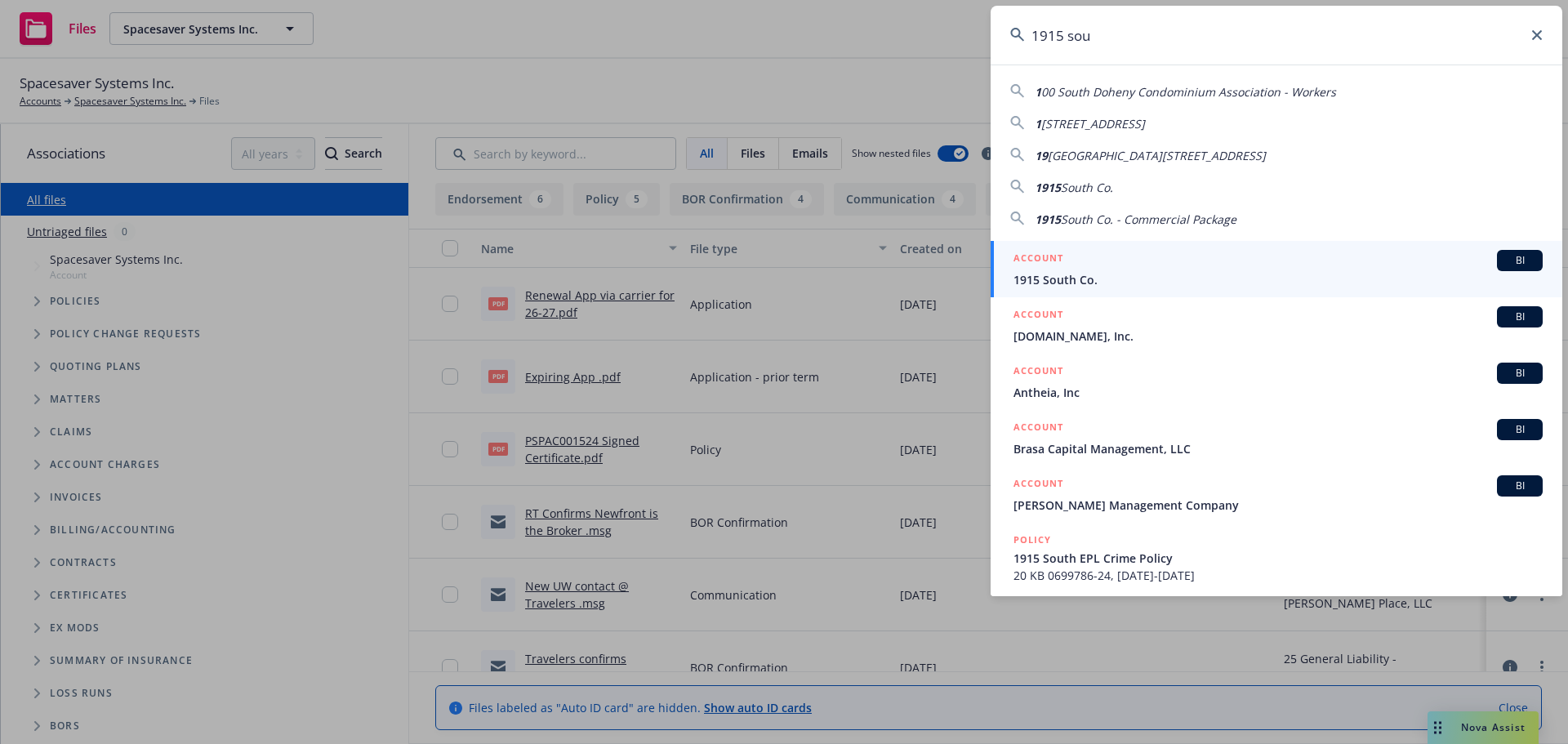
type input "1915 sou"
click at [1085, 258] on div "ACCOUNT BI" at bounding box center [1278, 260] width 529 height 21
